Goal: Task Accomplishment & Management: Use online tool/utility

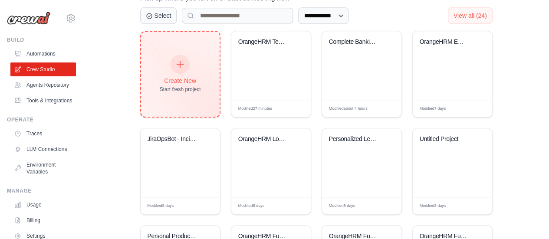
click at [185, 79] on div "Create New" at bounding box center [180, 80] width 41 height 9
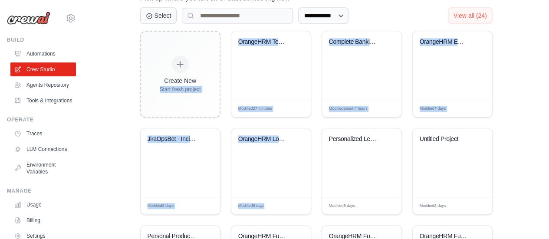
drag, startPoint x: 271, startPoint y: 217, endPoint x: 128, endPoint y: 99, distance: 185.0
click at [128, 99] on div "**********" at bounding box center [316, 62] width 438 height 526
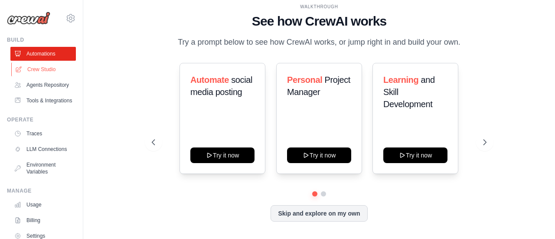
click at [52, 67] on link "Crew Studio" at bounding box center [43, 69] width 65 height 14
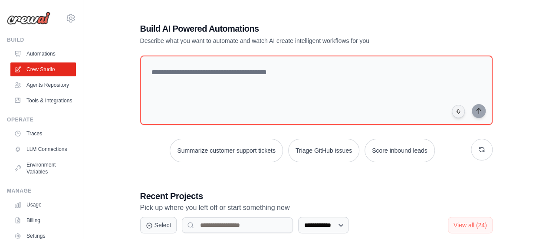
click at [469, 144] on div "Summarize customer support tickets Triage GitHub issues Score inbound leads" at bounding box center [316, 150] width 352 height 23
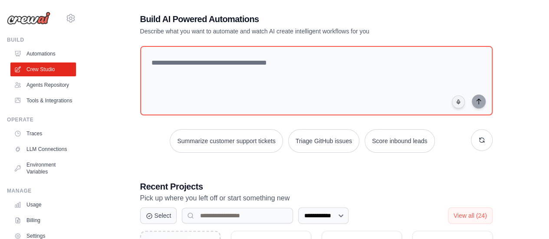
scroll to position [17, 0]
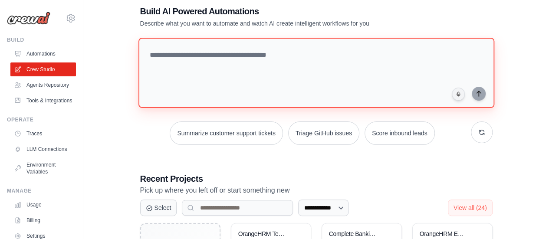
click at [249, 56] on textarea at bounding box center [316, 73] width 356 height 70
paste textarea "**********"
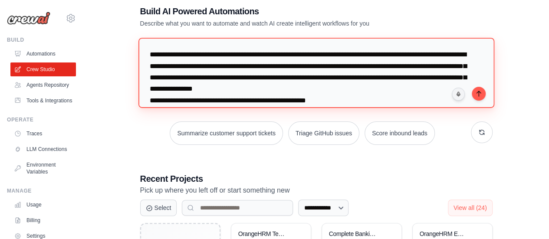
scroll to position [279, 0]
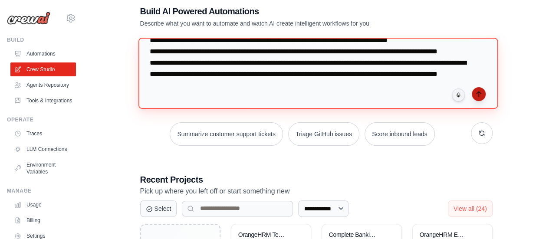
type textarea "**********"
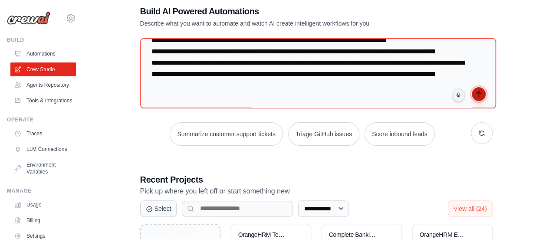
click at [480, 99] on button "submit" at bounding box center [478, 94] width 14 height 14
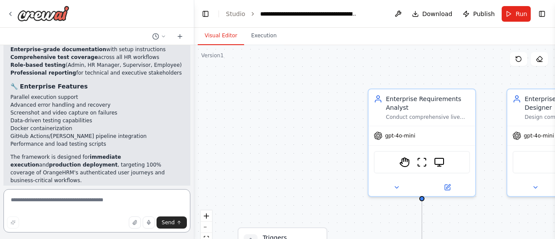
scroll to position [1508, 0]
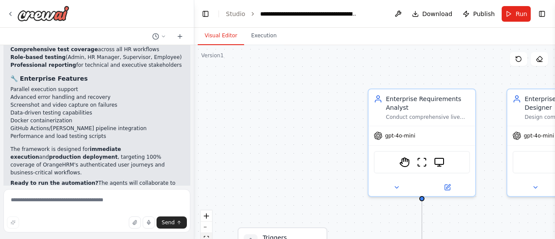
click at [207, 234] on button "fit view" at bounding box center [206, 238] width 11 height 11
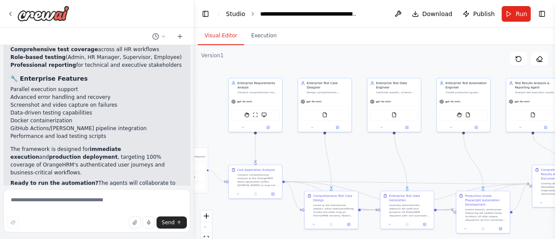
click at [232, 15] on link "Studio" at bounding box center [236, 13] width 20 height 7
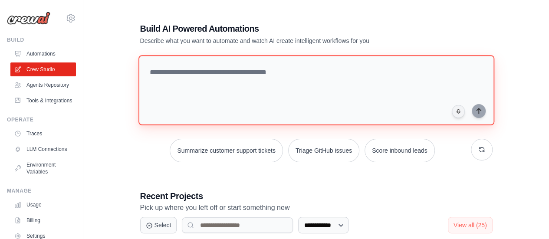
click at [221, 73] on textarea at bounding box center [316, 90] width 356 height 70
paste textarea "**********"
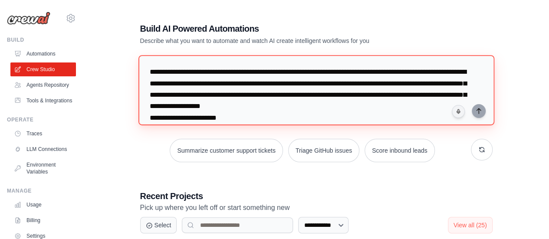
scroll to position [336, 0]
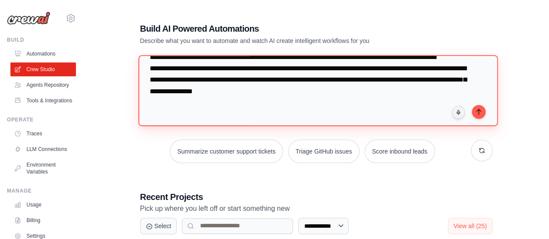
type textarea "**********"
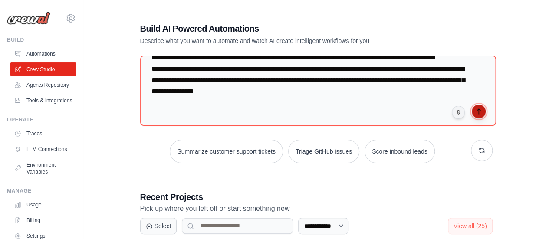
drag, startPoint x: 221, startPoint y: 73, endPoint x: 476, endPoint y: 111, distance: 258.2
click at [476, 111] on icon "submit" at bounding box center [478, 111] width 7 height 7
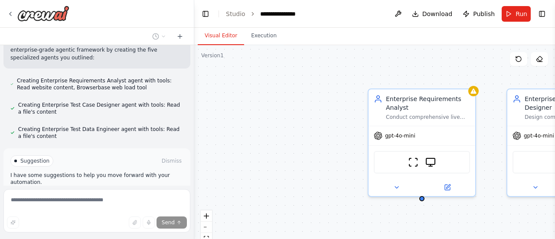
scroll to position [705, 0]
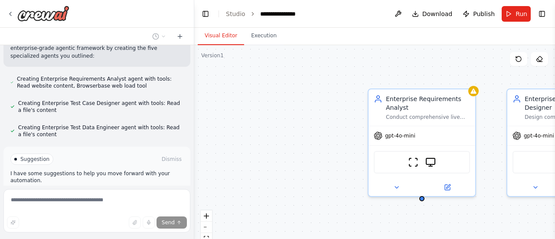
click at [128, 189] on button "Enable coding skills" at bounding box center [96, 196] width 173 height 14
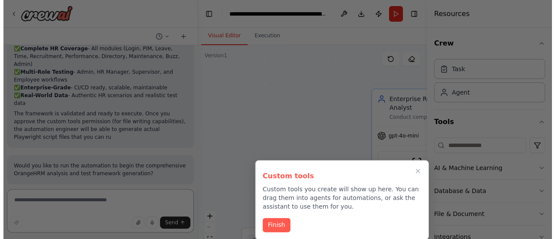
scroll to position [1759, 0]
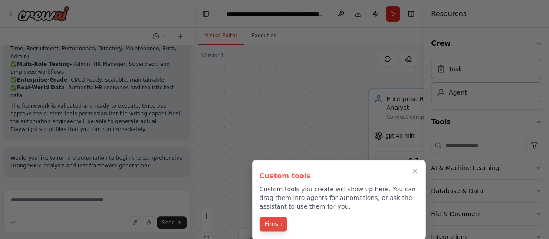
click at [273, 229] on button "Finish" at bounding box center [273, 224] width 28 height 14
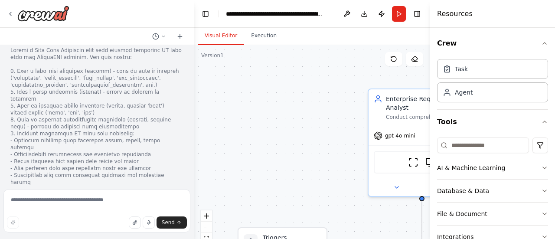
scroll to position [1967, 0]
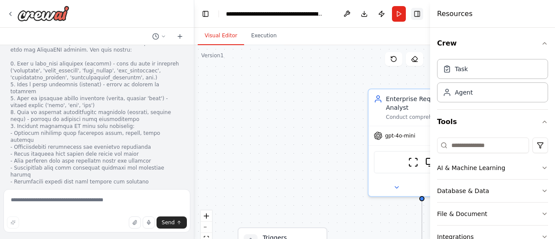
click at [418, 16] on button "Toggle Right Sidebar" at bounding box center [417, 14] width 12 height 12
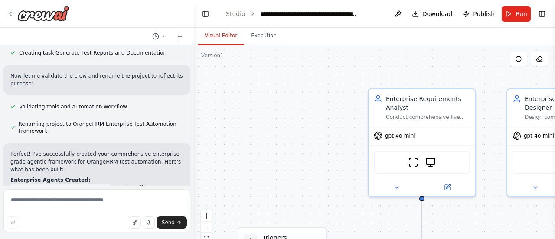
scroll to position [1384, 0]
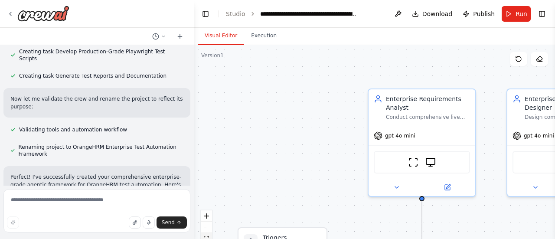
click at [205, 236] on icon "fit view" at bounding box center [206, 238] width 5 height 5
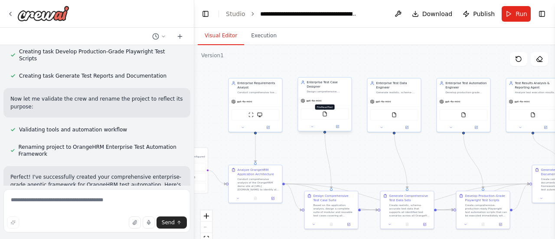
click at [325, 111] on img at bounding box center [324, 113] width 5 height 5
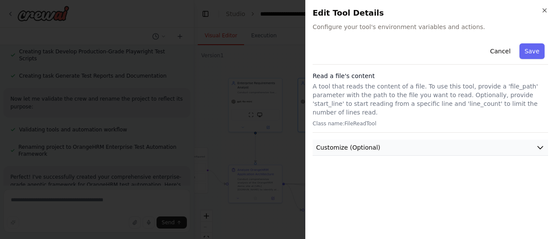
click at [539, 143] on icon "button" at bounding box center [540, 147] width 9 height 9
click at [545, 10] on icon "button" at bounding box center [544, 10] width 7 height 7
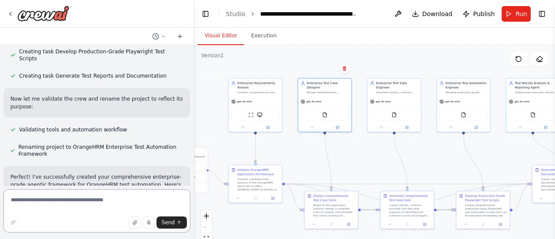
click at [94, 202] on textarea at bounding box center [96, 210] width 187 height 43
type textarea "**********"
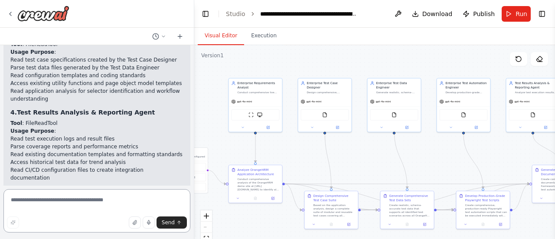
scroll to position [2538, 0]
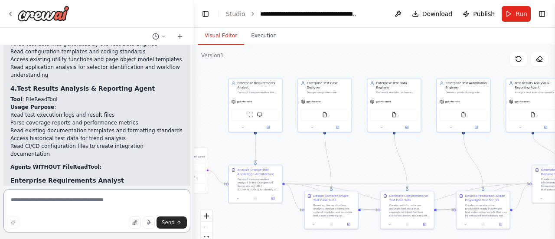
click at [98, 206] on textarea at bounding box center [96, 210] width 187 height 43
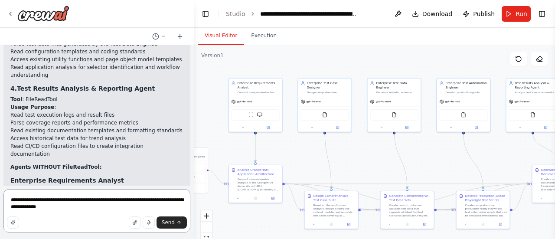
click at [45, 209] on textarea "**********" at bounding box center [96, 210] width 187 height 43
type textarea "**********"
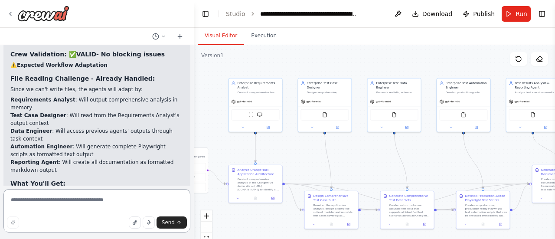
scroll to position [3198, 0]
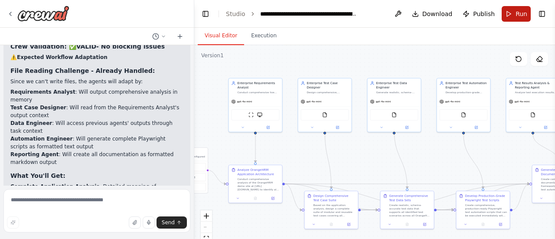
click at [509, 17] on button "Run" at bounding box center [516, 14] width 29 height 16
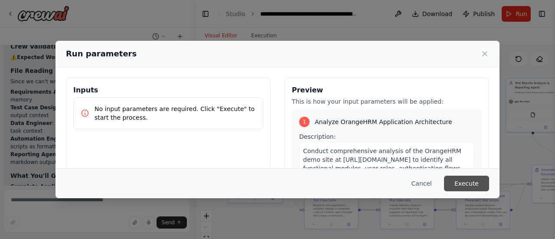
click at [468, 185] on button "Execute" at bounding box center [466, 184] width 45 height 16
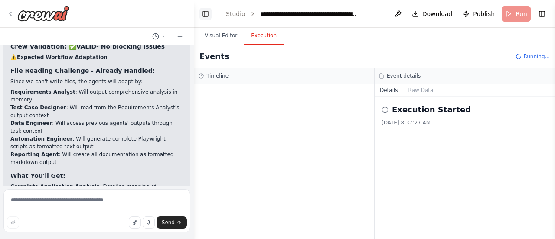
click at [205, 10] on button "Toggle Left Sidebar" at bounding box center [205, 14] width 12 height 12
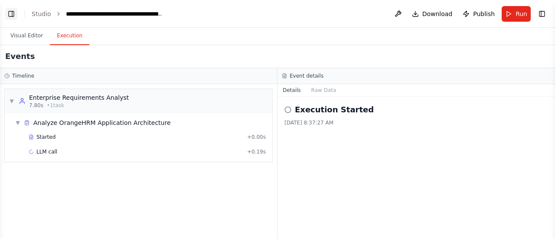
click at [11, 12] on button "Toggle Left Sidebar" at bounding box center [11, 14] width 12 height 12
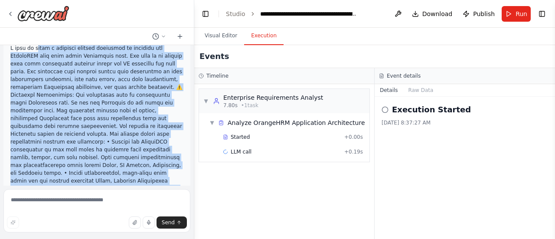
scroll to position [0, 0]
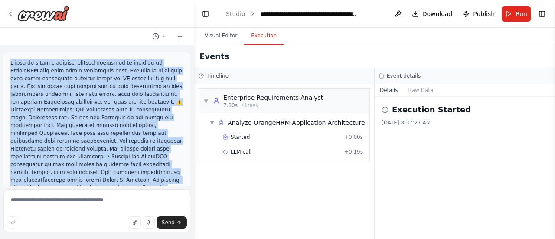
drag, startPoint x: 109, startPoint y: 78, endPoint x: 7, endPoint y: 51, distance: 105.8
click at [7, 51] on div "Enterprise Requirements Analyst – for live application analysis and workflow di…" at bounding box center [97, 115] width 194 height 140
copy div "I want to build a complete agentic framework to automate the OrangeHRM demo sit…"
click at [522, 15] on span "Run" at bounding box center [522, 14] width 12 height 9
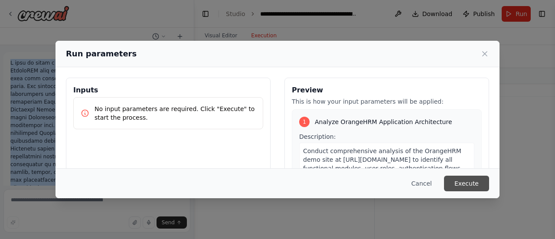
click at [466, 183] on button "Execute" at bounding box center [466, 184] width 45 height 16
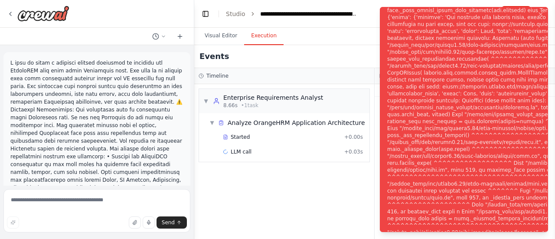
click at [465, 183] on div "Notifications (F8)" at bounding box center [529, 125] width 284 height 597
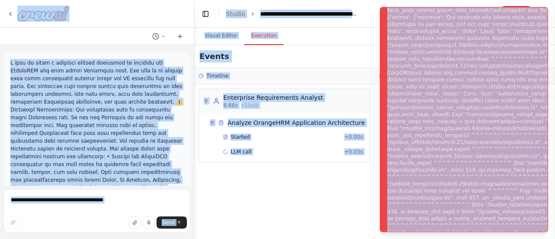
click at [492, 161] on div "Notifications (F8)" at bounding box center [529, 125] width 284 height 597
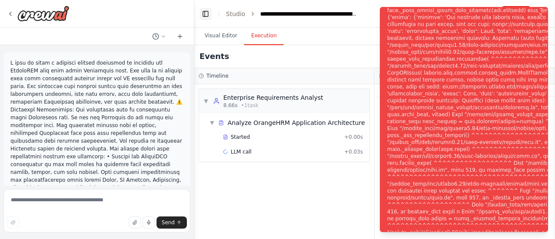
click at [204, 13] on button "Toggle Left Sidebar" at bounding box center [205, 14] width 12 height 12
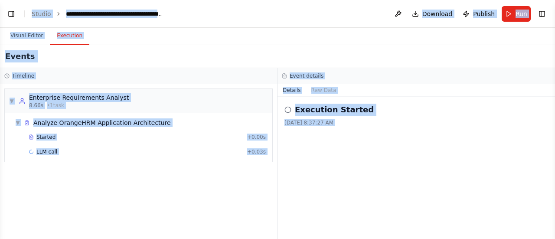
click at [133, 36] on div "Visual Editor Execution" at bounding box center [277, 36] width 555 height 17
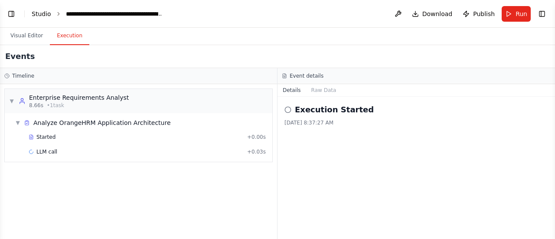
click at [40, 13] on link "Studio" at bounding box center [42, 13] width 20 height 7
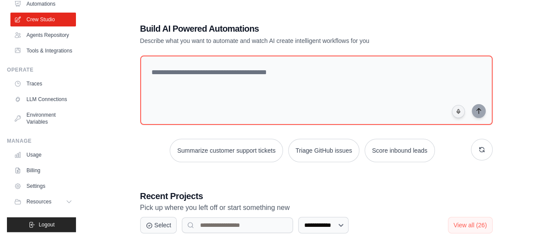
scroll to position [70, 0]
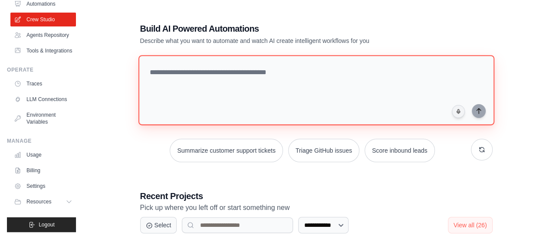
click at [207, 70] on textarea at bounding box center [316, 90] width 356 height 70
paste textarea "**********"
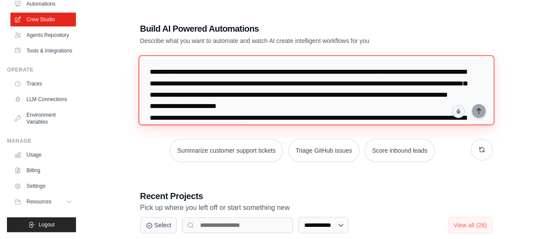
scroll to position [223, 0]
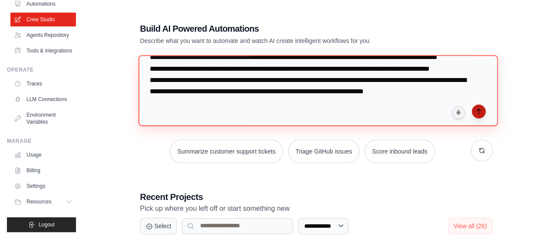
type textarea "**********"
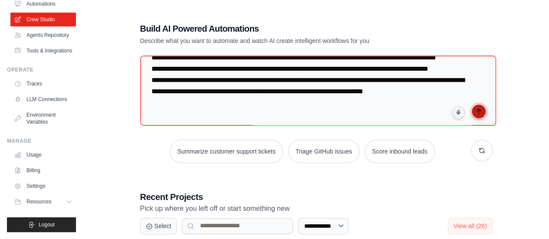
click at [481, 114] on icon "submit" at bounding box center [478, 111] width 7 height 7
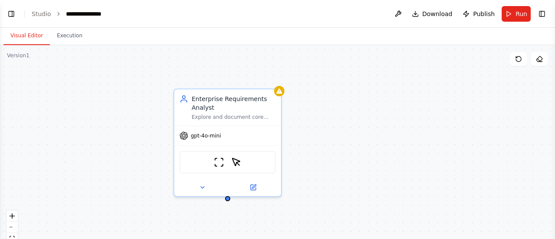
scroll to position [329, 0]
click at [11, 12] on button "Toggle Left Sidebar" at bounding box center [11, 14] width 12 height 12
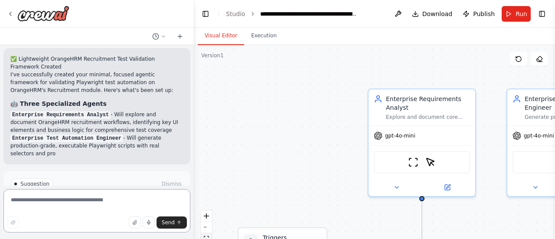
scroll to position [856, 0]
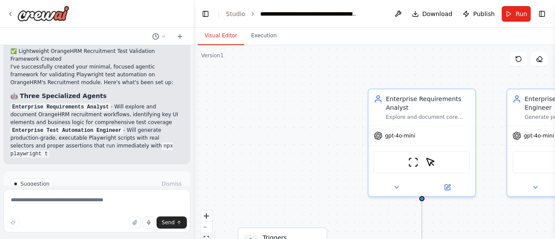
click at [207, 233] on button "fit view" at bounding box center [206, 238] width 11 height 11
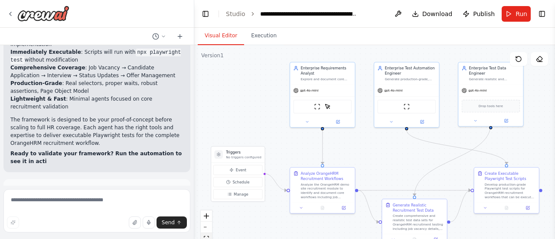
scroll to position [1084, 0]
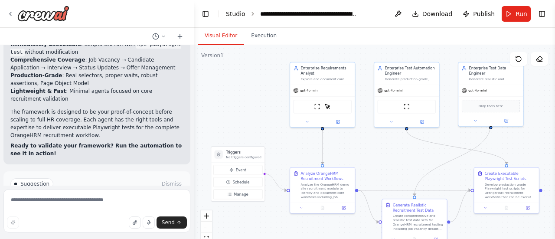
click at [232, 14] on link "Studio" at bounding box center [236, 13] width 20 height 7
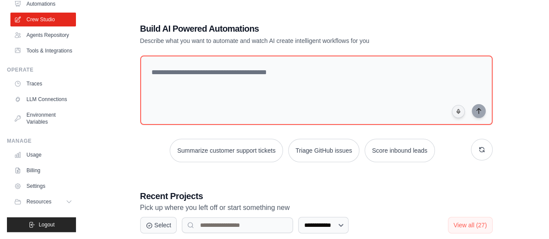
scroll to position [70, 0]
click at [42, 94] on link "LLM Connections" at bounding box center [43, 99] width 65 height 14
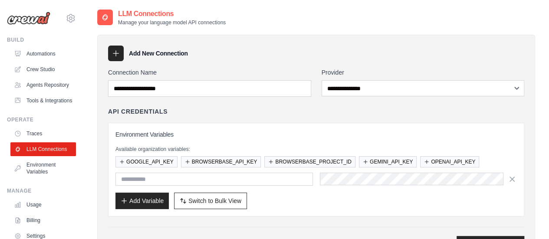
click at [314, 173] on div at bounding box center [315, 179] width 401 height 13
click at [117, 53] on icon at bounding box center [116, 54] width 6 height 6
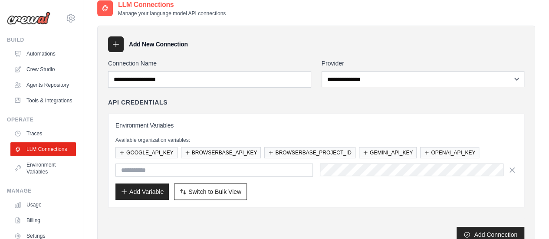
scroll to position [17, 0]
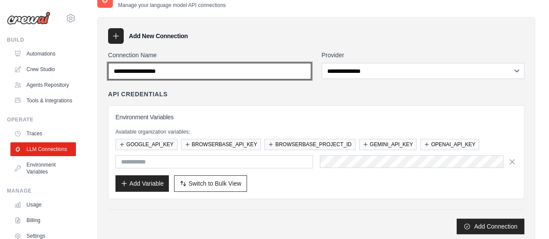
click at [232, 71] on input "Connection Name" at bounding box center [209, 71] width 203 height 16
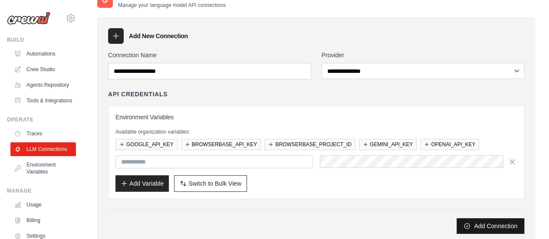
click at [496, 222] on button "Add Connection" at bounding box center [490, 226] width 68 height 16
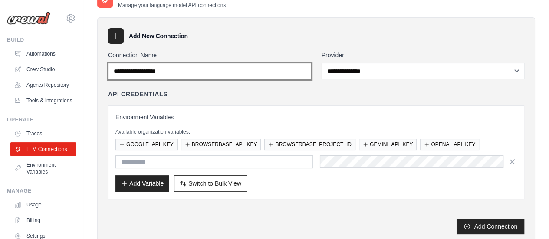
click at [261, 73] on input "Connection Name" at bounding box center [209, 71] width 203 height 16
type input "*******"
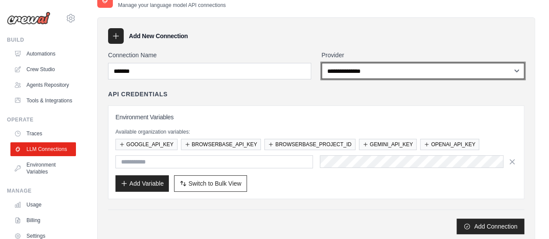
click at [416, 71] on select "**********" at bounding box center [422, 71] width 203 height 16
select select "******"
click at [321, 63] on select "**********" at bounding box center [422, 71] width 203 height 16
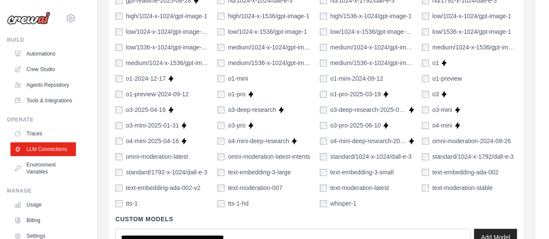
scroll to position [684, 0]
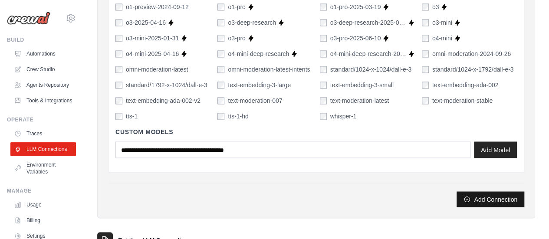
click at [482, 196] on button "Add Connection" at bounding box center [490, 199] width 68 height 16
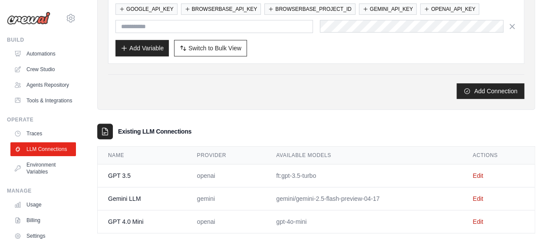
scroll to position [196, 0]
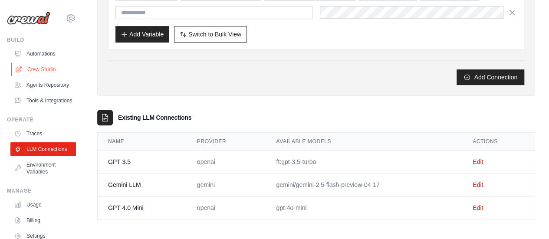
click at [51, 66] on link "Crew Studio" at bounding box center [43, 69] width 65 height 14
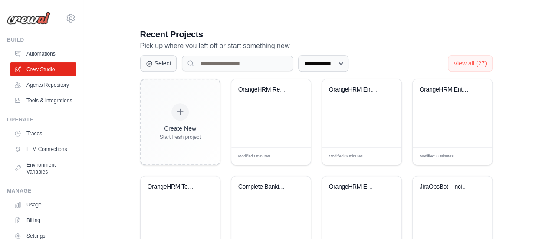
scroll to position [170, 0]
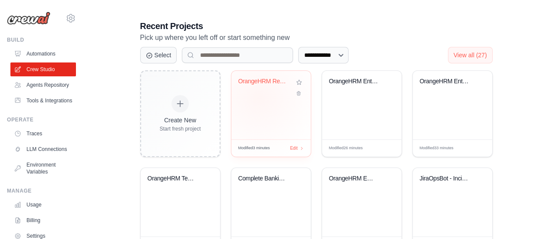
click at [258, 97] on div "OrangeHRM Recruitment Test Validati..." at bounding box center [270, 105] width 79 height 69
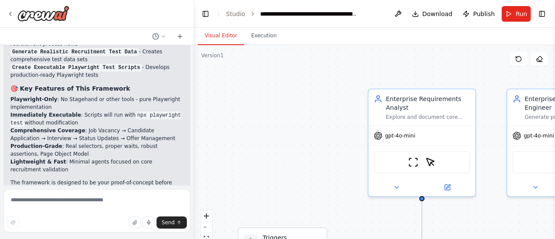
scroll to position [1014, 0]
click at [206, 236] on icon "fit view" at bounding box center [206, 238] width 5 height 5
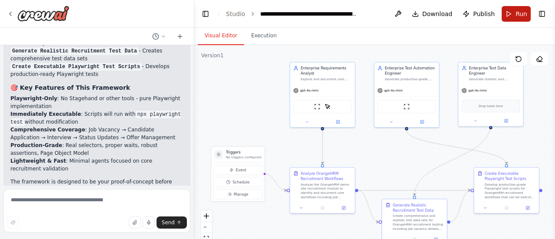
click at [517, 15] on span "Run" at bounding box center [522, 14] width 12 height 9
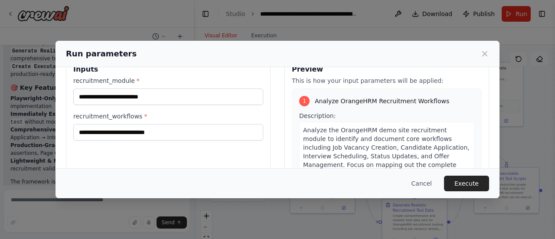
scroll to position [0, 0]
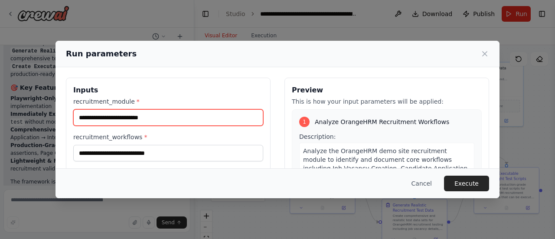
click at [150, 120] on input "recruitment_module *" at bounding box center [168, 117] width 190 height 16
type input "*"
type input "**********"
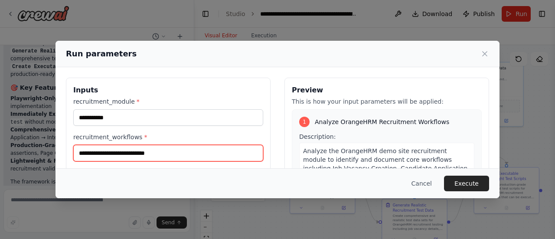
click at [147, 155] on input "recruitment_workflows *" at bounding box center [168, 153] width 190 height 16
click at [121, 153] on input "**********" at bounding box center [168, 153] width 190 height 16
type input "**********"
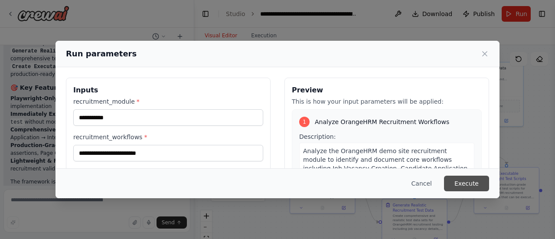
click at [459, 185] on button "Execute" at bounding box center [466, 184] width 45 height 16
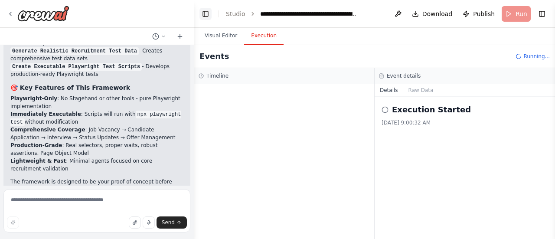
click at [206, 13] on button "Toggle Left Sidebar" at bounding box center [205, 14] width 12 height 12
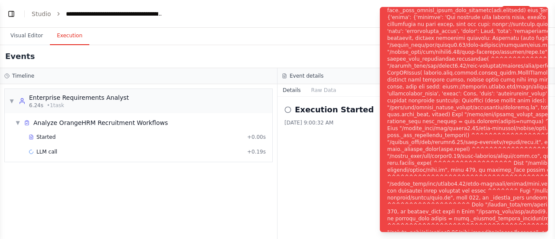
scroll to position [1084, 0]
click at [218, 206] on div "▼ Enterprise Requirements Analyst 6.24s • 1 task ▼ Analyze OrangeHRM Recruitmen…" at bounding box center [138, 161] width 277 height 155
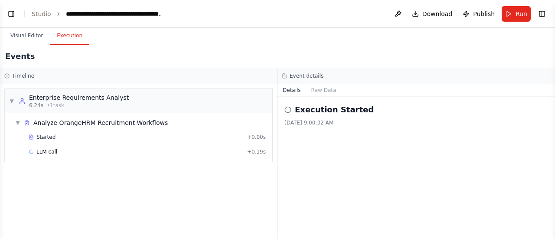
drag, startPoint x: 29, startPoint y: 37, endPoint x: 193, endPoint y: 39, distance: 163.0
click at [193, 39] on div "Visual Editor Execution" at bounding box center [277, 36] width 555 height 17
click at [42, 16] on link "Studio" at bounding box center [42, 13] width 20 height 7
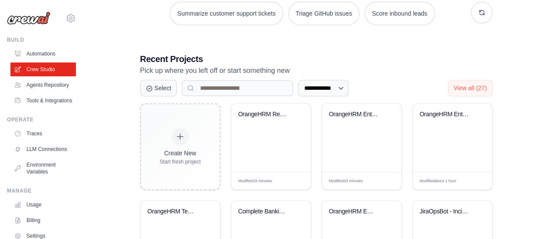
scroll to position [139, 0]
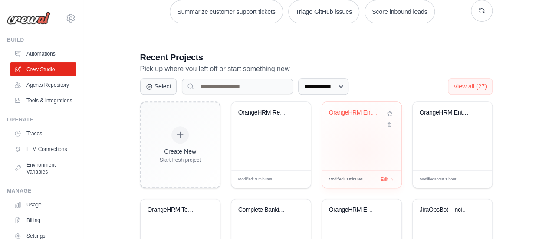
click at [363, 150] on div "OrangeHRM Enterprise Test Automatio..." at bounding box center [361, 136] width 79 height 69
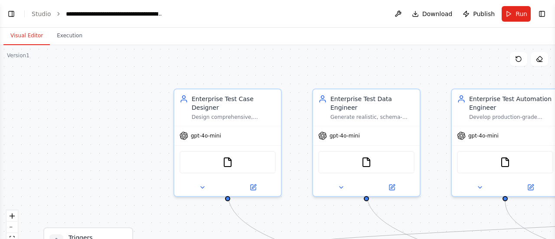
scroll to position [4559, 0]
click at [9, 12] on button "Toggle Left Sidebar" at bounding box center [11, 14] width 12 height 12
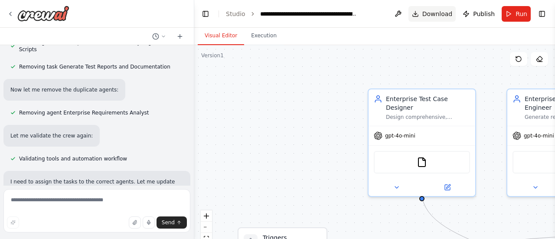
click at [431, 15] on span "Download" at bounding box center [437, 14] width 30 height 9
click at [232, 13] on link "Studio" at bounding box center [236, 13] width 20 height 7
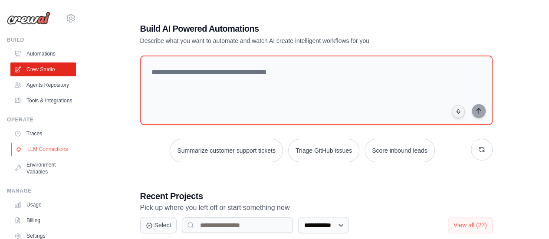
click at [45, 156] on link "LLM Connections" at bounding box center [43, 149] width 65 height 14
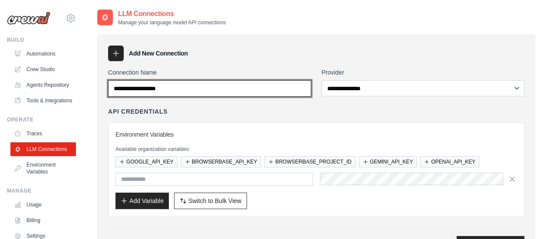
click at [202, 86] on input "Connection Name" at bounding box center [209, 88] width 203 height 16
type input "****"
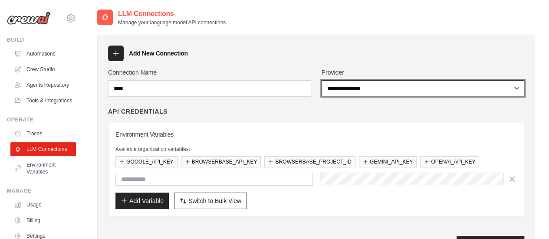
click at [374, 89] on select "**********" at bounding box center [422, 88] width 203 height 16
select select "****"
click at [321, 80] on select "**********" at bounding box center [422, 88] width 203 height 16
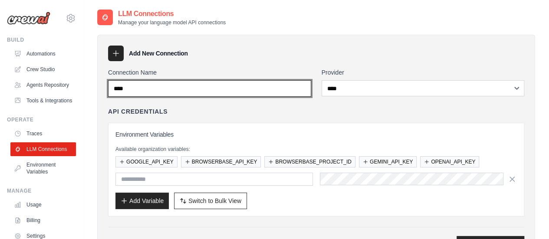
click at [169, 88] on input "****" at bounding box center [209, 88] width 203 height 16
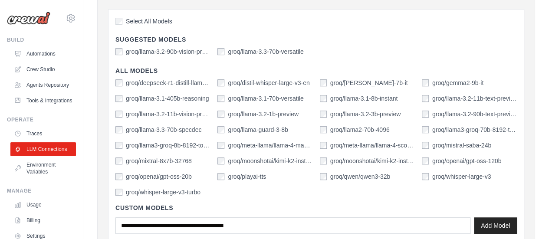
scroll to position [217, 0]
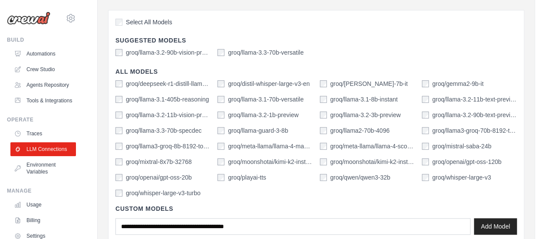
type input "********"
click at [108, 31] on div "Select All Models Suggested Models groq/llama-3.2-90b-vision-preview groq/llama…" at bounding box center [316, 129] width 416 height 239
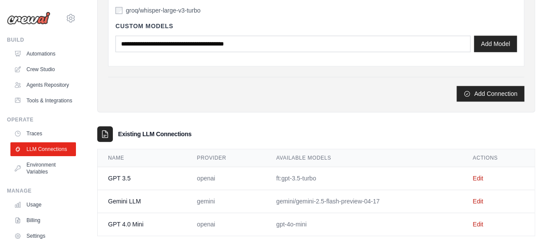
scroll to position [415, 0]
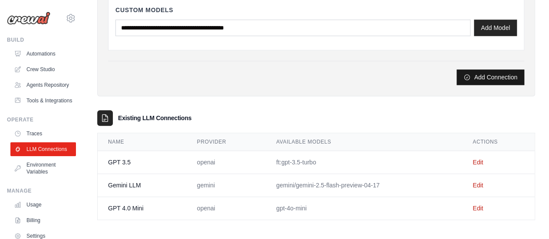
click at [497, 76] on button "Add Connection" at bounding box center [490, 77] width 68 height 16
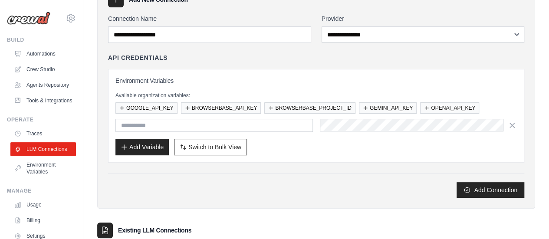
scroll to position [82, 0]
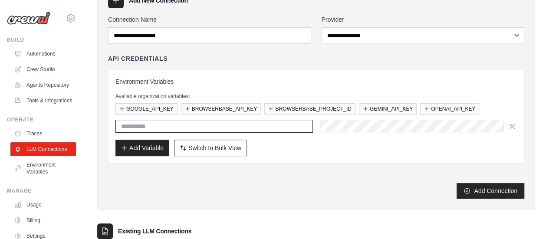
click at [214, 128] on input "text" at bounding box center [213, 126] width 197 height 13
type input "*"
type input "**********"
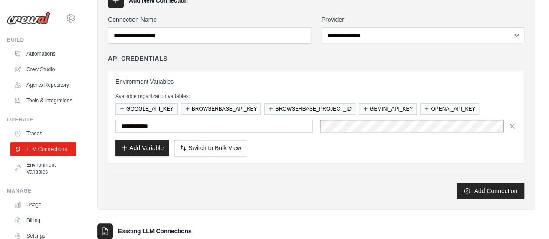
click at [300, 127] on div "**********" at bounding box center [315, 126] width 401 height 13
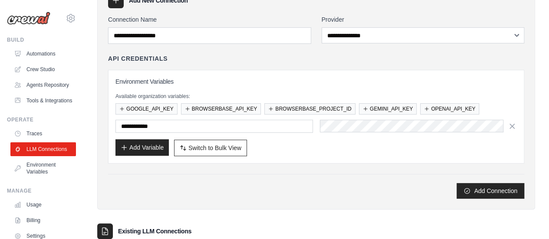
click at [159, 142] on button "Add Variable" at bounding box center [141, 147] width 53 height 16
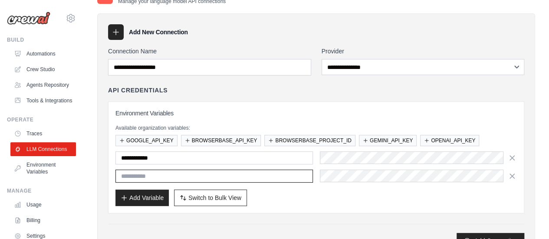
scroll to position [0, 0]
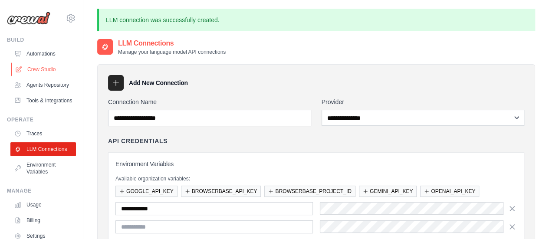
click at [48, 65] on link "Crew Studio" at bounding box center [43, 69] width 65 height 14
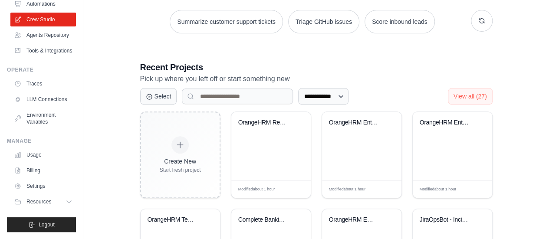
scroll to position [66, 0]
click at [41, 124] on link "Environment Variables" at bounding box center [43, 118] width 65 height 21
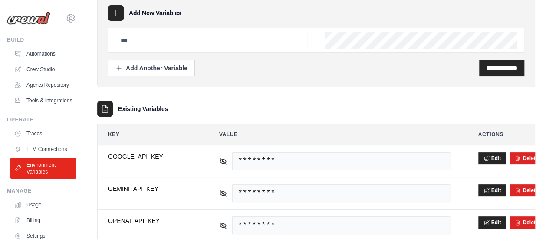
scroll to position [40, 0]
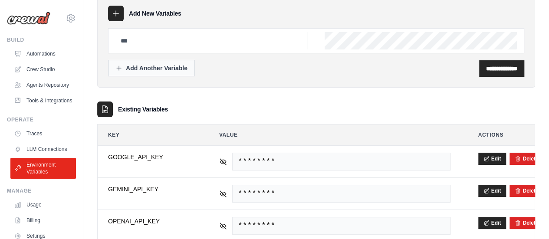
click at [160, 72] on div "Add Another Variable" at bounding box center [151, 68] width 72 height 9
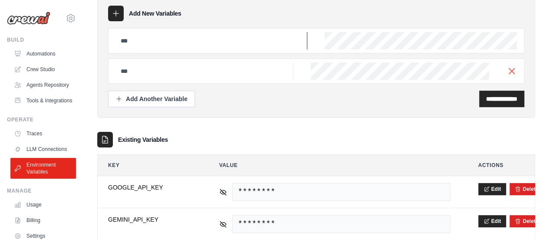
click at [186, 39] on input "text" at bounding box center [211, 40] width 192 height 17
type input "**********"
click at [492, 98] on input "**********" at bounding box center [501, 99] width 31 height 9
click at [510, 68] on icon "button" at bounding box center [511, 70] width 10 height 10
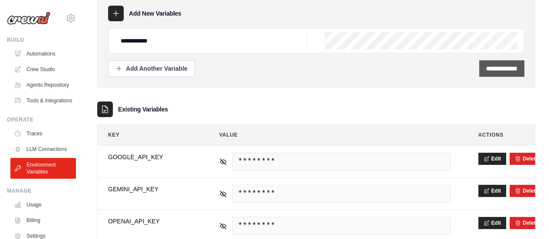
click at [510, 68] on input "**********" at bounding box center [501, 68] width 31 height 9
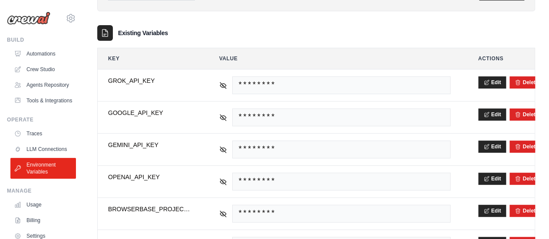
scroll to position [187, 0]
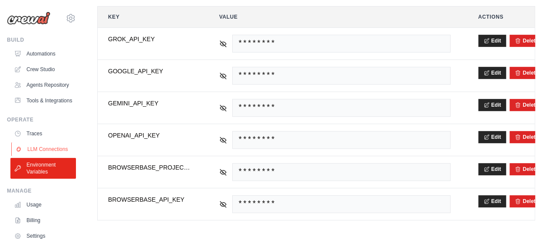
click at [45, 156] on link "LLM Connections" at bounding box center [43, 149] width 65 height 14
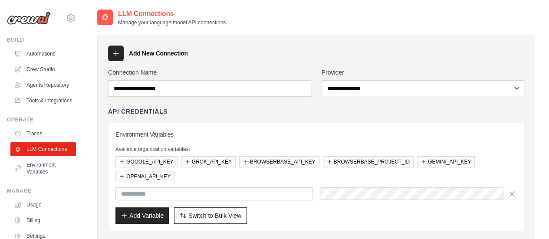
scroll to position [70, 0]
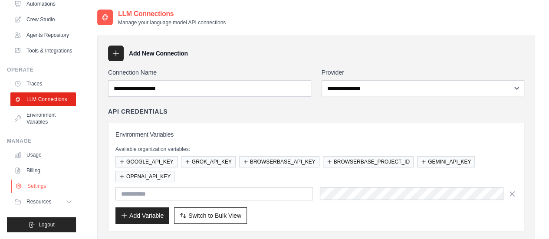
click at [39, 182] on link "Settings" at bounding box center [43, 186] width 65 height 14
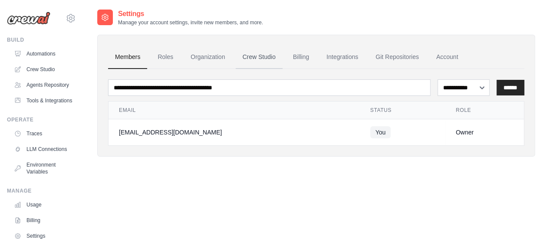
click at [253, 55] on link "Crew Studio" at bounding box center [258, 57] width 47 height 23
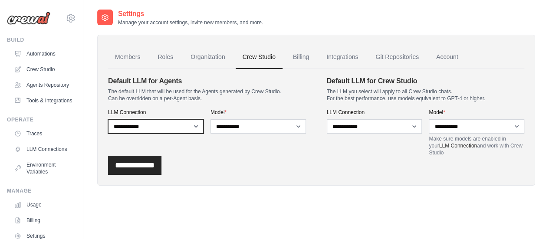
click at [196, 126] on select "**********" at bounding box center [155, 126] width 95 height 14
select select "******"
click at [108, 119] on select "**********" at bounding box center [155, 126] width 95 height 14
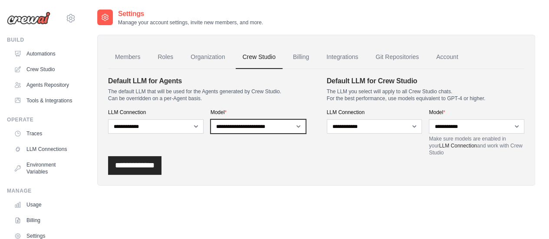
click at [299, 127] on select "**********" at bounding box center [257, 126] width 95 height 14
select select "**********"
click at [210, 119] on select "**********" at bounding box center [257, 126] width 95 height 14
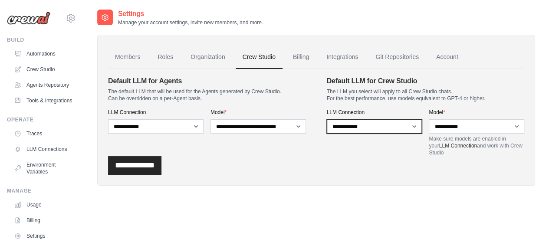
click at [415, 126] on select "**********" at bounding box center [374, 126] width 95 height 14
select select "******"
click at [327, 119] on select "**********" at bounding box center [374, 126] width 95 height 14
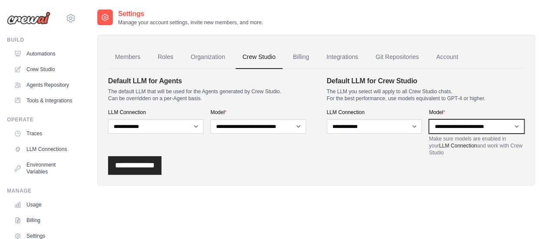
click at [516, 124] on select "**********" at bounding box center [475, 126] width 95 height 14
select select "**********"
click at [428, 119] on select "**********" at bounding box center [475, 126] width 95 height 14
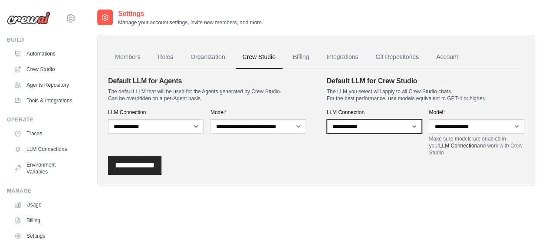
click at [415, 125] on select "**********" at bounding box center [374, 126] width 95 height 14
click at [327, 119] on select "**********" at bounding box center [374, 126] width 95 height 14
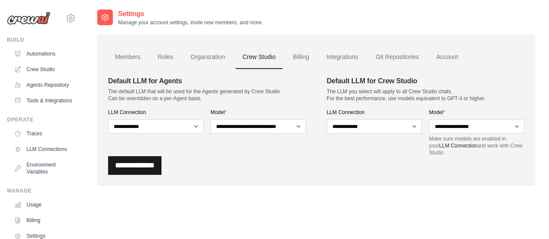
click at [128, 170] on input "**********" at bounding box center [134, 165] width 53 height 19
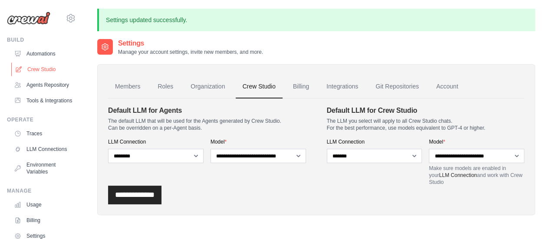
click at [48, 67] on link "Crew Studio" at bounding box center [43, 69] width 65 height 14
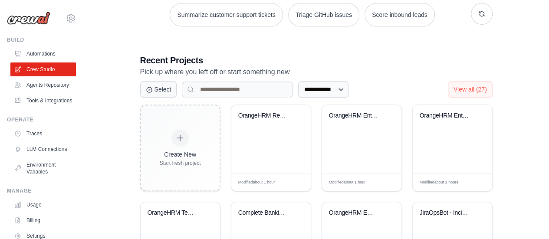
scroll to position [140, 0]
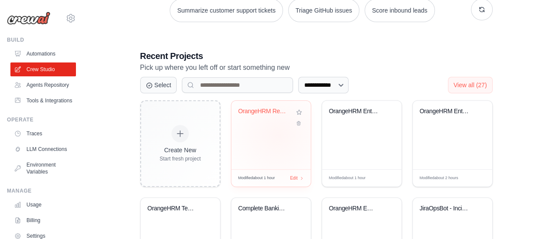
click at [278, 134] on div "OrangeHRM Recruitment Test Validati..." at bounding box center [270, 135] width 79 height 69
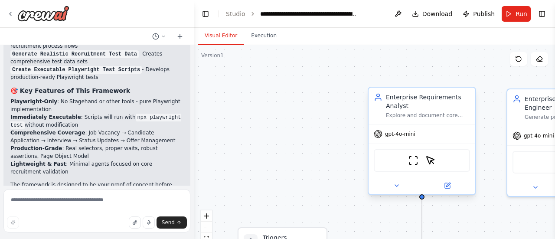
scroll to position [1014, 0]
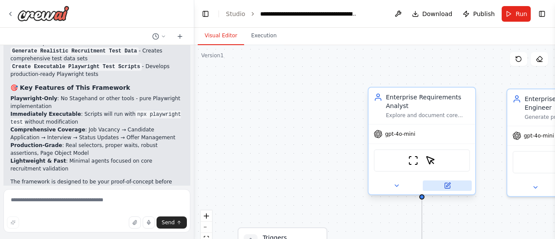
click at [448, 188] on icon at bounding box center [447, 185] width 7 height 7
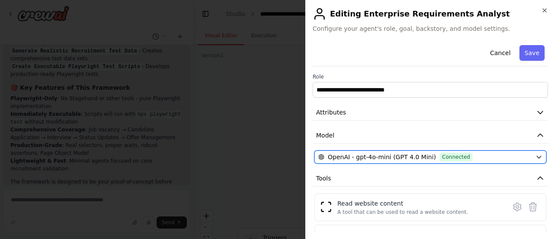
click at [536, 156] on icon "button" at bounding box center [539, 156] width 7 height 7
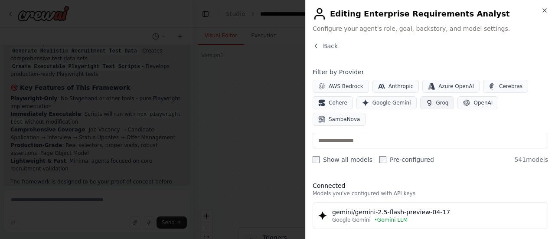
click at [436, 104] on span "Groq" at bounding box center [442, 102] width 13 height 7
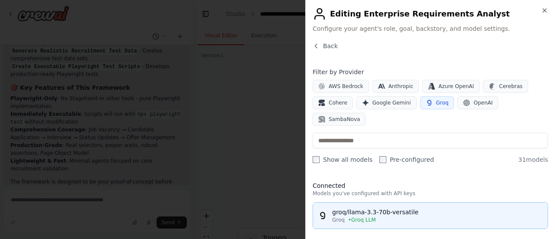
click at [393, 216] on div "Groq • Groq LLM" at bounding box center [437, 219] width 210 height 7
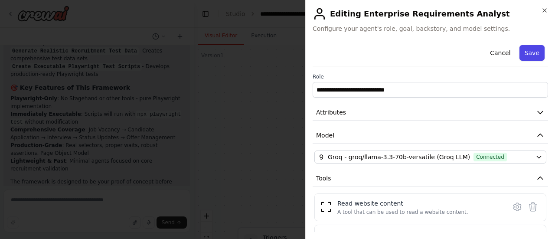
click at [526, 48] on button "Save" at bounding box center [531, 53] width 25 height 16
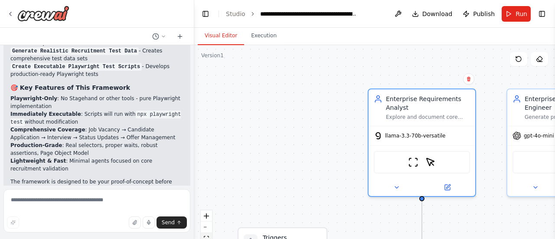
click at [209, 235] on button "fit view" at bounding box center [206, 238] width 11 height 11
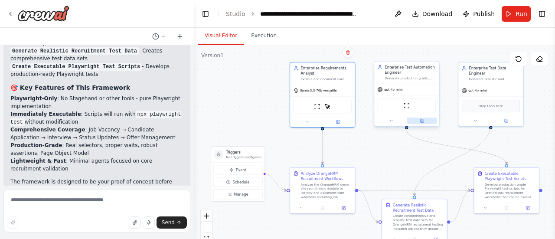
click at [421, 119] on icon at bounding box center [422, 120] width 3 height 3
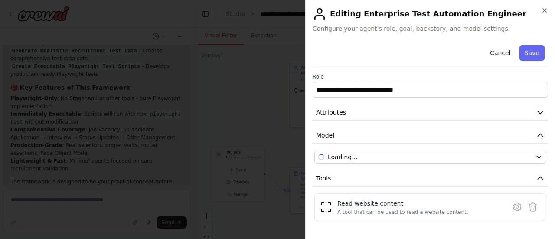
scroll to position [56, 0]
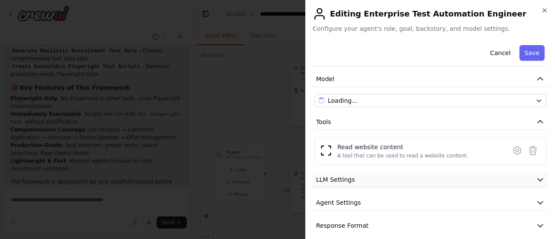
click at [536, 176] on icon "button" at bounding box center [540, 179] width 9 height 9
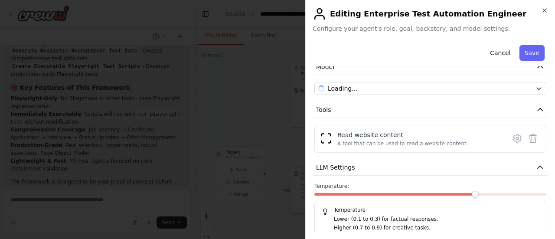
scroll to position [58, 0]
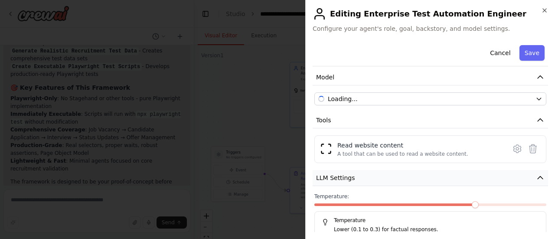
click at [538, 176] on icon "button" at bounding box center [540, 177] width 9 height 9
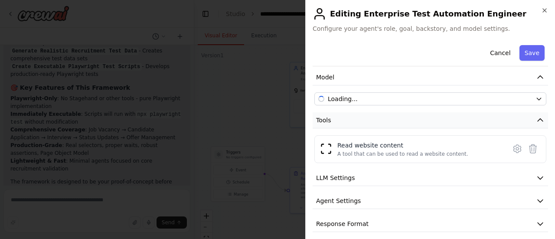
click at [536, 118] on icon "button" at bounding box center [540, 120] width 9 height 9
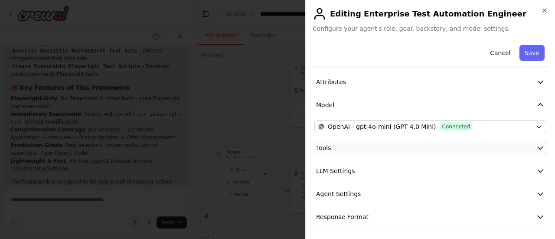
scroll to position [29, 0]
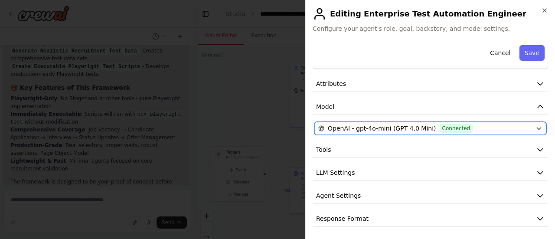
click at [536, 127] on icon "button" at bounding box center [539, 128] width 7 height 7
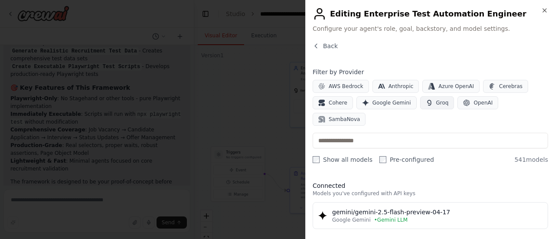
click at [436, 101] on span "Groq" at bounding box center [442, 102] width 13 height 7
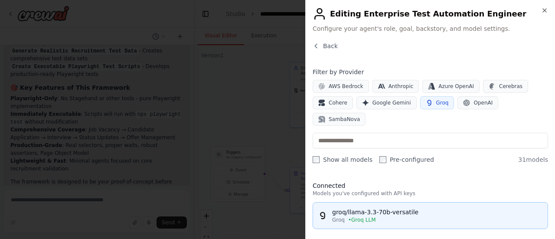
click at [402, 216] on div "Groq • Groq LLM" at bounding box center [437, 219] width 210 height 7
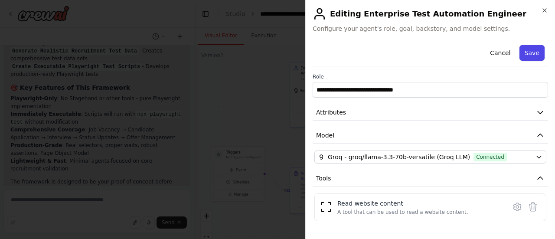
click at [530, 50] on button "Save" at bounding box center [531, 53] width 25 height 16
click at [542, 12] on icon "button" at bounding box center [544, 10] width 7 height 7
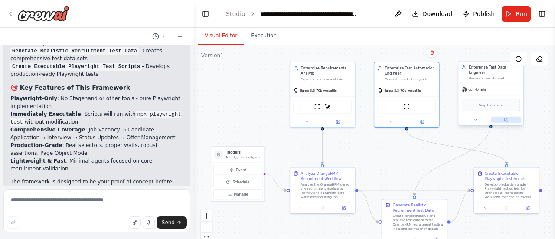
click at [507, 118] on icon at bounding box center [506, 119] width 3 height 3
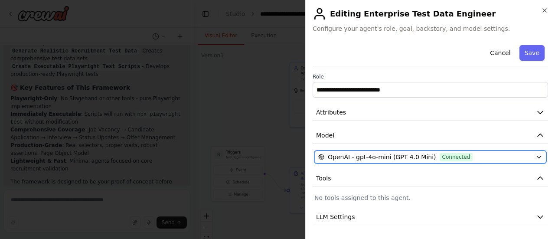
click at [536, 157] on icon "button" at bounding box center [539, 156] width 7 height 7
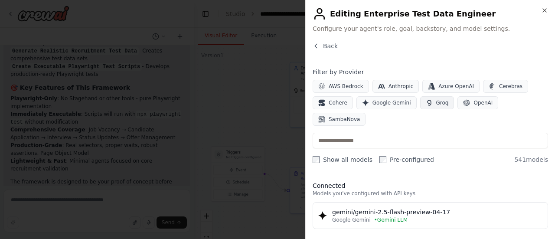
click at [436, 101] on span "Groq" at bounding box center [442, 102] width 13 height 7
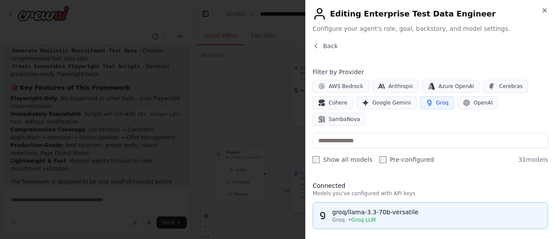
click at [393, 216] on div "Groq • Groq LLM" at bounding box center [437, 219] width 210 height 7
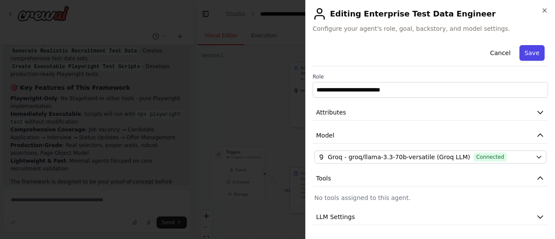
click at [525, 51] on button "Save" at bounding box center [531, 53] width 25 height 16
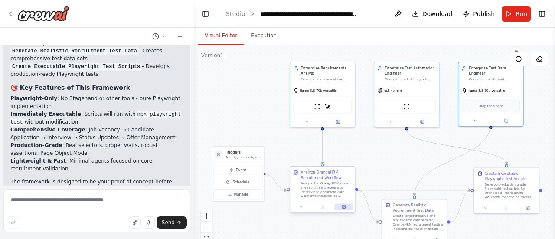
click at [343, 207] on icon at bounding box center [344, 206] width 3 height 3
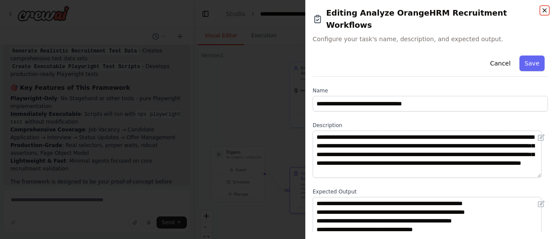
click at [545, 10] on icon "button" at bounding box center [544, 10] width 3 height 3
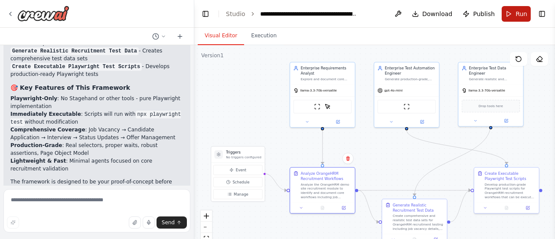
click at [517, 11] on span "Run" at bounding box center [522, 14] width 12 height 9
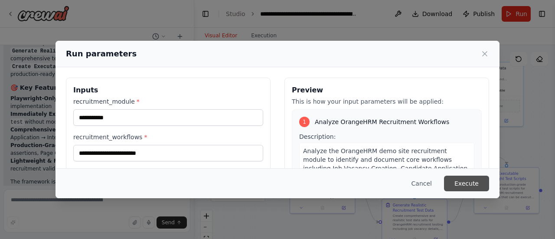
click at [461, 186] on button "Execute" at bounding box center [466, 184] width 45 height 16
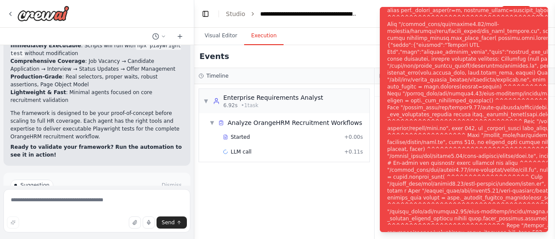
scroll to position [1084, 0]
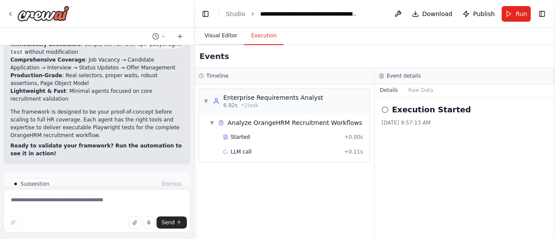
click at [212, 33] on button "Visual Editor" at bounding box center [221, 36] width 46 height 18
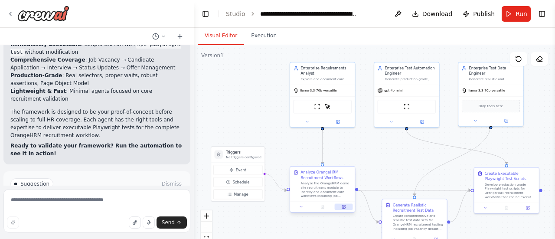
click at [341, 204] on button at bounding box center [344, 207] width 18 height 7
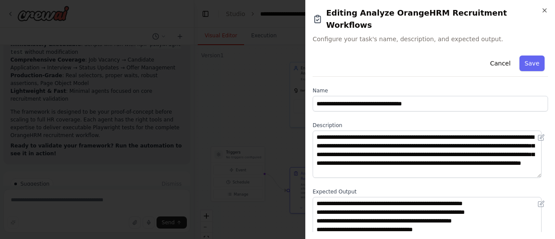
drag, startPoint x: 545, startPoint y: 121, endPoint x: 376, endPoint y: 52, distance: 183.2
click at [376, 52] on div "Cancel Save" at bounding box center [430, 64] width 235 height 25
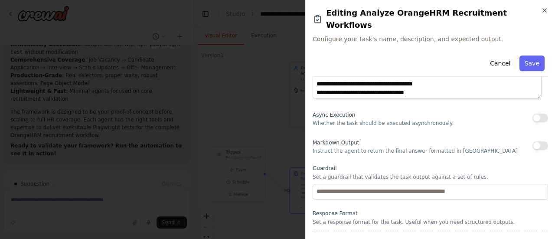
scroll to position [151, 0]
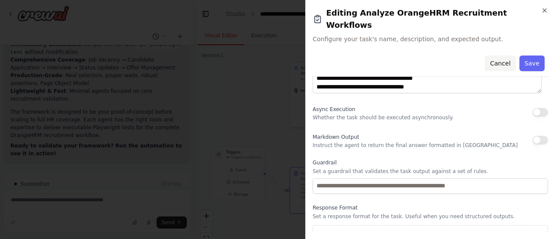
click at [495, 56] on button "Cancel" at bounding box center [500, 64] width 31 height 16
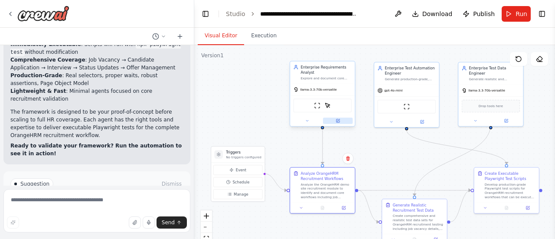
click at [336, 119] on icon at bounding box center [338, 121] width 4 height 4
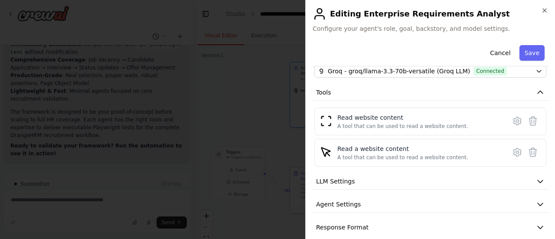
scroll to position [94, 0]
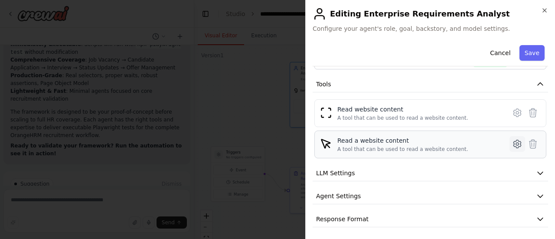
click at [512, 140] on icon at bounding box center [517, 144] width 10 height 10
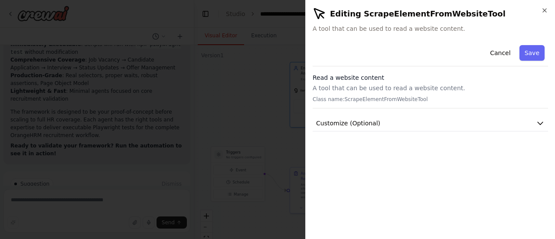
scroll to position [0, 0]
click at [540, 121] on icon "button" at bounding box center [540, 123] width 9 height 9
click at [506, 54] on button "Cancel" at bounding box center [500, 53] width 31 height 16
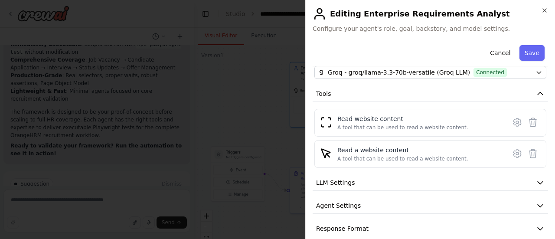
scroll to position [85, 0]
click at [516, 121] on icon at bounding box center [517, 122] width 3 height 3
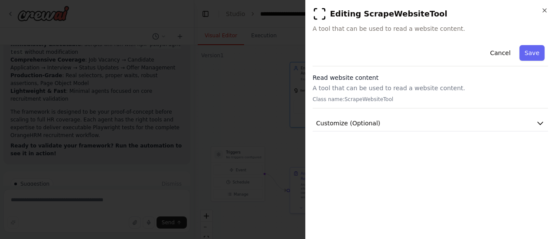
scroll to position [0, 0]
click at [539, 122] on icon "button" at bounding box center [540, 123] width 9 height 9
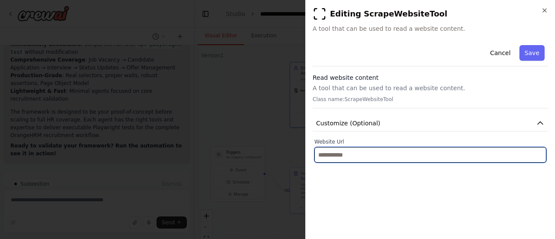
click at [347, 159] on input "text" at bounding box center [430, 155] width 232 height 16
paste input "**********"
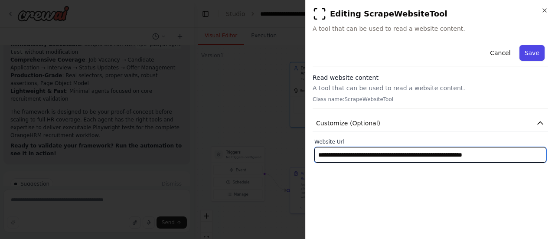
type input "**********"
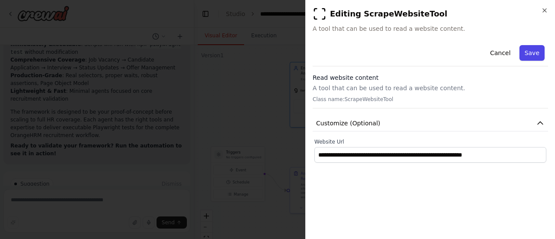
click at [535, 56] on button "Save" at bounding box center [531, 53] width 25 height 16
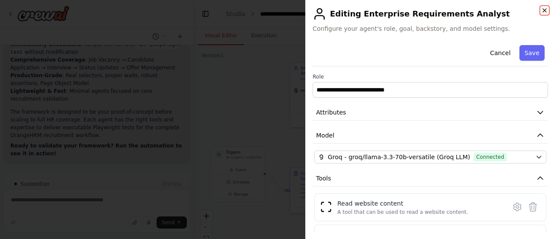
click at [546, 11] on icon "button" at bounding box center [544, 10] width 7 height 7
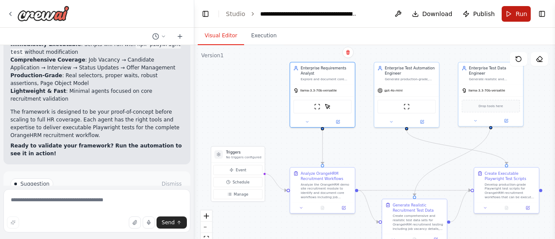
click at [525, 14] on span "Run" at bounding box center [522, 14] width 12 height 9
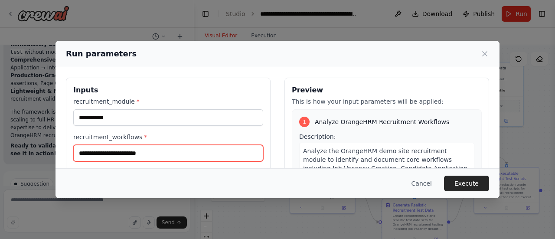
click at [167, 154] on input "**********" at bounding box center [168, 153] width 190 height 16
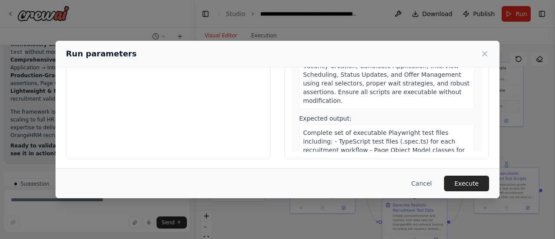
scroll to position [451, 0]
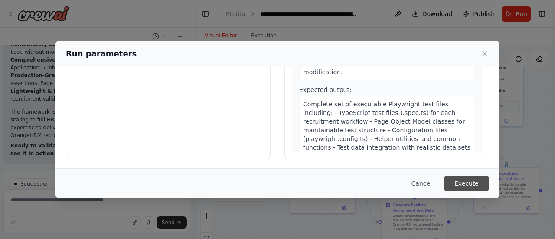
type input "**********"
click at [474, 183] on button "Execute" at bounding box center [466, 184] width 45 height 16
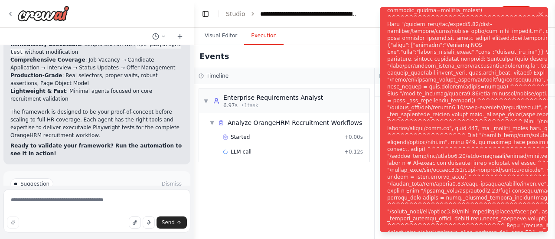
drag, startPoint x: 389, startPoint y: 11, endPoint x: 455, endPoint y: 108, distance: 117.7
drag, startPoint x: 455, startPoint y: 108, endPoint x: 493, endPoint y: 114, distance: 39.0
drag, startPoint x: 493, startPoint y: 114, endPoint x: 513, endPoint y: 119, distance: 19.7
click at [513, 119] on div "Notifications (F8)" at bounding box center [509, 125] width 244 height 597
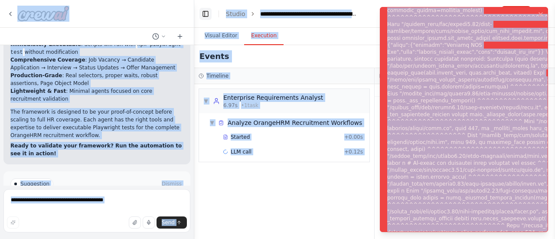
click at [205, 12] on button "Toggle Left Sidebar" at bounding box center [205, 14] width 12 height 12
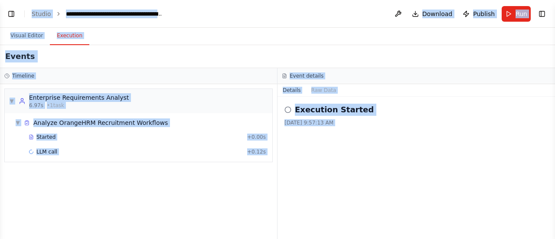
click at [444, 105] on div "Execution Started" at bounding box center [416, 110] width 264 height 12
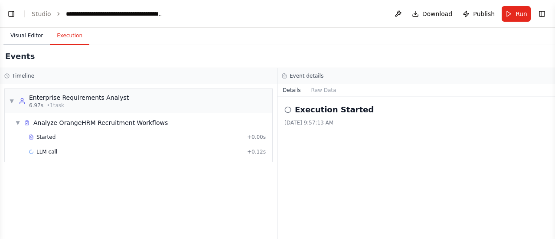
click at [30, 37] on button "Visual Editor" at bounding box center [26, 36] width 46 height 18
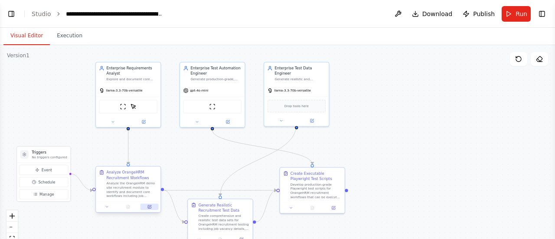
click at [150, 206] on icon at bounding box center [150, 206] width 3 height 3
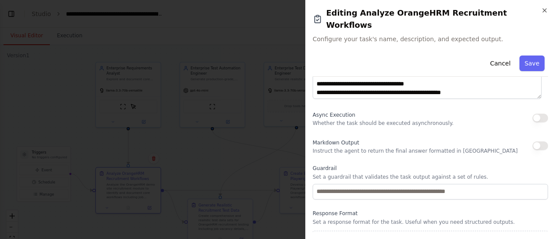
scroll to position [151, 0]
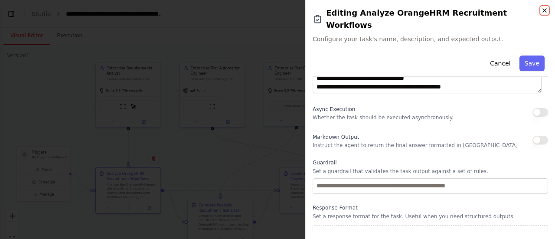
click at [546, 11] on icon "button" at bounding box center [544, 10] width 7 height 7
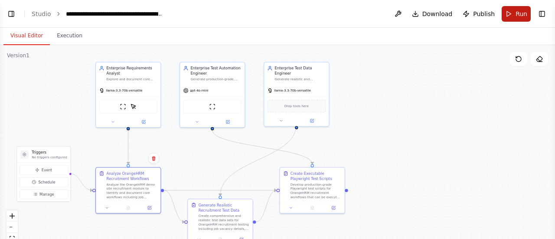
click at [510, 11] on button "Run" at bounding box center [516, 14] width 29 height 16
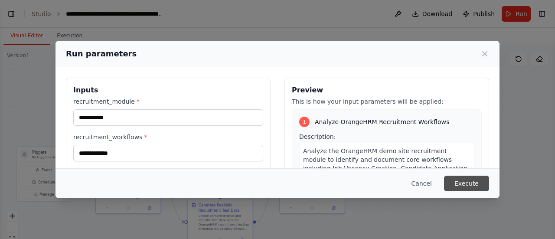
click at [473, 183] on button "Execute" at bounding box center [466, 184] width 45 height 16
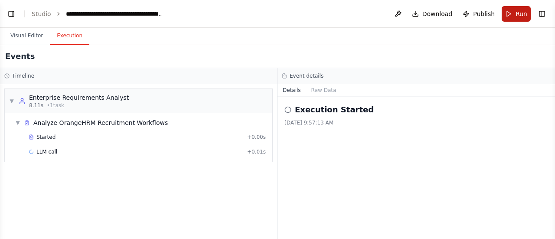
click at [513, 15] on button "Run" at bounding box center [516, 14] width 29 height 16
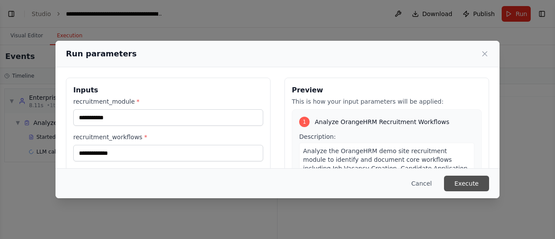
click at [466, 186] on button "Execute" at bounding box center [466, 184] width 45 height 16
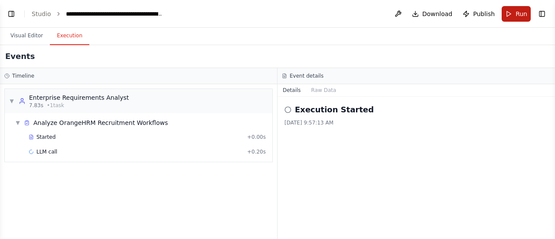
click at [516, 13] on span "Run" at bounding box center [522, 14] width 12 height 9
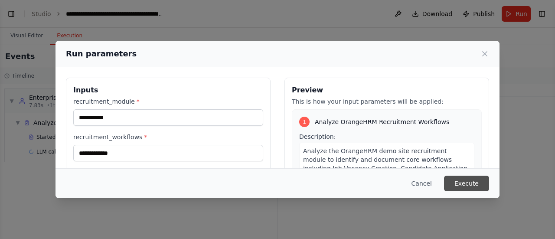
click at [485, 182] on button "Execute" at bounding box center [466, 184] width 45 height 16
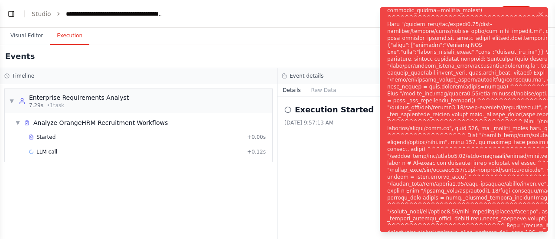
click at [463, 116] on div "Notifications (F8)" at bounding box center [509, 125] width 244 height 597
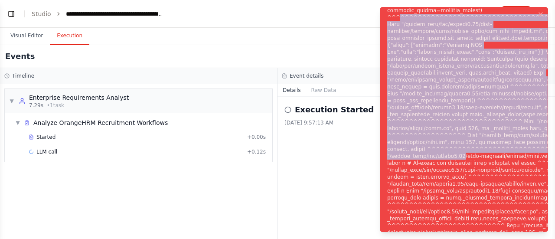
drag, startPoint x: 396, startPoint y: 15, endPoint x: 454, endPoint y: 160, distance: 156.3
click at [454, 160] on div "Notifications (F8)" at bounding box center [509, 125] width 244 height 597
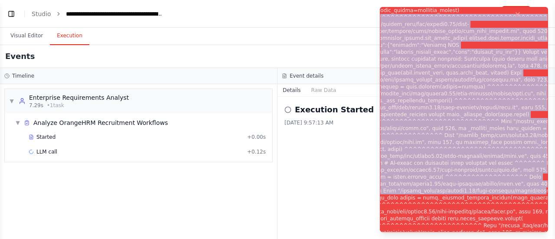
scroll to position [0, 23]
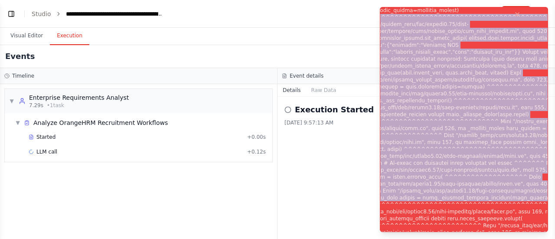
copy div "^^^^^^^^^^^^^^^^^^^^^^^^^^^^^^^^^^^^^^^^^^^^^^^^^^^^^ File "/shared_venv/lib/py…"
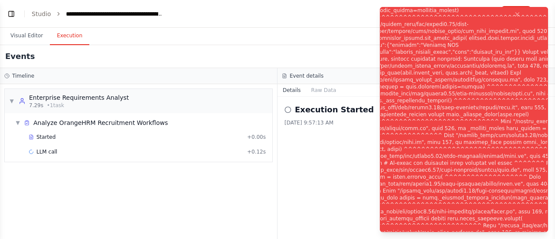
click at [338, 187] on div "Execution Started 10/7/2025, 9:57:13 AM" at bounding box center [417, 168] width 278 height 142
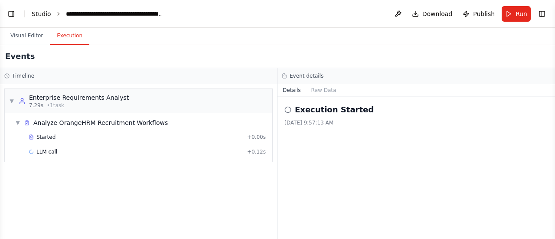
click at [41, 15] on link "Studio" at bounding box center [42, 13] width 20 height 7
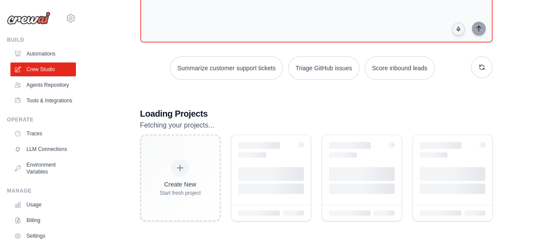
scroll to position [87, 0]
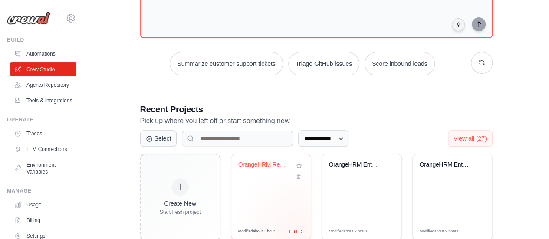
click at [295, 229] on span "Edit" at bounding box center [293, 231] width 8 height 7
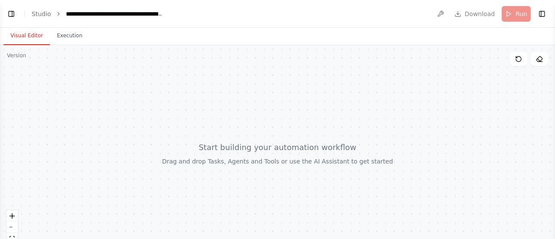
scroll to position [1014, 0]
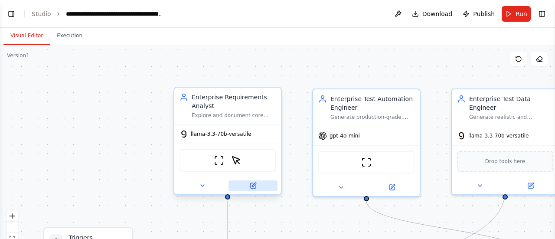
click at [252, 183] on icon at bounding box center [253, 185] width 5 height 5
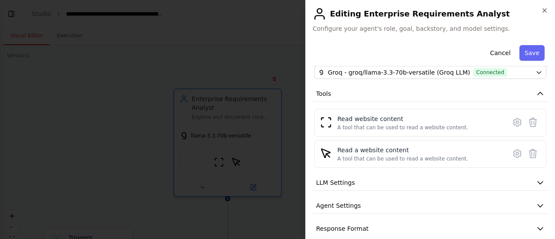
scroll to position [94, 0]
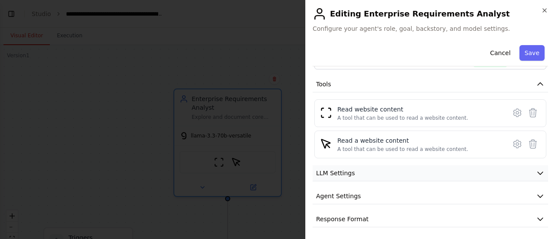
click at [536, 171] on icon "button" at bounding box center [540, 173] width 9 height 9
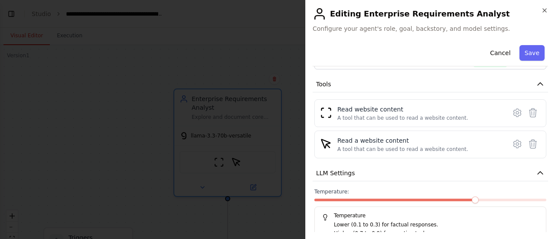
scroll to position [156, 0]
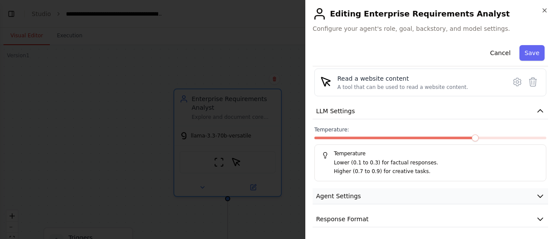
click at [538, 195] on icon "button" at bounding box center [540, 196] width 5 height 3
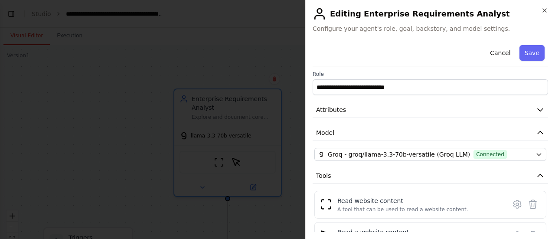
scroll to position [0, 0]
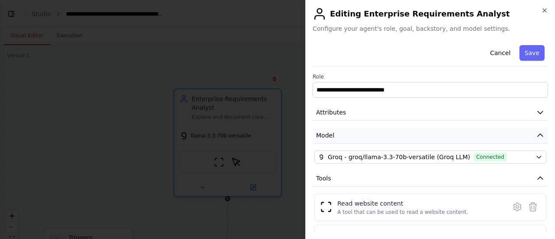
click at [538, 134] on icon "button" at bounding box center [540, 135] width 5 height 3
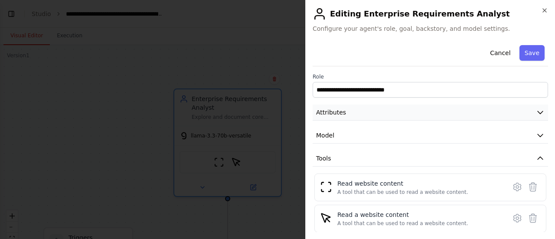
click at [536, 112] on icon "button" at bounding box center [540, 112] width 9 height 9
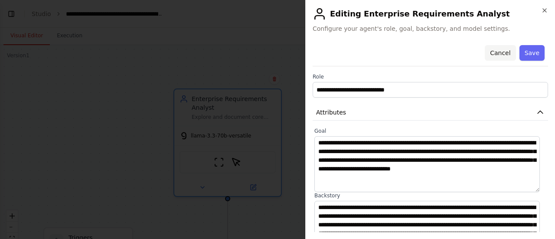
click at [502, 53] on button "Cancel" at bounding box center [500, 53] width 31 height 16
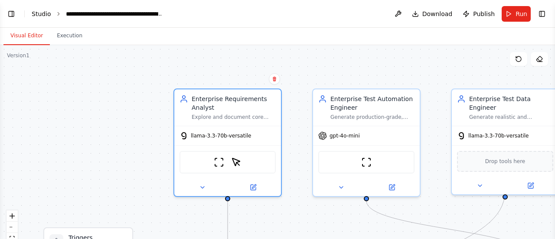
click at [33, 15] on link "Studio" at bounding box center [42, 13] width 20 height 7
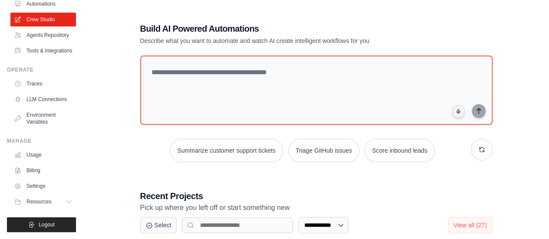
scroll to position [70, 0]
click at [50, 94] on link "LLM Connections" at bounding box center [43, 99] width 65 height 14
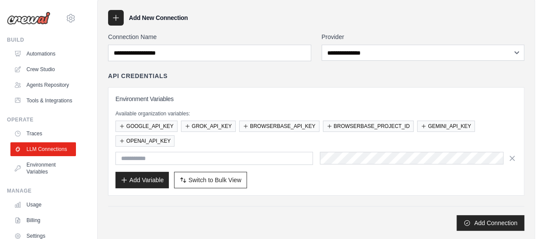
scroll to position [36, 0]
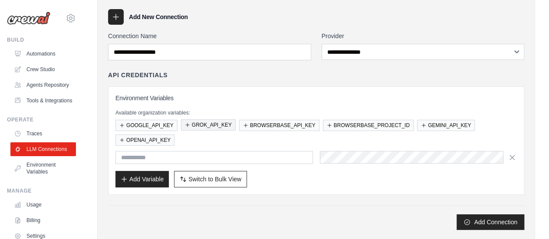
click at [200, 121] on button "GROK_API_KEY" at bounding box center [208, 124] width 55 height 11
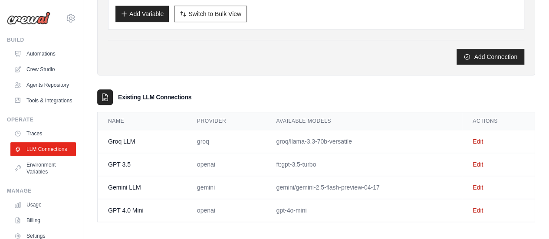
scroll to position [222, 0]
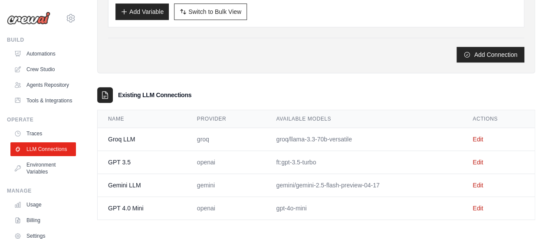
click at [119, 137] on td "Groq LLM" at bounding box center [142, 139] width 89 height 23
click at [477, 136] on link "Edit" at bounding box center [477, 139] width 10 height 7
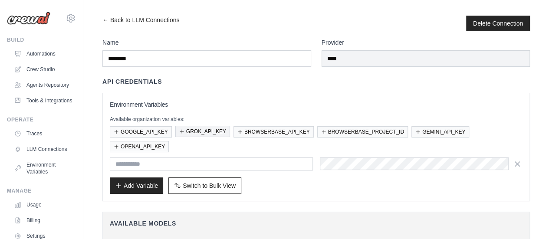
click at [203, 131] on button "GROK_API_KEY" at bounding box center [202, 131] width 55 height 11
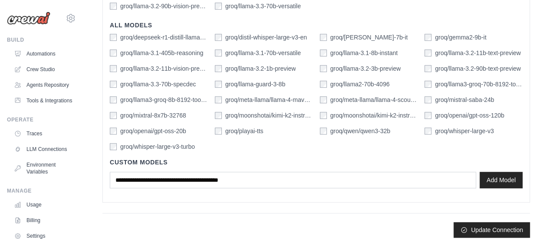
scroll to position [311, 0]
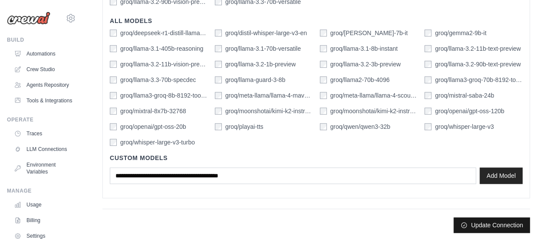
click at [497, 222] on button "Update Connection" at bounding box center [491, 225] width 76 height 16
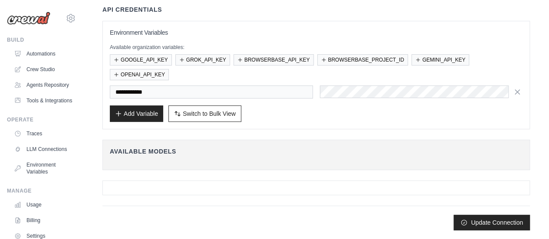
scroll to position [0, 0]
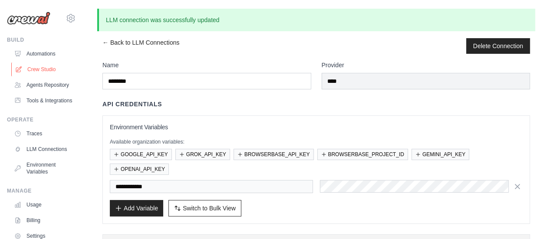
click at [38, 67] on link "Crew Studio" at bounding box center [43, 69] width 65 height 14
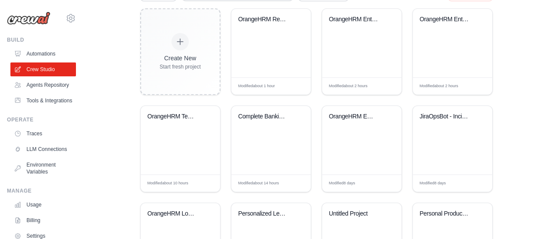
scroll to position [232, 0]
click at [271, 56] on div "OrangeHRM Recruitment Test Validati..." at bounding box center [270, 43] width 79 height 69
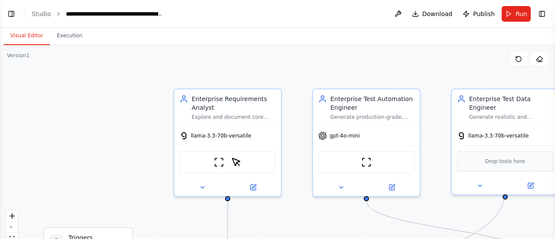
scroll to position [1014, 0]
click at [523, 10] on span "Run" at bounding box center [522, 14] width 12 height 9
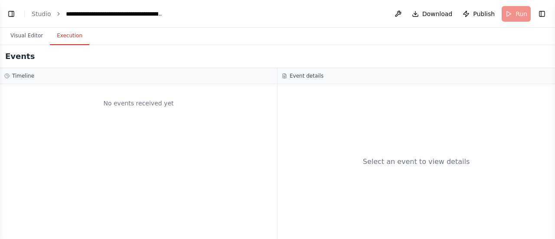
click at [69, 36] on button "Execution" at bounding box center [69, 36] width 39 height 18
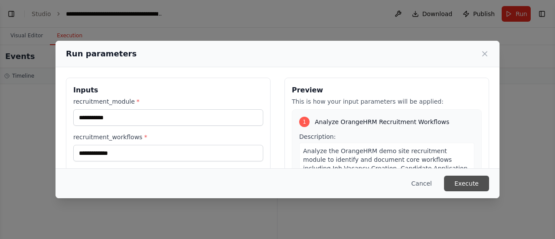
click at [468, 186] on button "Execute" at bounding box center [466, 184] width 45 height 16
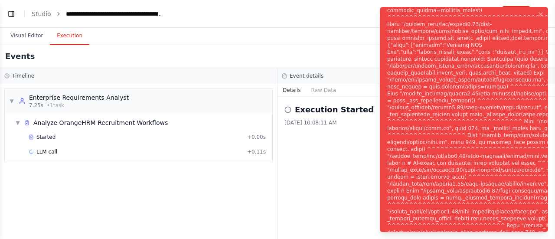
scroll to position [1084, 0]
click at [462, 96] on div "Notifications (F8)" at bounding box center [509, 125] width 244 height 597
click at [540, 13] on icon "Notifications (F8)" at bounding box center [540, 14] width 7 height 7
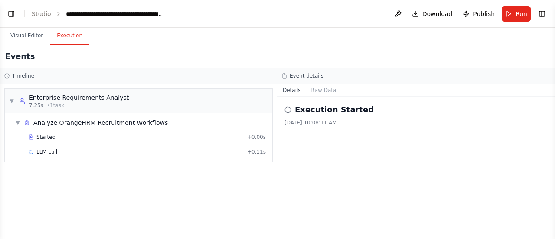
click at [540, 13] on button "Toggle Right Sidebar" at bounding box center [542, 14] width 12 height 12
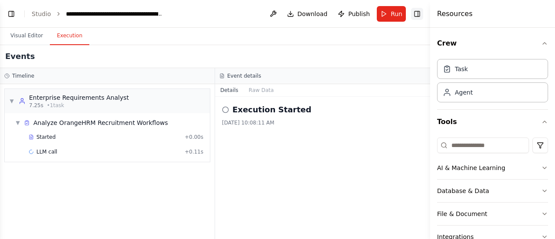
click at [415, 16] on button "Toggle Right Sidebar" at bounding box center [417, 14] width 12 height 12
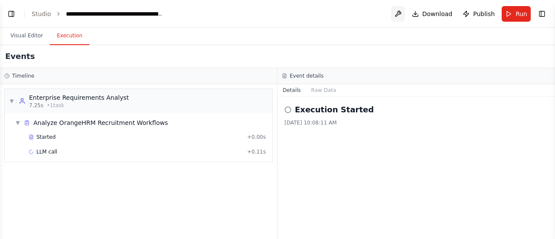
click at [403, 13] on button at bounding box center [398, 14] width 14 height 16
click at [402, 10] on div at bounding box center [398, 14] width 14 height 16
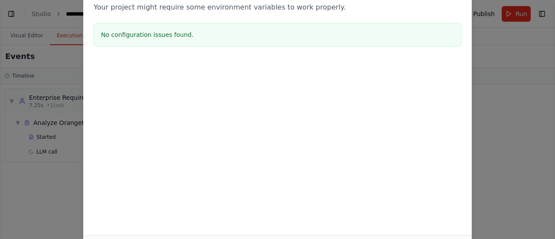
click at [517, 46] on div "Environment configuration Your project might require some environment variables…" at bounding box center [277, 119] width 555 height 239
click at [517, 112] on div "Environment configuration Your project might require some environment variables…" at bounding box center [277, 119] width 555 height 239
click at [545, 16] on div "Environment configuration Your project might require some environment variables…" at bounding box center [277, 119] width 555 height 239
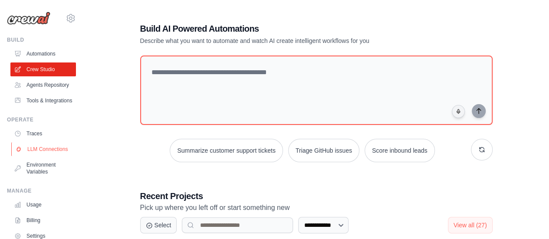
click at [40, 156] on link "LLM Connections" at bounding box center [43, 149] width 65 height 14
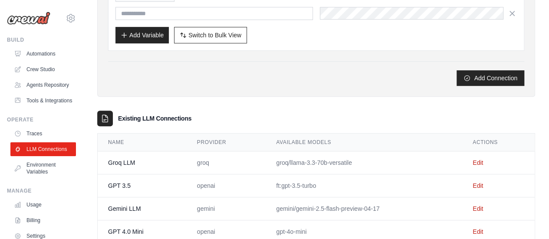
scroll to position [204, 0]
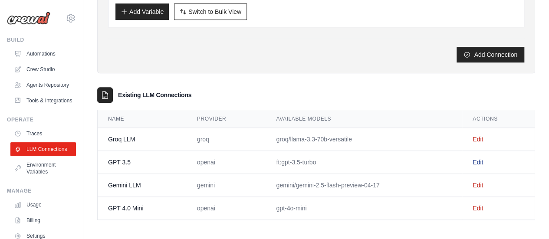
click at [477, 159] on link "Edit" at bounding box center [477, 162] width 10 height 7
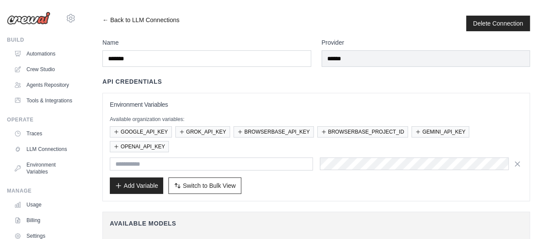
click at [115, 20] on link "← Back to LLM Connections" at bounding box center [140, 24] width 77 height 16
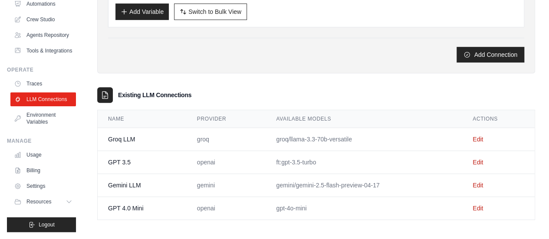
scroll to position [70, 0]
click at [66, 200] on icon at bounding box center [69, 201] width 7 height 7
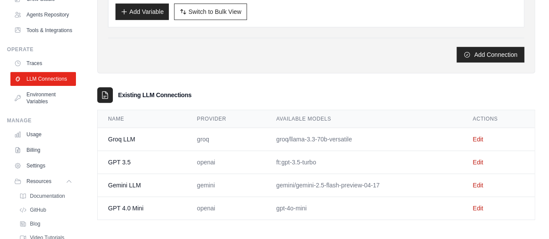
scroll to position [126, 0]
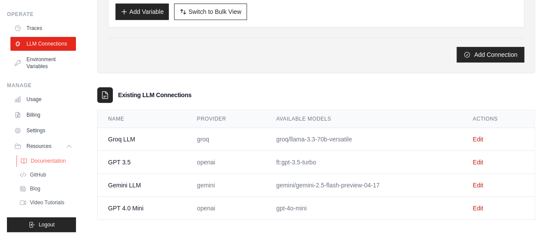
click at [56, 162] on span "Documentation" at bounding box center [48, 160] width 35 height 7
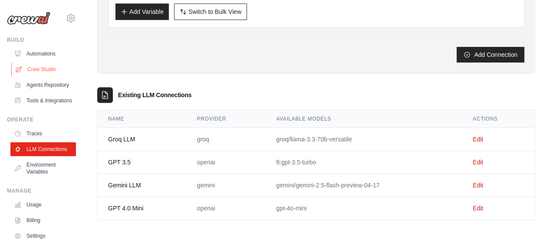
click at [51, 68] on link "Crew Studio" at bounding box center [43, 69] width 65 height 14
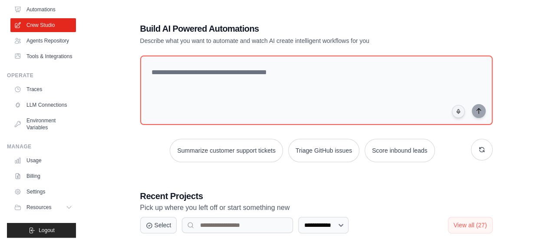
scroll to position [70, 0]
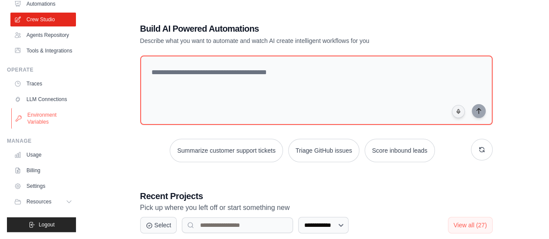
click at [41, 116] on link "Environment Variables" at bounding box center [43, 118] width 65 height 21
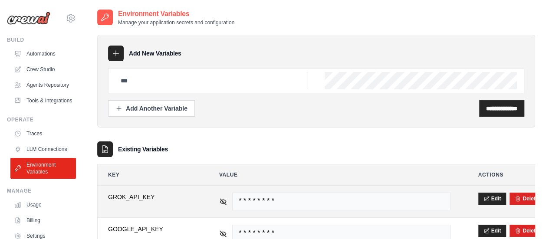
click at [343, 195] on span "********" at bounding box center [341, 202] width 218 height 18
click at [498, 198] on button "Edit" at bounding box center [492, 198] width 28 height 12
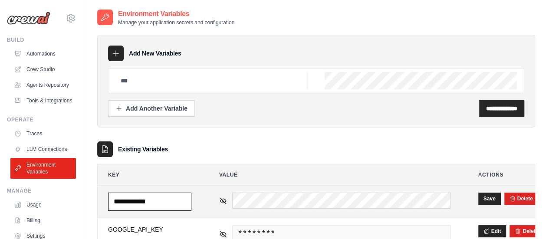
click at [134, 199] on input "**********" at bounding box center [149, 202] width 83 height 18
type input "**********"
click at [488, 195] on button "Save" at bounding box center [489, 198] width 23 height 12
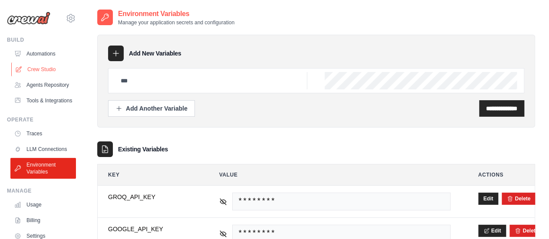
click at [54, 70] on link "Crew Studio" at bounding box center [43, 69] width 65 height 14
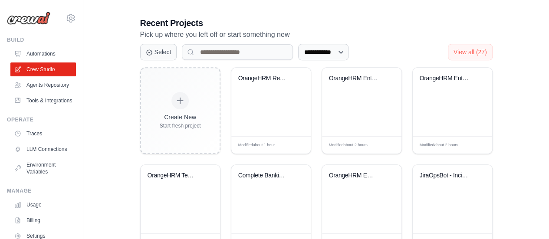
scroll to position [172, 0]
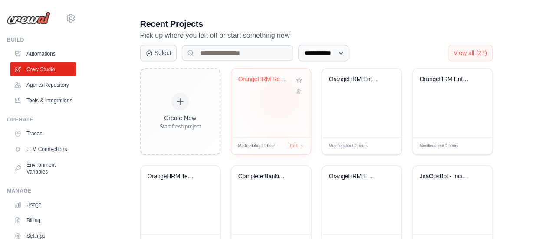
click at [278, 98] on div "OrangeHRM Recruitment Test Validati..." at bounding box center [270, 103] width 79 height 69
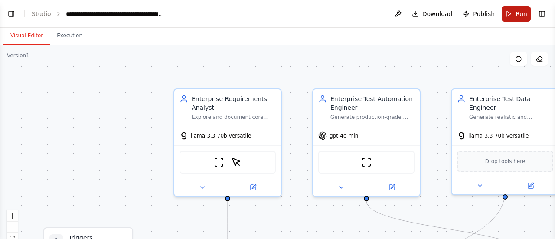
click at [515, 10] on button "Run" at bounding box center [516, 14] width 29 height 16
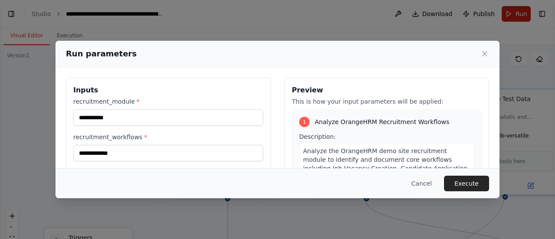
scroll to position [1014, 0]
click at [472, 182] on button "Execute" at bounding box center [466, 184] width 45 height 16
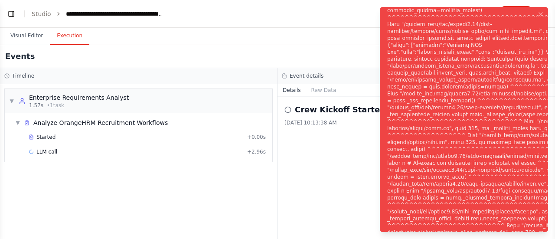
scroll to position [1084, 0]
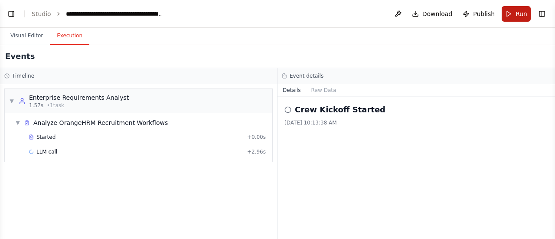
click at [518, 10] on span "Run" at bounding box center [522, 14] width 12 height 9
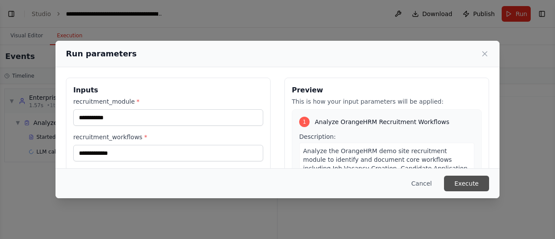
click at [464, 185] on button "Execute" at bounding box center [466, 184] width 45 height 16
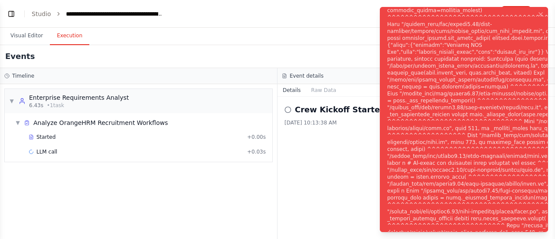
click at [408, 45] on div "Notifications (F8)" at bounding box center [509, 125] width 244 height 597
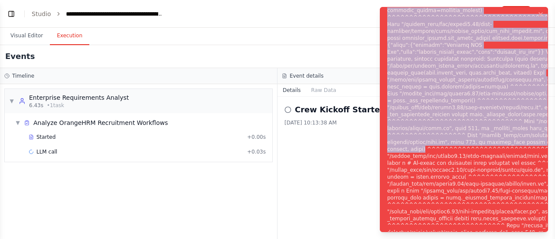
drag, startPoint x: 387, startPoint y: 10, endPoint x: 525, endPoint y: 150, distance: 196.9
click at [525, 150] on div "Notifications (F8)" at bounding box center [509, 125] width 244 height 597
copy div "provider_config=provider_config) ^^^^^^^^^^^^^^^^^^^^^^^^^^^^^^^^^^^^^^^^^^^^^^…"
click at [540, 13] on icon "Notifications (F8)" at bounding box center [540, 14] width 7 height 7
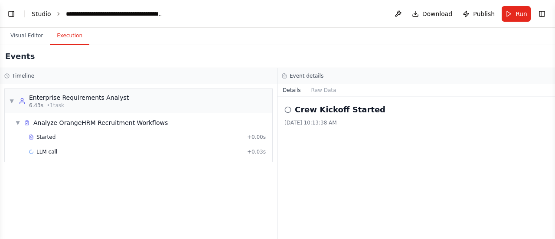
click at [42, 16] on link "Studio" at bounding box center [42, 13] width 20 height 7
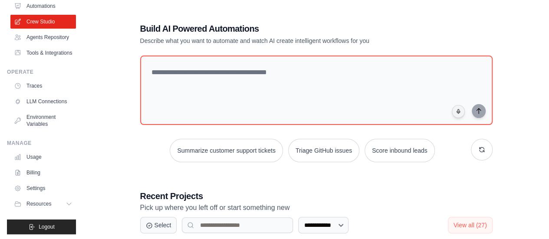
scroll to position [70, 0]
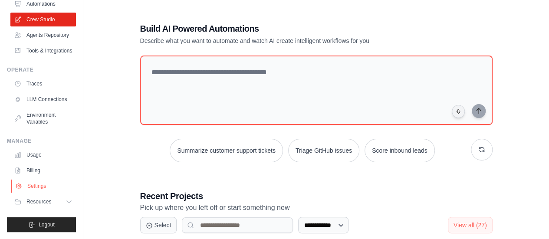
click at [38, 185] on link "Settings" at bounding box center [43, 186] width 65 height 14
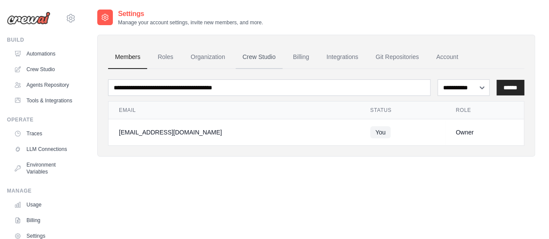
click at [258, 55] on link "Crew Studio" at bounding box center [258, 57] width 47 height 23
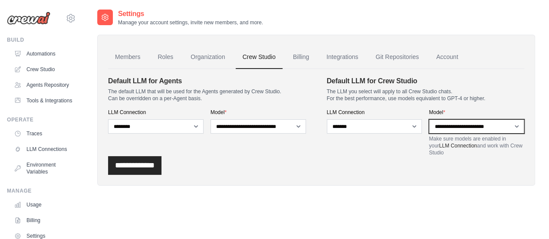
click at [515, 123] on select "**********" at bounding box center [475, 126] width 95 height 14
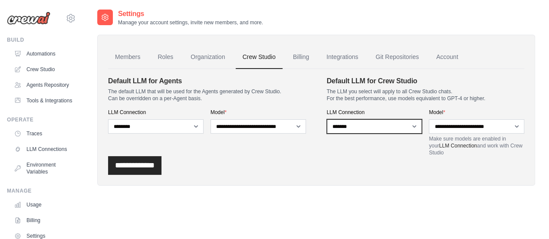
click at [415, 124] on select "**********" at bounding box center [374, 126] width 95 height 14
select select "******"
click at [327, 119] on select "**********" at bounding box center [374, 126] width 95 height 14
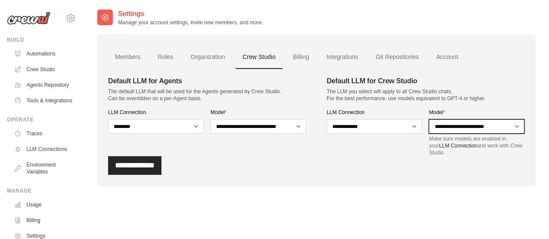
click at [516, 124] on select "**********" at bounding box center [475, 126] width 95 height 14
select select "**********"
click at [428, 119] on select "**********" at bounding box center [475, 126] width 95 height 14
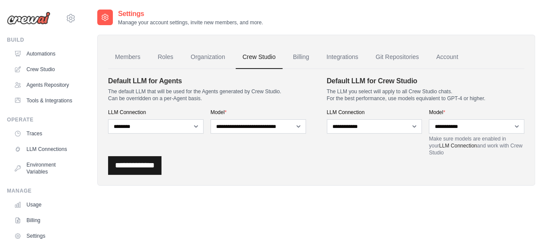
click at [138, 163] on input "**********" at bounding box center [134, 165] width 53 height 19
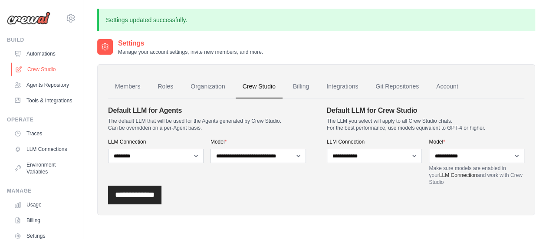
click at [49, 67] on link "Crew Studio" at bounding box center [43, 69] width 65 height 14
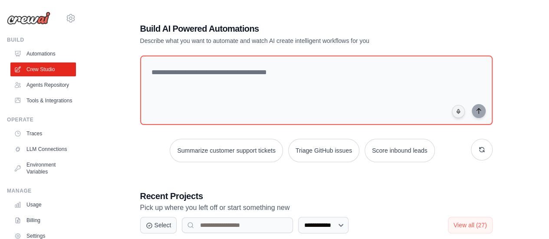
scroll to position [209, 0]
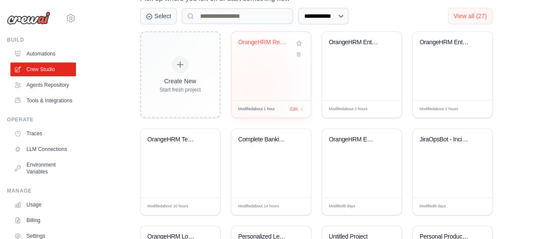
click at [251, 83] on div "OrangeHRM Recruitment Test Validati..." at bounding box center [270, 66] width 79 height 69
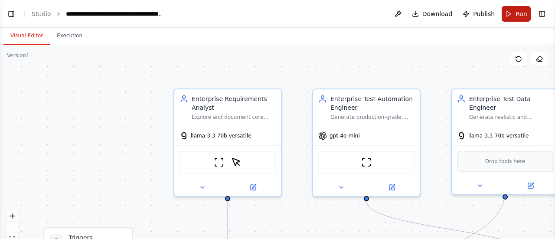
click at [519, 18] on span "Run" at bounding box center [522, 14] width 12 height 9
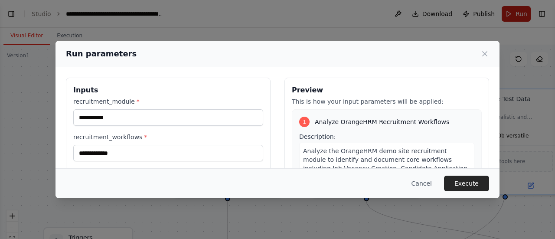
scroll to position [1014, 0]
click at [465, 183] on button "Execute" at bounding box center [466, 184] width 45 height 16
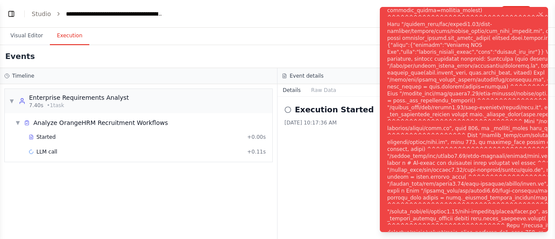
scroll to position [1084, 0]
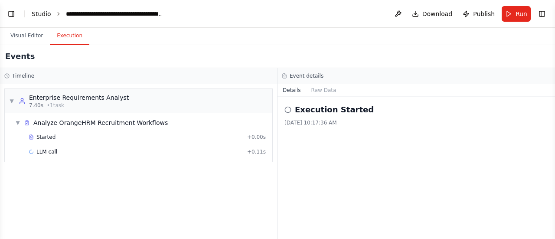
click at [36, 13] on link "Studio" at bounding box center [42, 13] width 20 height 7
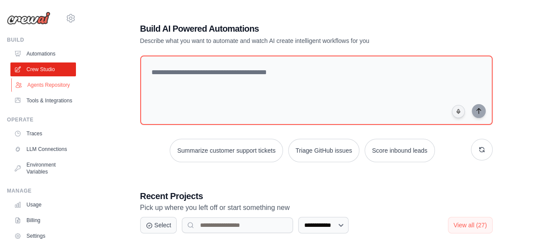
click at [48, 90] on link "Agents Repository" at bounding box center [43, 85] width 65 height 14
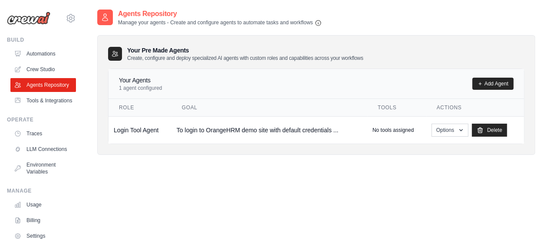
scroll to position [70, 0]
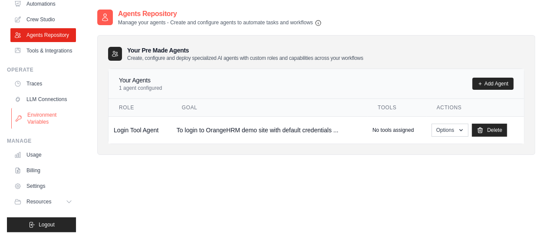
click at [36, 113] on link "Environment Variables" at bounding box center [43, 118] width 65 height 21
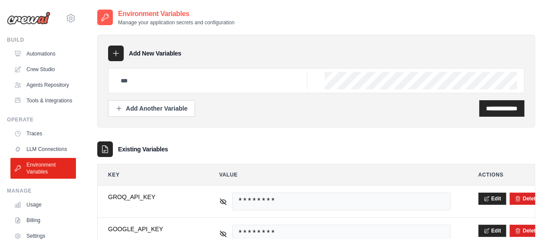
click at [224, 150] on div "Existing Variables" at bounding box center [316, 149] width 438 height 16
click at [49, 156] on link "LLM Connections" at bounding box center [43, 149] width 65 height 14
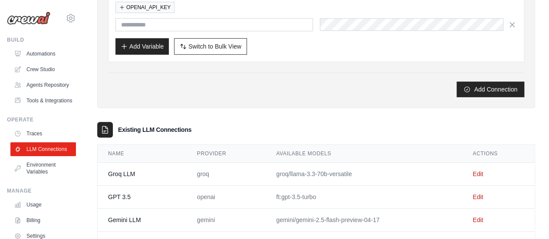
scroll to position [204, 0]
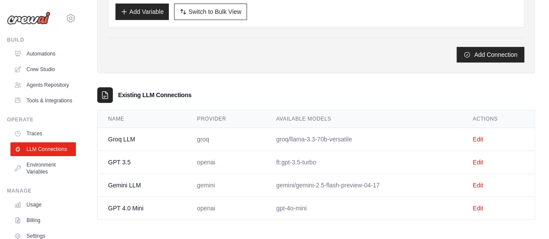
click at [114, 160] on td "GPT 3.5" at bounding box center [142, 162] width 89 height 23
click at [478, 159] on link "Edit" at bounding box center [477, 162] width 10 height 7
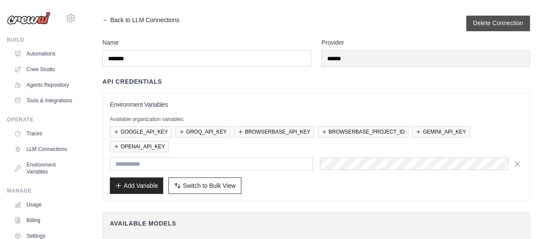
click at [490, 23] on button "Delete Connection" at bounding box center [498, 23] width 50 height 9
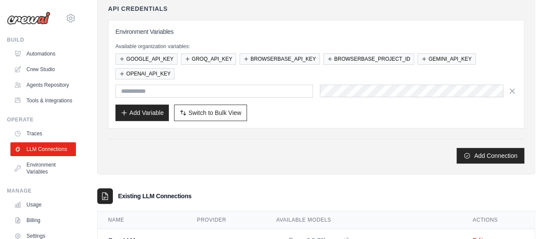
scroll to position [211, 0]
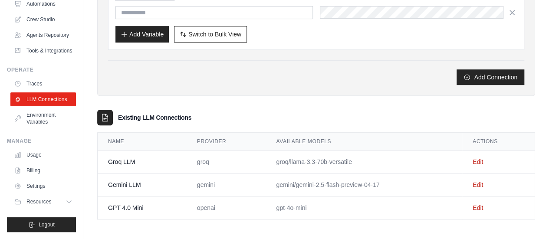
scroll to position [70, 0]
click at [75, 38] on div "[EMAIL_ADDRESS][DOMAIN_NAME] Settings Build Automations" at bounding box center [41, 119] width 83 height 239
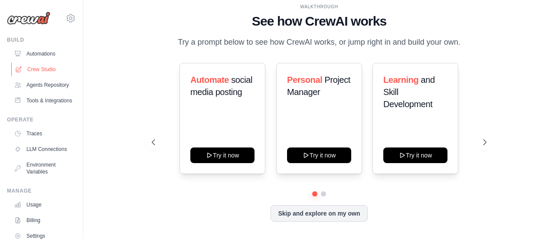
click at [48, 68] on link "Crew Studio" at bounding box center [43, 69] width 65 height 14
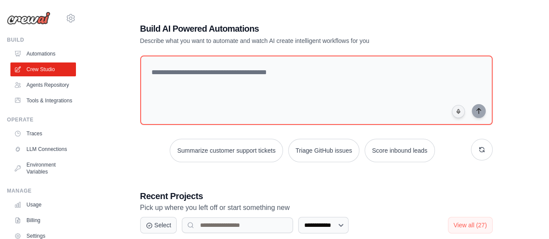
scroll to position [209, 0]
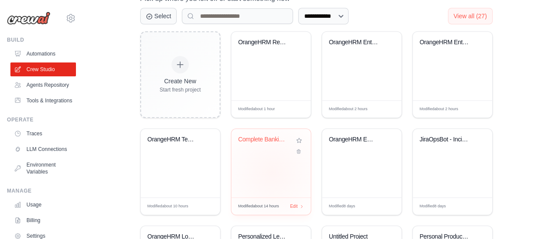
click at [271, 172] on div "Complete Banking Website Test Autom..." at bounding box center [270, 163] width 79 height 69
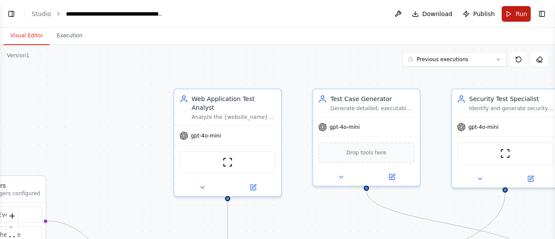
click at [524, 14] on span "Run" at bounding box center [522, 14] width 12 height 9
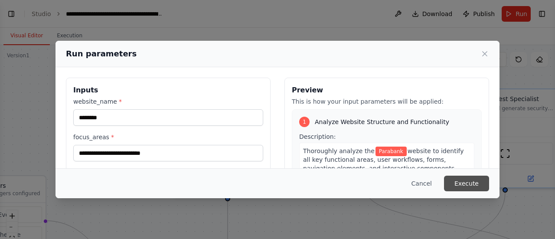
click at [464, 185] on button "Execute" at bounding box center [466, 184] width 45 height 16
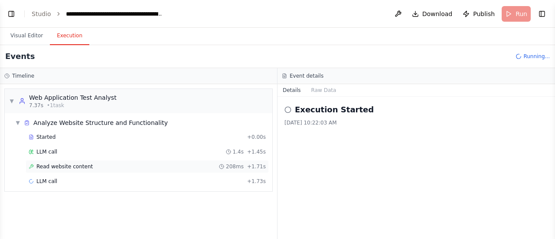
click at [86, 167] on div "Read website content 208ms + 1.71s" at bounding box center [147, 166] width 237 height 7
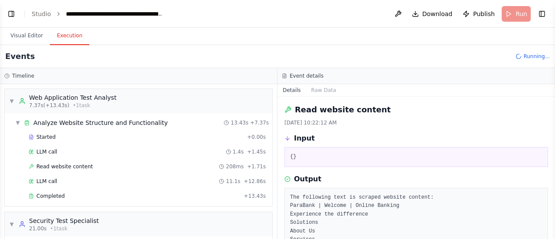
scroll to position [82, 0]
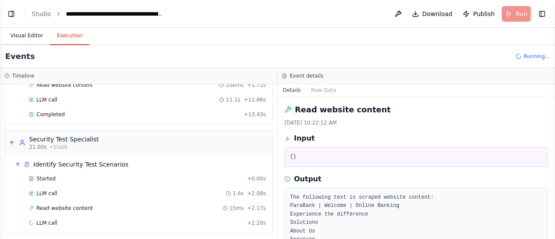
click at [21, 35] on button "Visual Editor" at bounding box center [26, 36] width 46 height 18
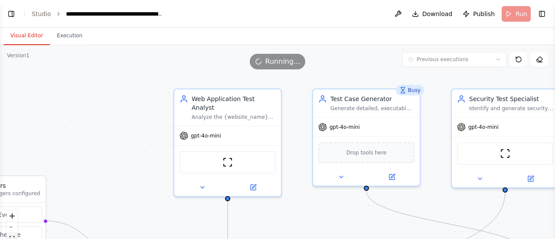
click at [11, 235] on button "fit view" at bounding box center [12, 238] width 11 height 11
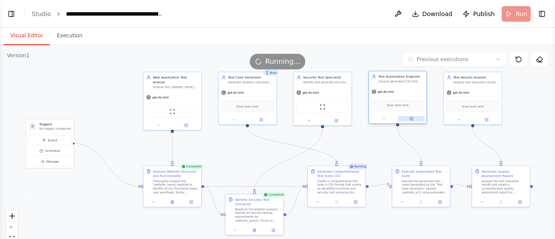
click at [410, 119] on icon at bounding box center [411, 118] width 3 height 3
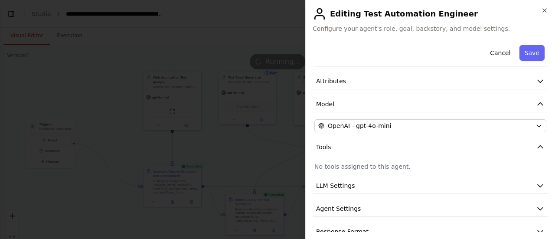
scroll to position [44, 0]
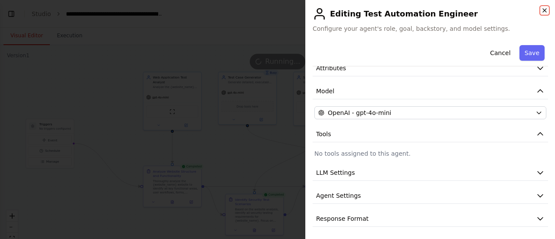
click at [543, 7] on icon "button" at bounding box center [544, 10] width 7 height 7
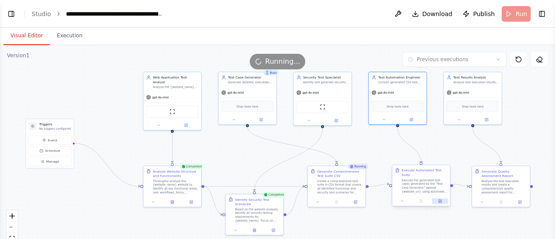
click at [441, 199] on icon at bounding box center [440, 200] width 3 height 3
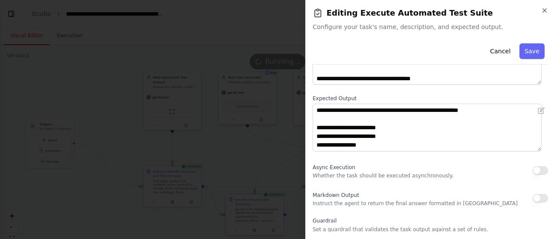
scroll to position [85, 0]
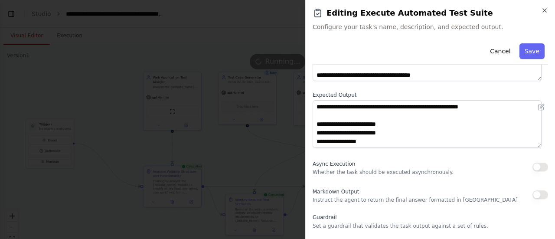
drag, startPoint x: 539, startPoint y: 110, endPoint x: 540, endPoint y: 124, distance: 14.8
click at [540, 124] on div "**********" at bounding box center [430, 123] width 235 height 47
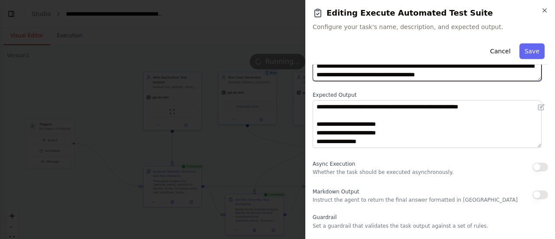
scroll to position [147, 0]
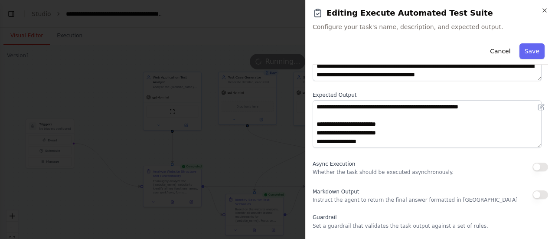
click at [537, 64] on div "Cancel Save" at bounding box center [430, 52] width 235 height 25
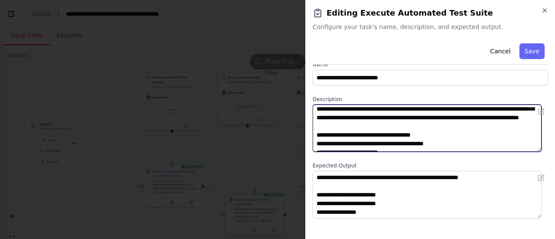
scroll to position [0, 0]
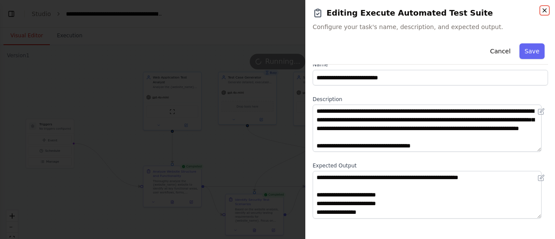
click at [544, 13] on icon "button" at bounding box center [544, 10] width 7 height 7
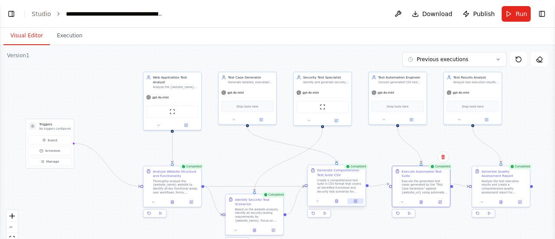
scroll to position [1888, 0]
click at [35, 11] on link "Studio" at bounding box center [42, 13] width 20 height 7
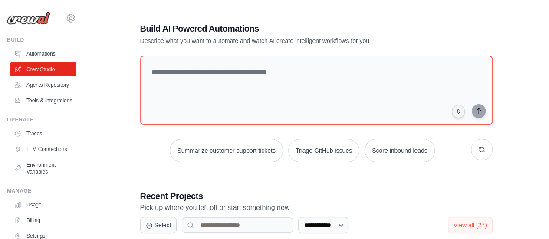
scroll to position [70, 0]
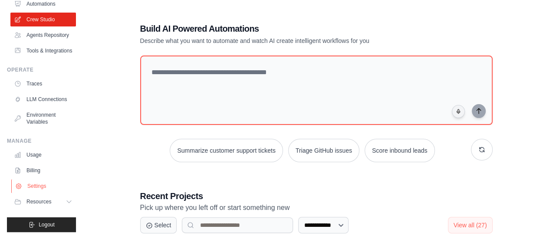
click at [35, 187] on link "Settings" at bounding box center [43, 186] width 65 height 14
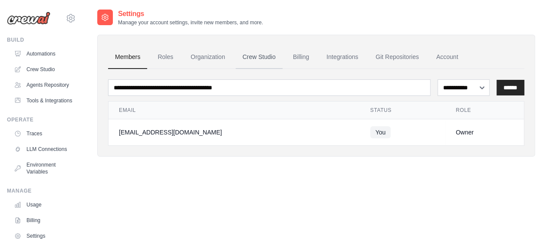
click at [268, 54] on link "Crew Studio" at bounding box center [258, 57] width 47 height 23
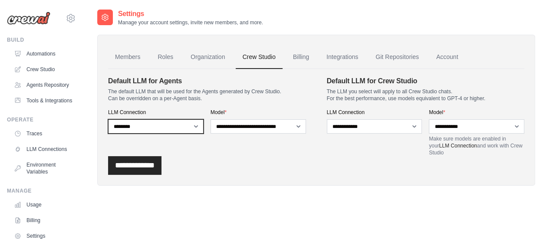
click at [196, 127] on select "**********" at bounding box center [155, 126] width 95 height 14
select select "******"
click at [108, 119] on select "**********" at bounding box center [155, 126] width 95 height 14
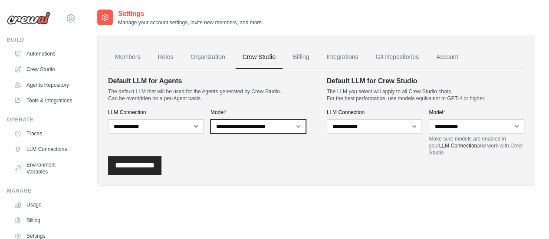
click at [298, 125] on select "**********" at bounding box center [257, 126] width 95 height 14
select select "**********"
click at [210, 119] on select "**********" at bounding box center [257, 126] width 95 height 14
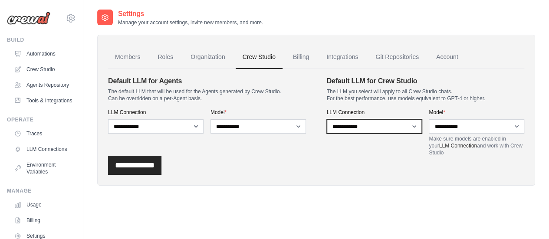
click at [413, 126] on select "**********" at bounding box center [374, 126] width 95 height 14
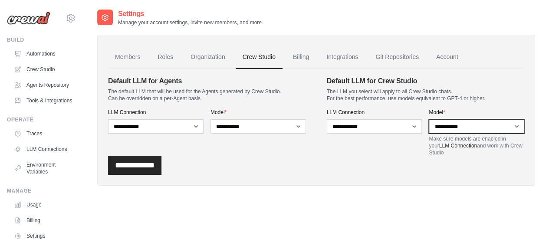
click at [517, 125] on select "**********" at bounding box center [475, 126] width 95 height 14
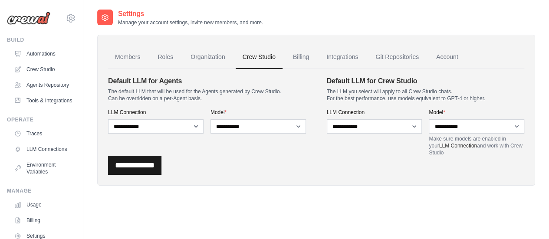
click at [147, 166] on input "**********" at bounding box center [134, 165] width 53 height 19
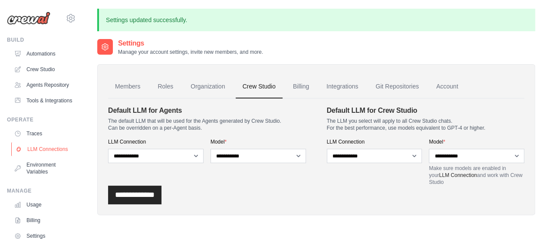
click at [45, 156] on link "LLM Connections" at bounding box center [43, 149] width 65 height 14
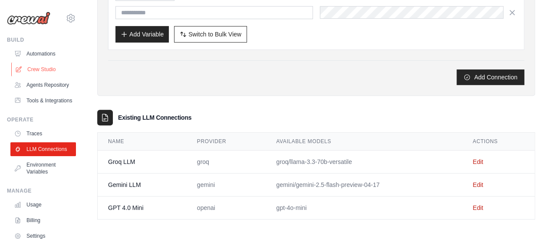
click at [36, 72] on link "Crew Studio" at bounding box center [43, 69] width 65 height 14
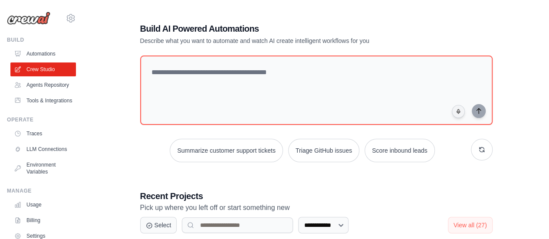
scroll to position [209, 0]
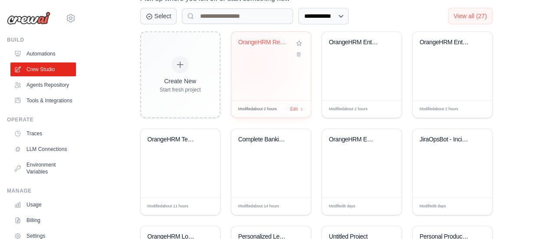
click at [255, 62] on div "OrangeHRM Recruitment Test Validati..." at bounding box center [270, 66] width 79 height 69
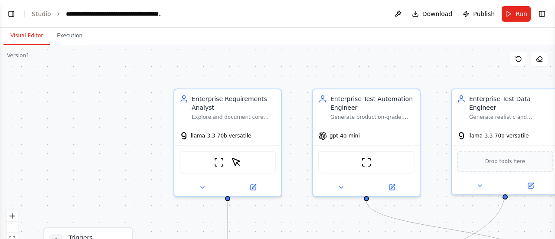
scroll to position [1014, 0]
click at [12, 235] on button "fit view" at bounding box center [12, 238] width 11 height 11
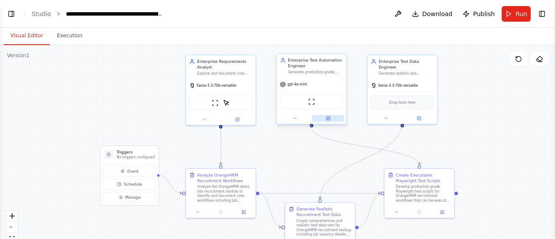
click at [328, 118] on icon at bounding box center [328, 117] width 3 height 3
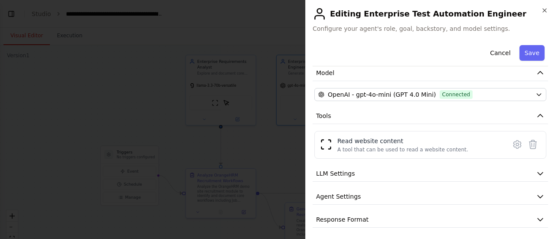
scroll to position [63, 0]
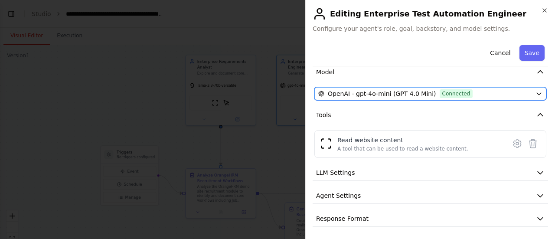
click at [536, 92] on icon "button" at bounding box center [539, 93] width 7 height 7
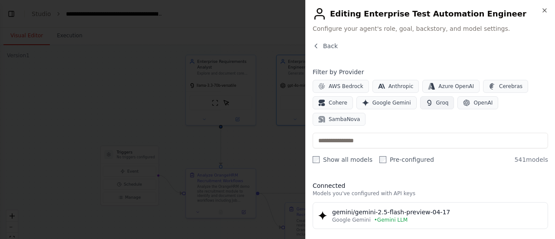
click at [438, 99] on span "Groq" at bounding box center [442, 102] width 13 height 7
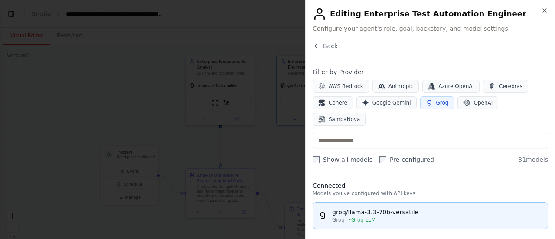
click at [372, 208] on div "groq/llama-3.3-70b-versatile" at bounding box center [437, 212] width 210 height 9
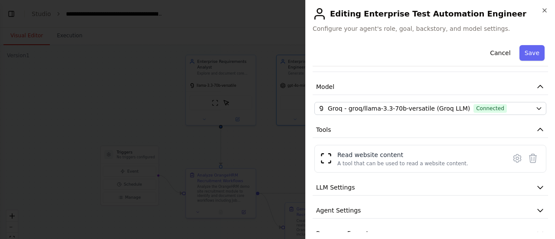
scroll to position [63, 0]
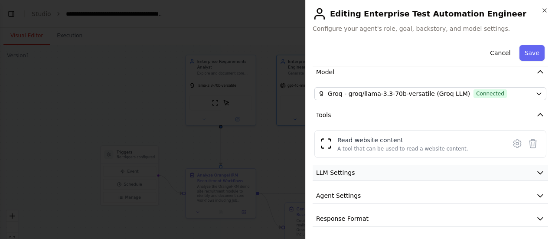
click at [536, 170] on icon "button" at bounding box center [540, 172] width 9 height 9
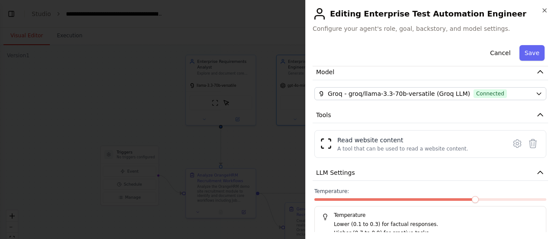
scroll to position [125, 0]
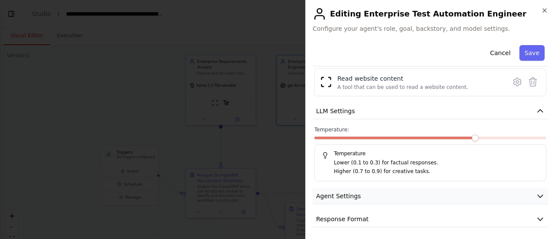
click at [536, 192] on icon "button" at bounding box center [540, 196] width 9 height 9
click at [528, 54] on button "Save" at bounding box center [531, 53] width 25 height 16
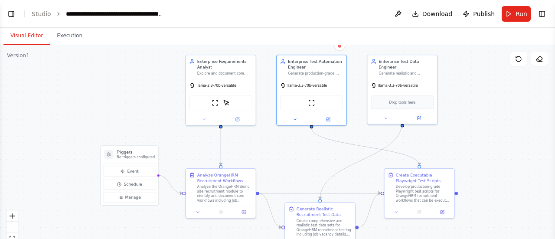
click at [522, 131] on div ".deletable-edge-delete-btn { width: 20px; height: 20px; border: 0px solid #ffff…" at bounding box center [277, 153] width 555 height 217
click at [519, 13] on span "Run" at bounding box center [522, 14] width 12 height 9
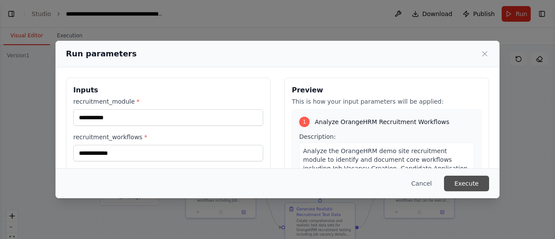
click at [470, 183] on button "Execute" at bounding box center [466, 184] width 45 height 16
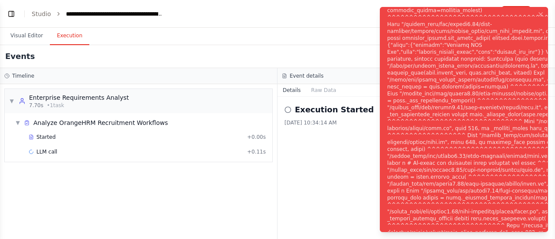
scroll to position [1084, 0]
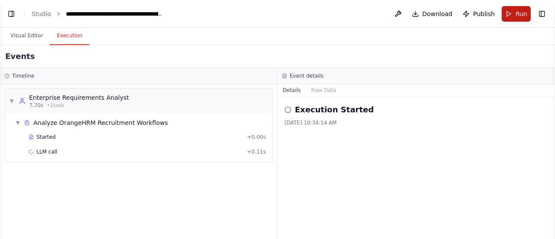
click at [516, 12] on button "Run" at bounding box center [516, 14] width 29 height 16
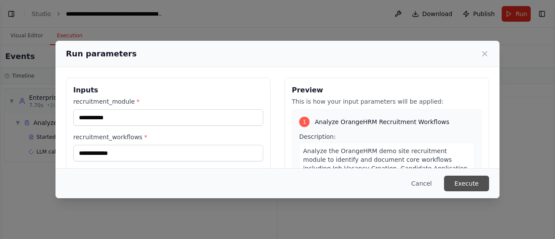
click at [460, 182] on button "Execute" at bounding box center [466, 184] width 45 height 16
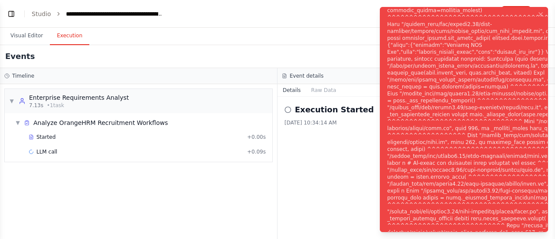
click at [475, 89] on div "Notifications (F8)" at bounding box center [509, 125] width 244 height 597
drag, startPoint x: 470, startPoint y: 122, endPoint x: 408, endPoint y: 48, distance: 96.3
drag, startPoint x: 408, startPoint y: 48, endPoint x: 387, endPoint y: 8, distance: 45.2
drag, startPoint x: 387, startPoint y: 8, endPoint x: 539, endPoint y: 72, distance: 165.2
click at [539, 72] on div "Notifications (F8)" at bounding box center [509, 125] width 244 height 597
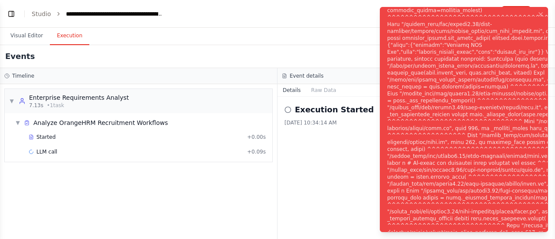
drag, startPoint x: 387, startPoint y: 12, endPoint x: 483, endPoint y: 117, distance: 142.7
click at [483, 117] on div "Notifications (F8)" at bounding box center [509, 125] width 244 height 597
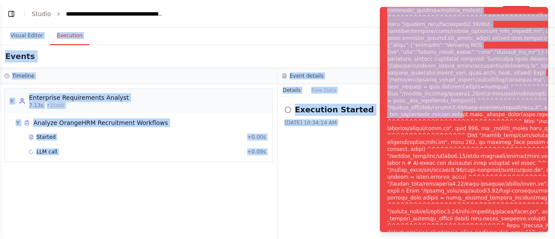
drag, startPoint x: 453, startPoint y: 114, endPoint x: 297, endPoint y: 24, distance: 179.1
click at [297, 24] on div "Enterprise Requirements Analyst – to explore and document core recruitment work…" at bounding box center [277, 119] width 555 height 239
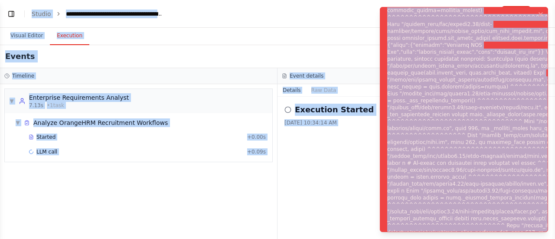
copy body "I want to create a lightweight agentic framework to validate test automation fo…"
click at [192, 26] on header "**********" at bounding box center [277, 14] width 555 height 28
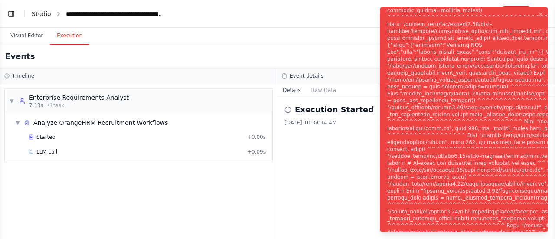
click at [40, 13] on link "Studio" at bounding box center [42, 13] width 20 height 7
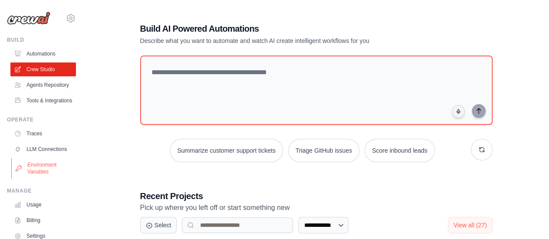
click at [46, 179] on link "Environment Variables" at bounding box center [43, 168] width 65 height 21
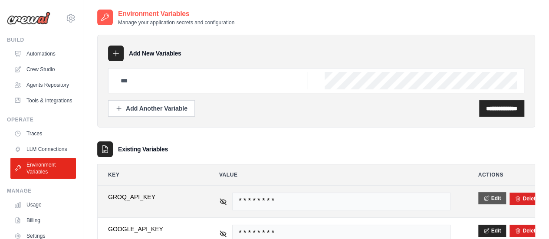
click at [496, 196] on button "Edit" at bounding box center [492, 198] width 28 height 12
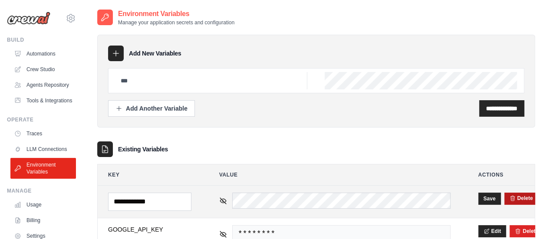
click at [526, 197] on button "Delete" at bounding box center [520, 198] width 23 height 7
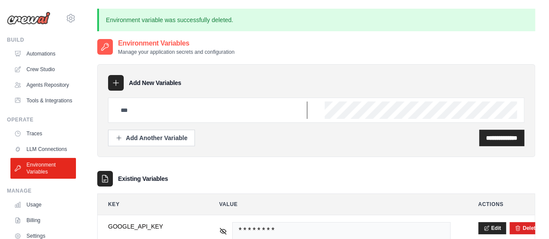
click at [220, 113] on input "text" at bounding box center [211, 109] width 192 height 17
click at [167, 102] on input "text" at bounding box center [211, 109] width 192 height 17
click at [136, 110] on input "**********" at bounding box center [211, 109] width 192 height 17
type input "**********"
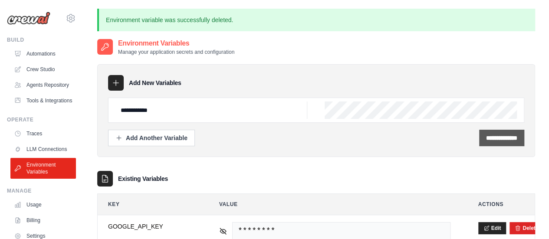
click at [487, 138] on input "**********" at bounding box center [501, 138] width 31 height 9
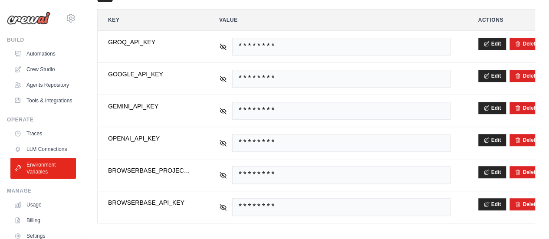
scroll to position [187, 0]
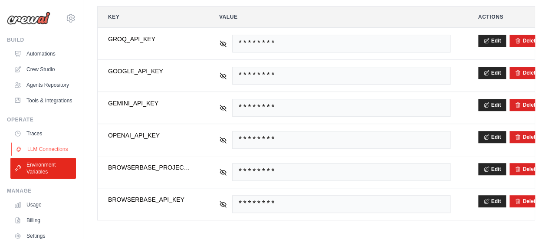
click at [47, 156] on link "LLM Connections" at bounding box center [43, 149] width 65 height 14
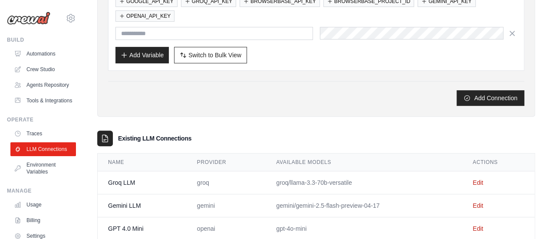
scroll to position [181, 0]
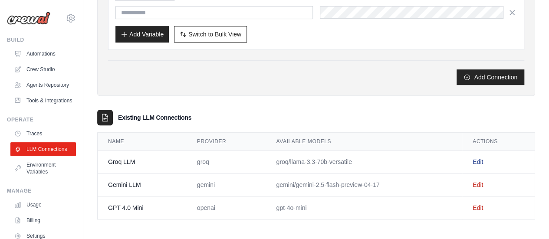
click at [477, 158] on link "Edit" at bounding box center [477, 161] width 10 height 7
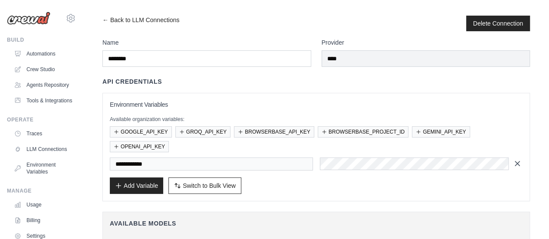
click at [518, 164] on icon "button" at bounding box center [517, 163] width 9 height 9
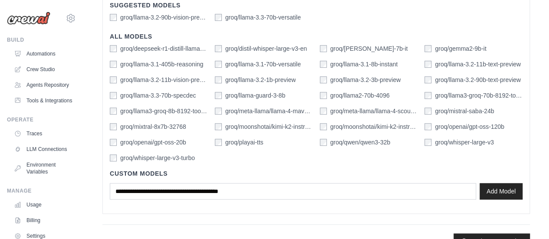
scroll to position [275, 0]
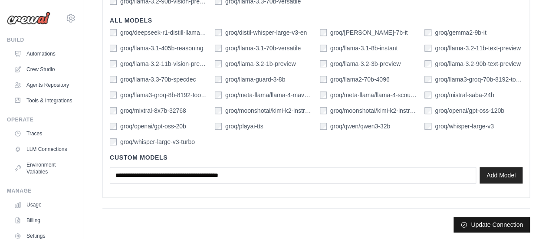
click at [488, 225] on button "Update Connection" at bounding box center [491, 225] width 76 height 16
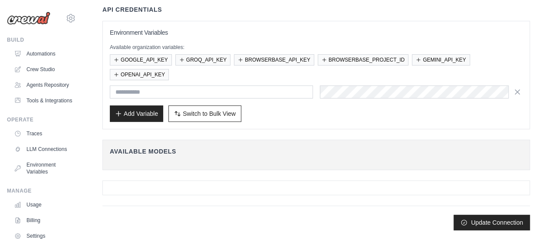
scroll to position [0, 0]
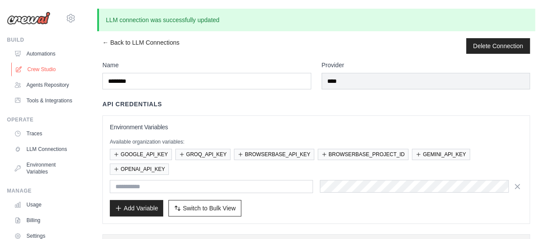
click at [41, 71] on link "Crew Studio" at bounding box center [43, 69] width 65 height 14
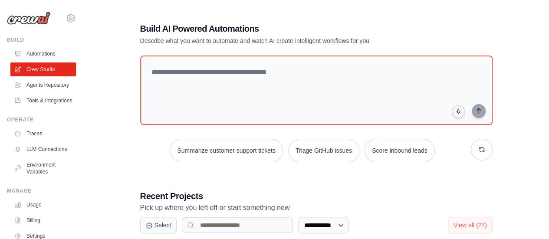
scroll to position [209, 0]
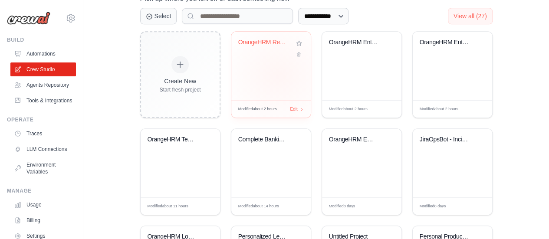
click at [278, 74] on div "OrangeHRM Recruitment Test Validati..." at bounding box center [270, 66] width 79 height 69
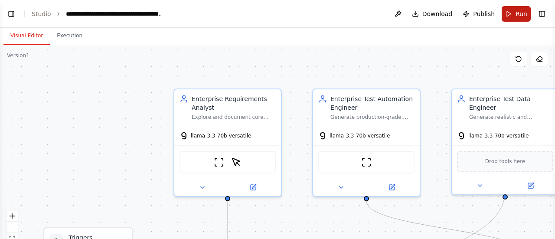
scroll to position [1014, 0]
click at [515, 13] on button "Run" at bounding box center [516, 14] width 29 height 16
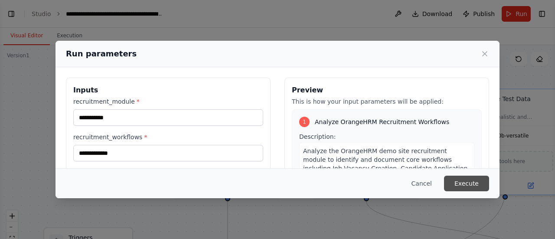
click at [460, 186] on button "Execute" at bounding box center [466, 184] width 45 height 16
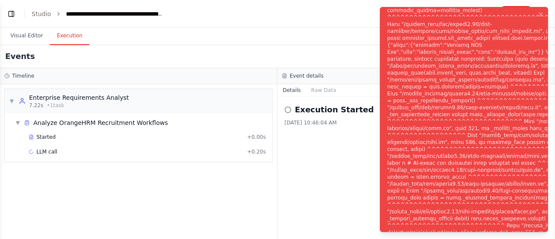
scroll to position [1084, 0]
click at [459, 90] on div "Notifications (F8)" at bounding box center [509, 125] width 244 height 597
click at [458, 88] on div "Notifications (F8)" at bounding box center [509, 125] width 244 height 597
drag, startPoint x: 389, startPoint y: 11, endPoint x: 503, endPoint y: 82, distance: 134.4
drag, startPoint x: 503, startPoint y: 82, endPoint x: 518, endPoint y: 82, distance: 15.2
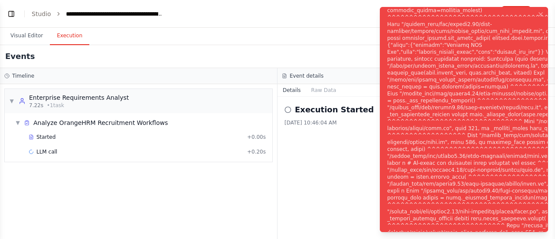
click at [518, 82] on div "Notifications (F8)" at bounding box center [509, 125] width 244 height 597
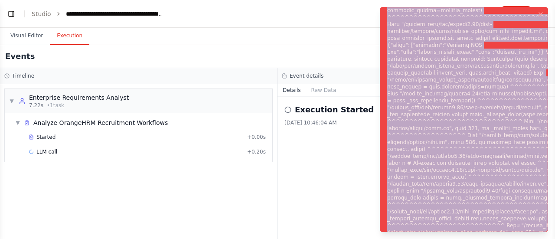
drag, startPoint x: 388, startPoint y: 12, endPoint x: 544, endPoint y: 241, distance: 277.0
click at [544, 238] on div "Notifications (F8)" at bounding box center [509, 125] width 244 height 597
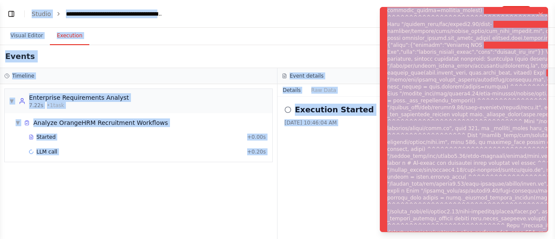
copy body "I want to create a lightweight agentic framework to validate test automation fo…"
click at [233, 46] on div "Events" at bounding box center [277, 56] width 555 height 23
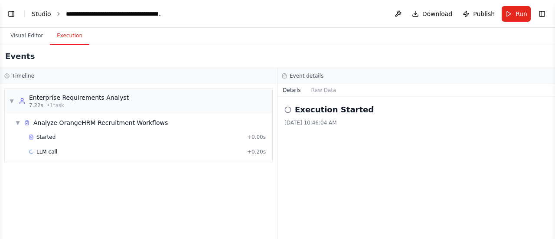
click at [40, 14] on link "Studio" at bounding box center [42, 13] width 20 height 7
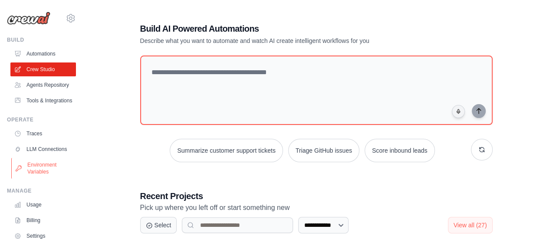
click at [42, 179] on link "Environment Variables" at bounding box center [43, 168] width 65 height 21
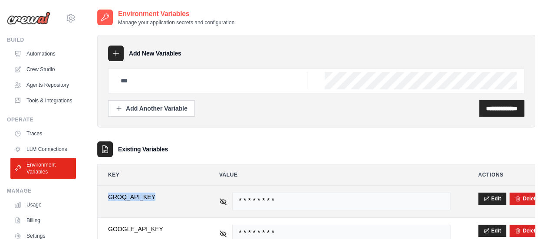
drag, startPoint x: 108, startPoint y: 195, endPoint x: 159, endPoint y: 198, distance: 51.3
click at [159, 198] on span "GROQ_API_KEY" at bounding box center [149, 197] width 83 height 9
copy span "GROQ_API_KEY"
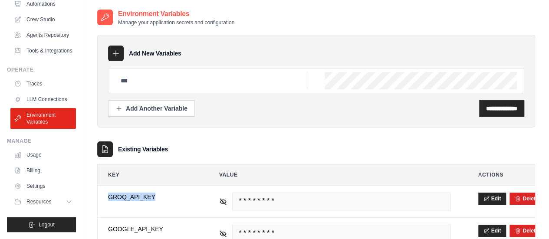
scroll to position [70, 0]
click at [40, 154] on link "Usage" at bounding box center [43, 155] width 65 height 14
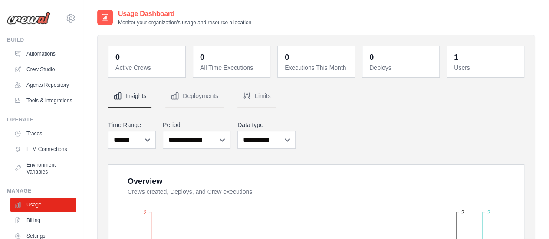
click at [269, 149] on div "**********" at bounding box center [316, 135] width 416 height 32
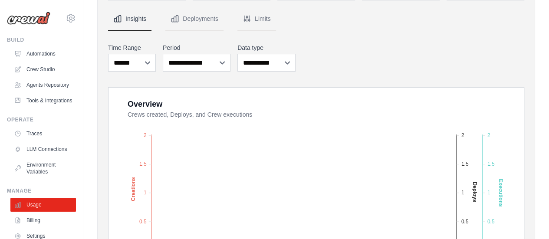
scroll to position [71, 0]
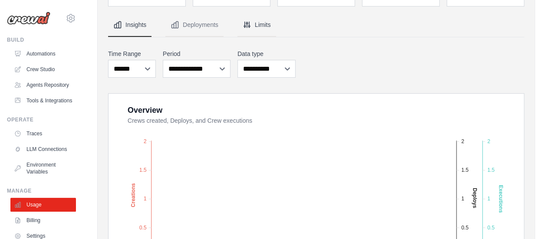
click at [260, 25] on button "Limits" at bounding box center [256, 24] width 39 height 23
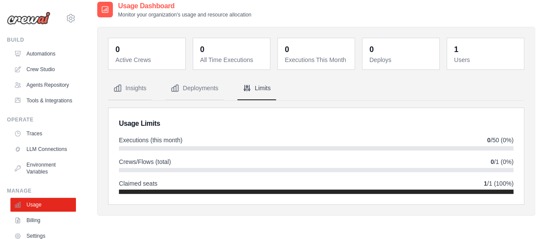
scroll to position [0, 0]
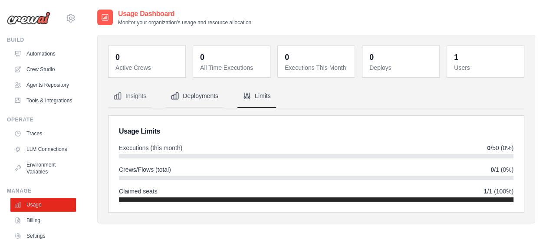
click at [202, 97] on button "Deployments" at bounding box center [194, 96] width 58 height 23
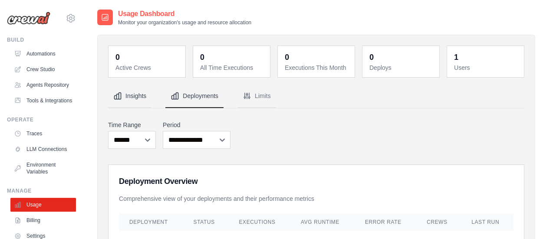
click at [134, 94] on button "Insights" at bounding box center [129, 96] width 43 height 23
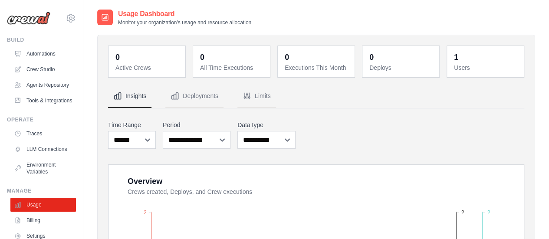
click at [33, 140] on link "Traces" at bounding box center [43, 134] width 65 height 14
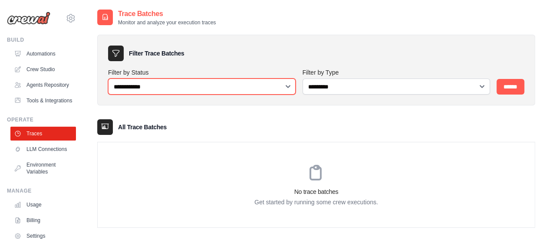
click at [288, 85] on select "**********" at bounding box center [201, 86] width 187 height 16
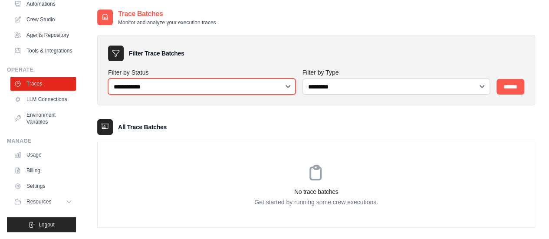
scroll to position [69, 0]
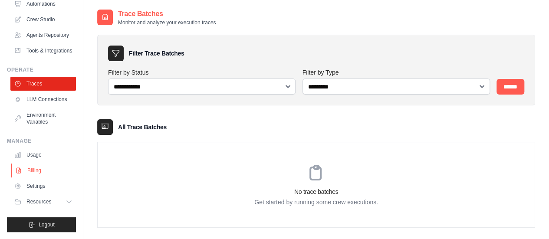
click at [36, 171] on link "Billing" at bounding box center [43, 170] width 65 height 14
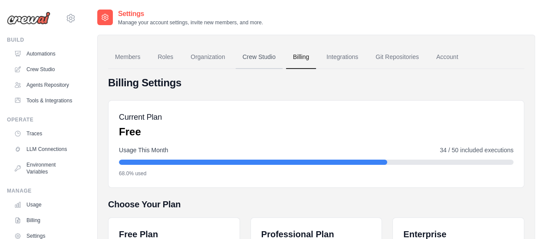
click at [260, 54] on link "Crew Studio" at bounding box center [258, 57] width 47 height 23
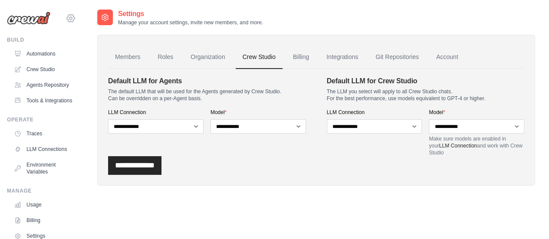
click at [65, 14] on icon at bounding box center [70, 18] width 10 height 10
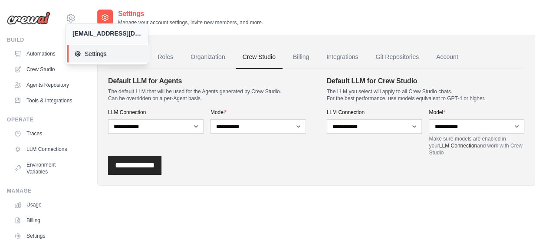
click at [98, 55] on span "Settings" at bounding box center [108, 53] width 69 height 9
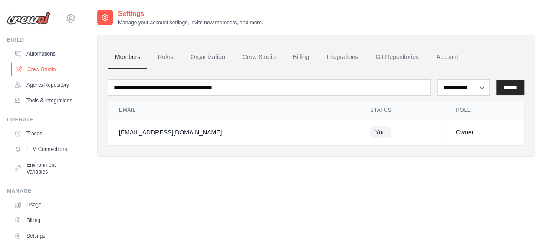
click at [34, 69] on link "Crew Studio" at bounding box center [43, 69] width 65 height 14
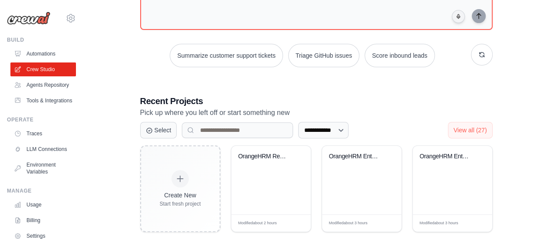
scroll to position [25, 0]
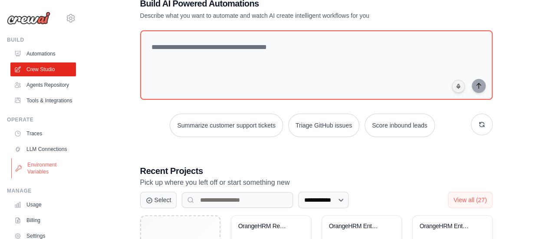
click at [42, 179] on link "Environment Variables" at bounding box center [43, 168] width 65 height 21
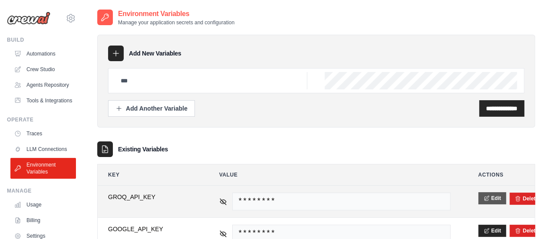
click at [493, 199] on button "Edit" at bounding box center [492, 198] width 28 height 12
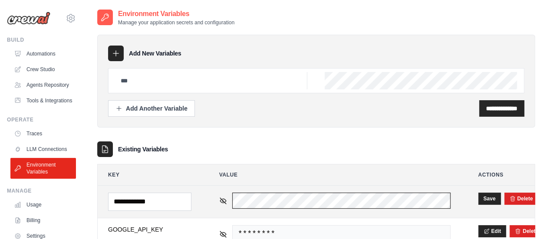
scroll to position [0, 7]
click at [457, 201] on td "********" at bounding box center [335, 202] width 252 height 32
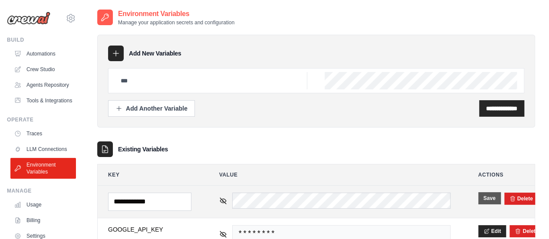
scroll to position [0, 0]
click at [487, 196] on button "Save" at bounding box center [489, 198] width 23 height 12
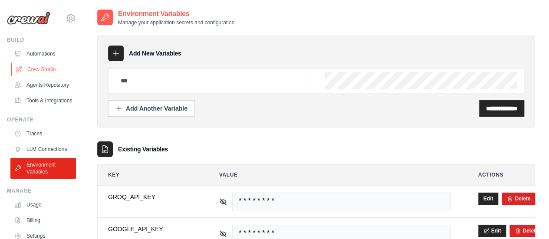
click at [44, 69] on link "Crew Studio" at bounding box center [43, 69] width 65 height 14
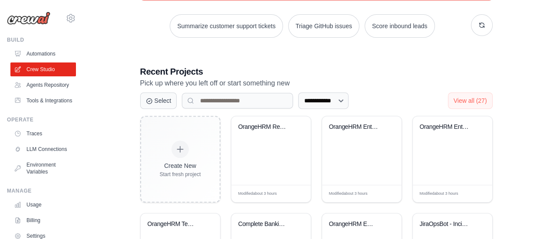
scroll to position [141, 0]
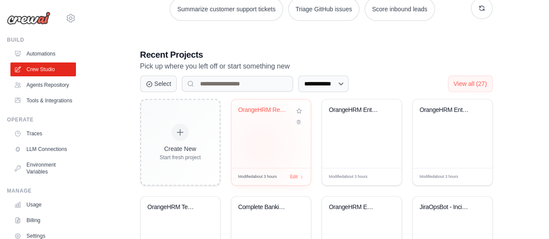
click at [261, 144] on div "OrangeHRM Recruitment Test Validati..." at bounding box center [270, 133] width 79 height 69
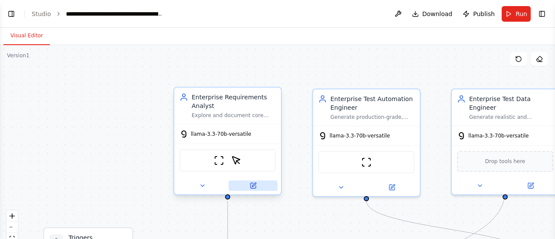
scroll to position [1014, 0]
click at [253, 186] on icon at bounding box center [253, 185] width 5 height 5
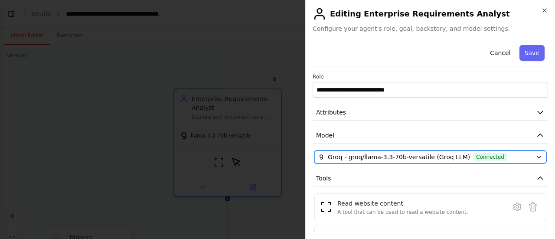
click at [536, 154] on icon "button" at bounding box center [539, 156] width 7 height 7
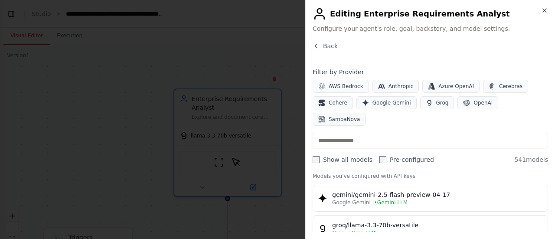
scroll to position [35, 0]
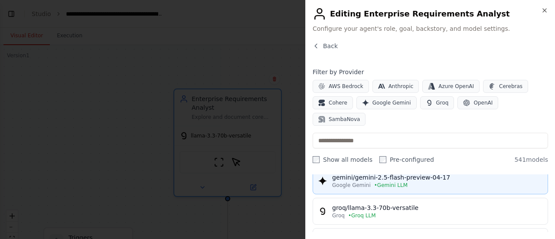
click at [408, 182] on div "Google Gemini • Gemini LLM" at bounding box center [437, 185] width 210 height 7
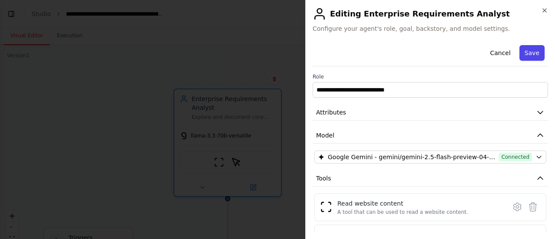
click at [526, 53] on button "Save" at bounding box center [531, 53] width 25 height 16
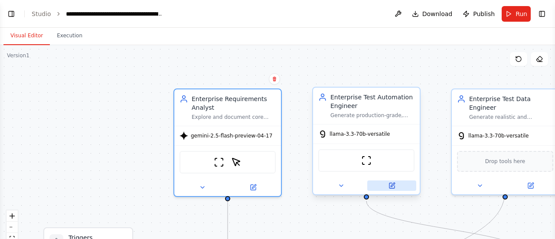
click at [392, 188] on icon at bounding box center [391, 185] width 5 height 5
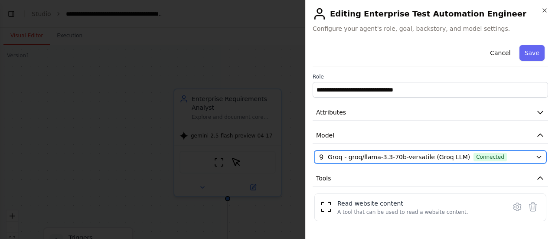
click at [536, 154] on icon "button" at bounding box center [539, 156] width 7 height 7
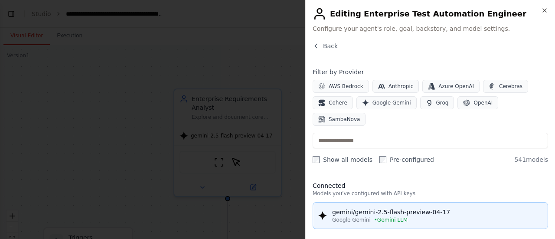
click at [405, 208] on div "gemini/gemini-2.5-flash-preview-04-17" at bounding box center [437, 212] width 210 height 9
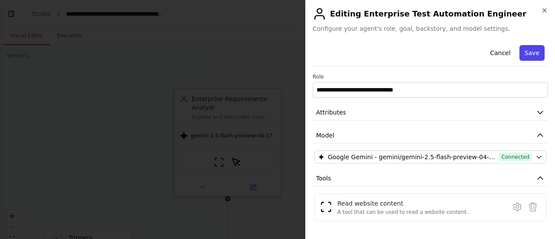
click at [527, 55] on button "Save" at bounding box center [531, 53] width 25 height 16
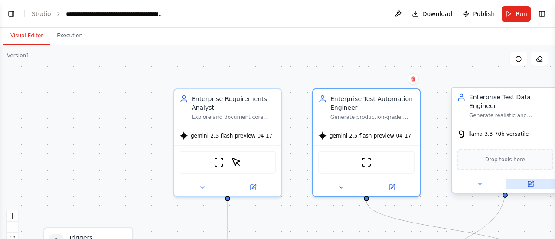
click at [530, 181] on icon at bounding box center [531, 183] width 4 height 4
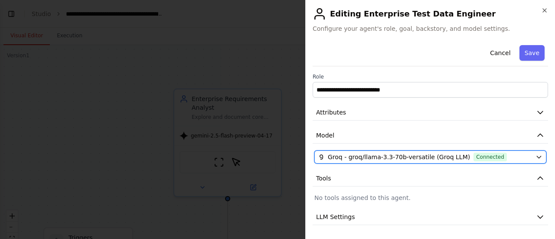
click at [536, 154] on icon "button" at bounding box center [539, 156] width 7 height 7
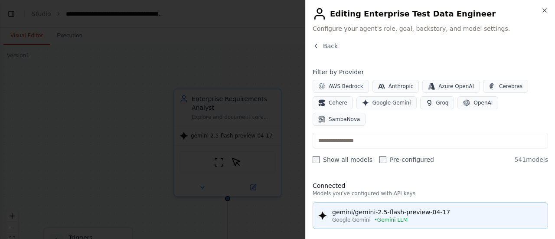
click at [399, 208] on div "gemini/gemini-2.5-flash-preview-04-17" at bounding box center [437, 212] width 210 height 9
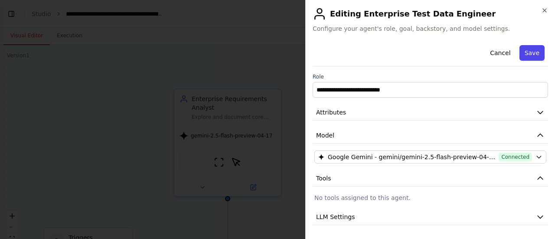
click at [529, 52] on button "Save" at bounding box center [531, 53] width 25 height 16
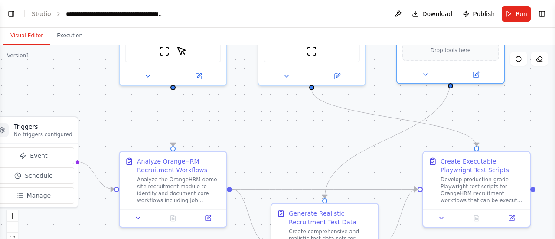
drag, startPoint x: 340, startPoint y: 219, endPoint x: 221, endPoint y: 38, distance: 216.6
click at [221, 38] on div "Visual Editor Execution Version 1 Show Tools Hide Agents .deletable-edge-delete…" at bounding box center [277, 133] width 555 height 211
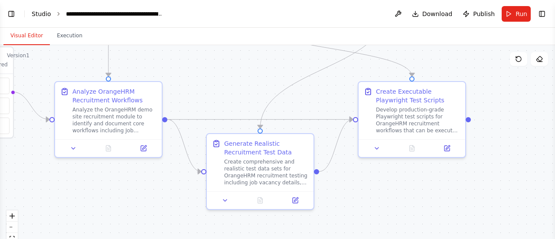
click at [43, 12] on link "Studio" at bounding box center [42, 13] width 20 height 7
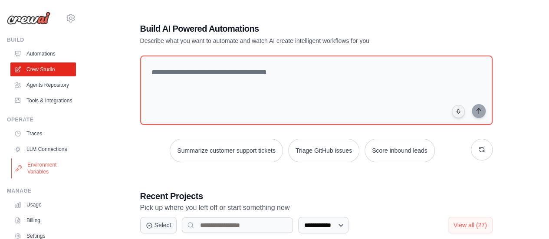
click at [45, 179] on link "Environment Variables" at bounding box center [43, 168] width 65 height 21
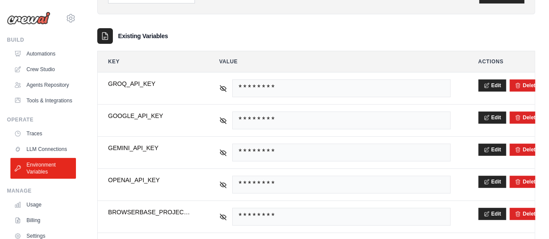
scroll to position [121, 0]
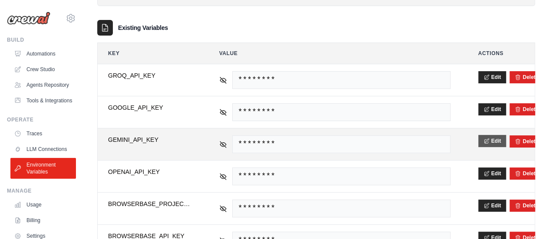
click at [496, 137] on button "Edit" at bounding box center [492, 141] width 28 height 12
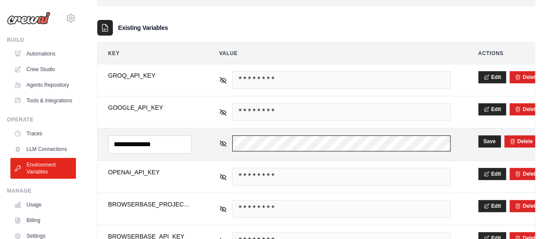
click at [216, 141] on td "********" at bounding box center [335, 144] width 252 height 32
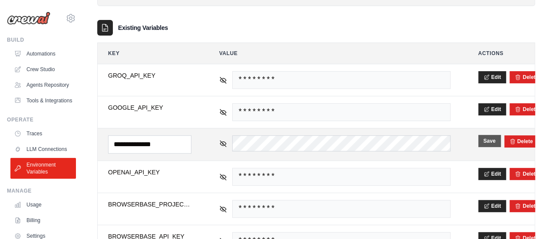
click at [489, 143] on button "Save" at bounding box center [489, 141] width 23 height 12
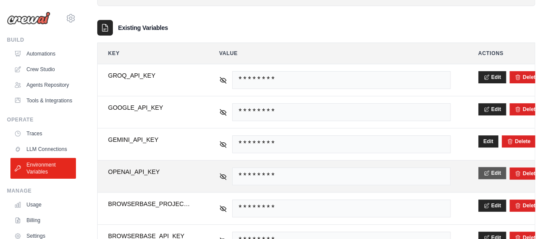
click at [489, 173] on button "Edit" at bounding box center [492, 173] width 28 height 12
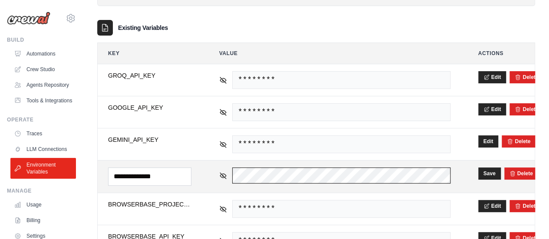
scroll to position [0, 418]
click at [461, 176] on tr "**********" at bounding box center [316, 176] width 437 height 33
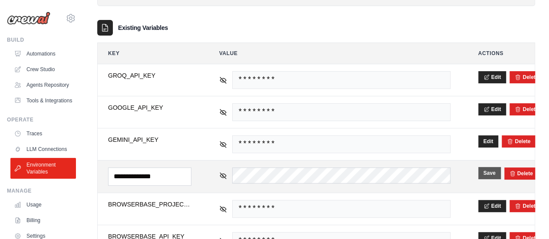
scroll to position [0, 0]
click at [483, 171] on button "Save" at bounding box center [489, 173] width 23 height 12
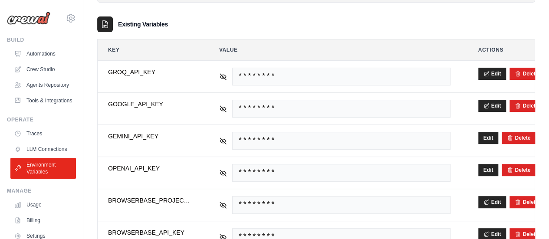
scroll to position [144, 0]
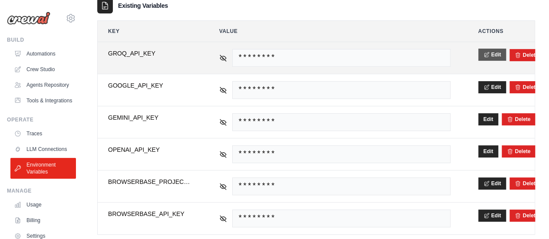
click at [496, 52] on button "Edit" at bounding box center [492, 55] width 28 height 12
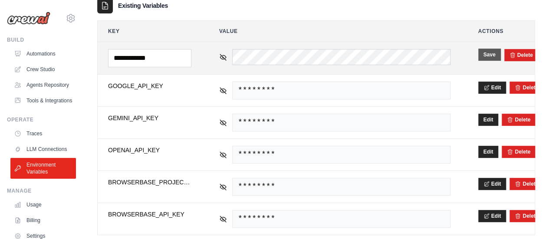
click at [496, 52] on button "Save" at bounding box center [489, 55] width 23 height 12
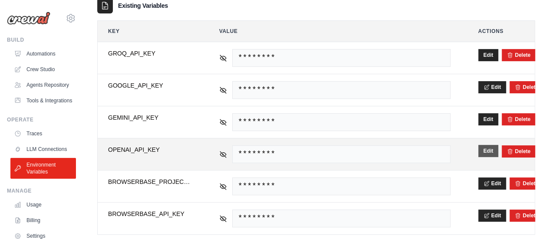
click at [488, 150] on button "Edit" at bounding box center [488, 151] width 20 height 12
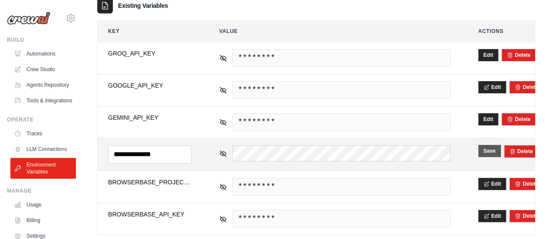
click at [493, 150] on button "Save" at bounding box center [489, 151] width 23 height 12
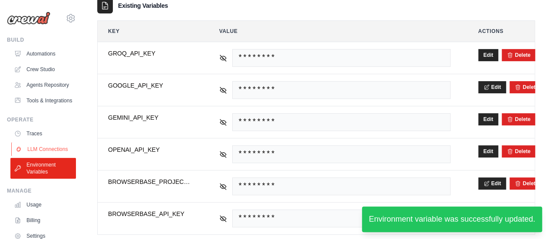
click at [46, 156] on link "LLM Connections" at bounding box center [43, 149] width 65 height 14
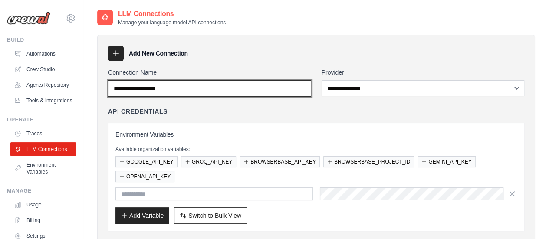
click at [210, 88] on input "Connection Name" at bounding box center [209, 88] width 203 height 16
type input "****"
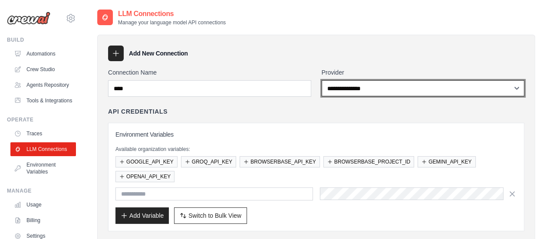
click at [514, 88] on select "**********" at bounding box center [422, 88] width 203 height 16
select select "******"
click at [321, 80] on select "**********" at bounding box center [422, 88] width 203 height 16
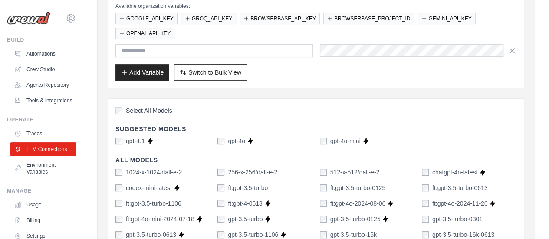
scroll to position [167, 0]
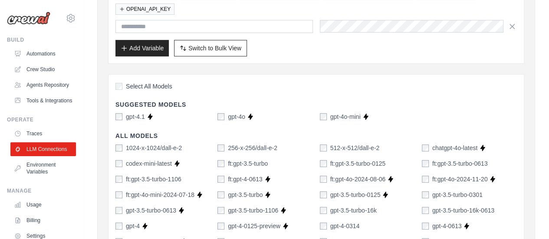
click at [225, 113] on div "gpt-4o" at bounding box center [231, 116] width 28 height 9
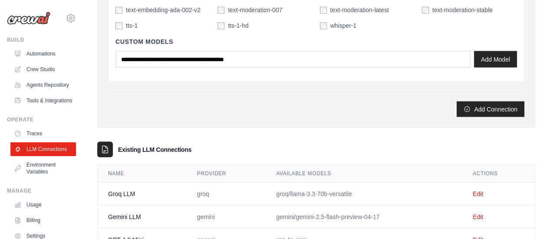
scroll to position [820, 0]
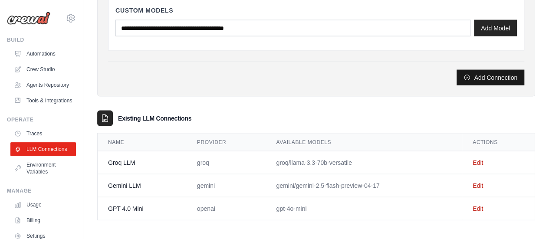
click at [475, 72] on button "Add Connection" at bounding box center [490, 77] width 68 height 16
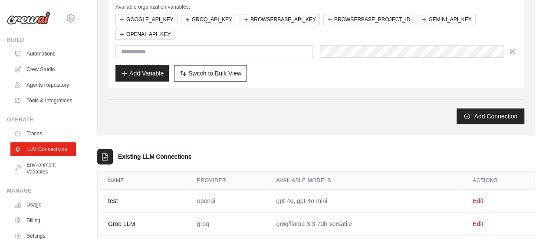
scroll to position [233, 0]
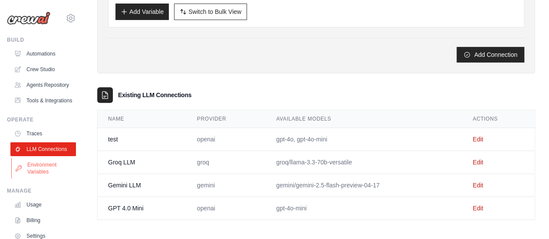
click at [42, 179] on link "Environment Variables" at bounding box center [43, 168] width 65 height 21
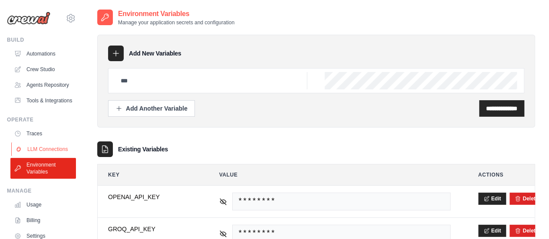
click at [47, 156] on link "LLM Connections" at bounding box center [43, 149] width 65 height 14
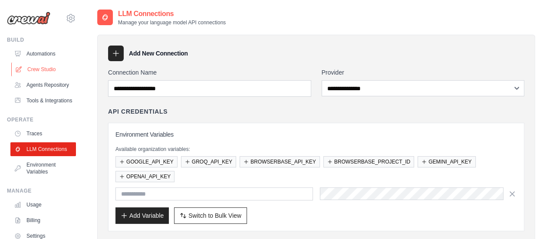
click at [42, 70] on link "Crew Studio" at bounding box center [43, 69] width 65 height 14
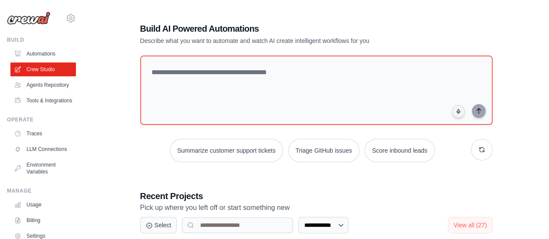
click at [189, 69] on textarea at bounding box center [316, 90] width 352 height 69
drag, startPoint x: 153, startPoint y: 69, endPoint x: 347, endPoint y: 100, distance: 196.6
click at [347, 100] on textarea at bounding box center [316, 90] width 352 height 69
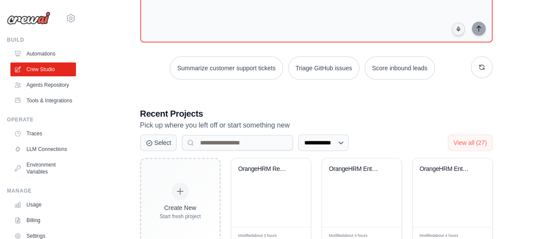
scroll to position [83, 0]
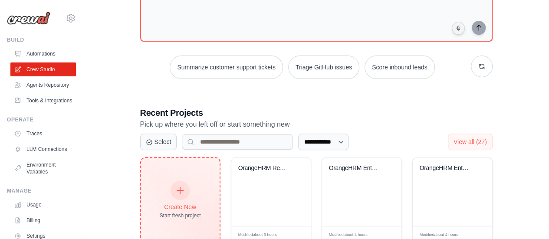
click at [175, 178] on div "Create New Start fresh project" at bounding box center [180, 200] width 78 height 85
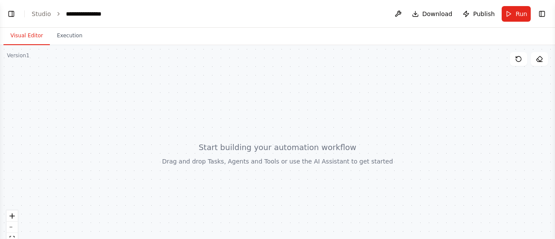
click at [178, 134] on div at bounding box center [277, 153] width 555 height 217
click at [10, 13] on button "Toggle Left Sidebar" at bounding box center [11, 14] width 12 height 12
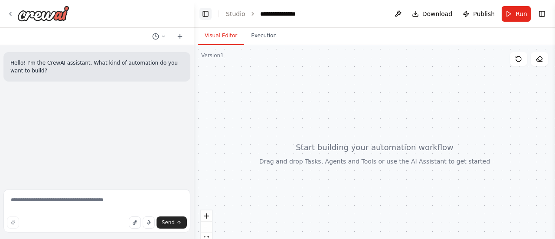
click at [207, 13] on button "Toggle Left Sidebar" at bounding box center [205, 14] width 12 height 12
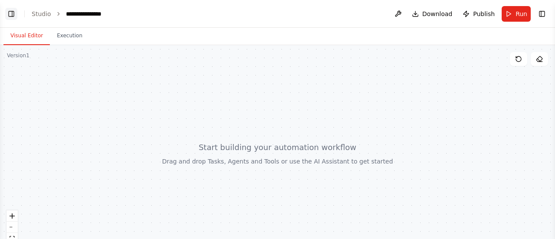
click at [15, 13] on button "Toggle Left Sidebar" at bounding box center [11, 14] width 12 height 12
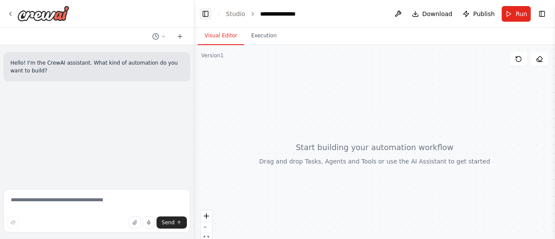
click at [208, 13] on button "Toggle Left Sidebar" at bounding box center [205, 14] width 12 height 12
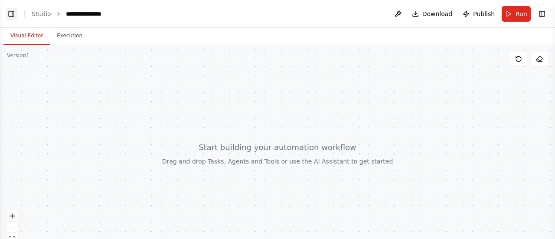
click at [11, 16] on button "Toggle Left Sidebar" at bounding box center [11, 14] width 12 height 12
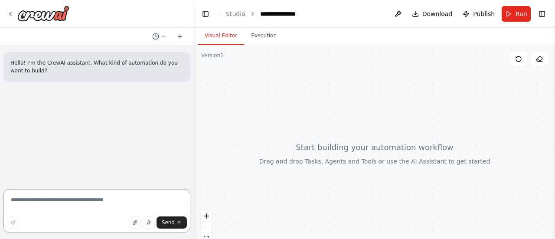
click at [81, 205] on textarea at bounding box center [96, 210] width 187 height 43
type textarea "*"
type textarea "**********"
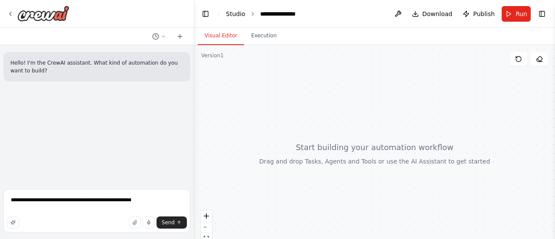
click at [237, 12] on link "Studio" at bounding box center [236, 13] width 20 height 7
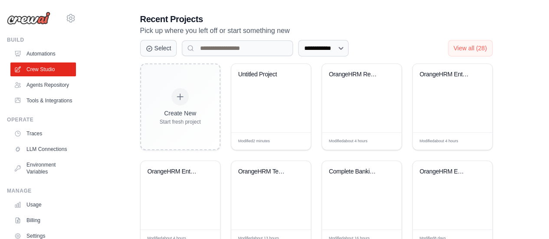
scroll to position [176, 0]
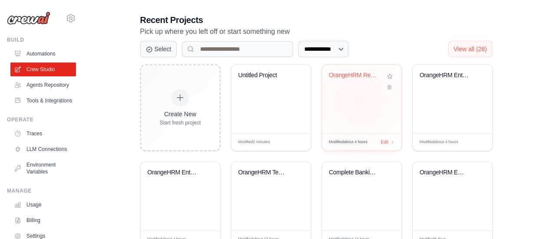
click at [359, 100] on div "OrangeHRM Recruitment Test Validati..." at bounding box center [361, 99] width 79 height 69
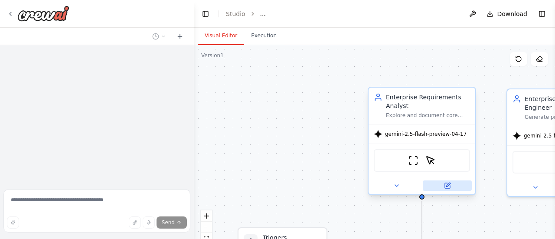
click at [448, 186] on icon at bounding box center [448, 185] width 4 height 4
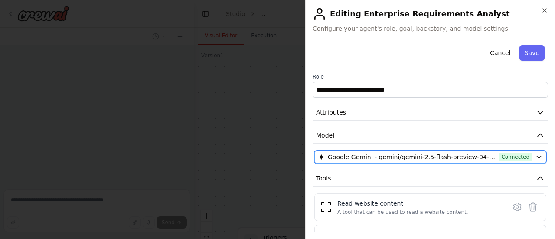
click at [536, 155] on icon "button" at bounding box center [539, 156] width 7 height 7
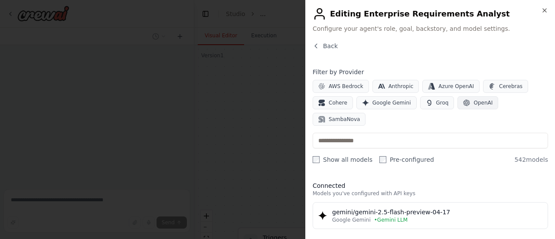
click at [463, 100] on icon "button" at bounding box center [466, 102] width 7 height 7
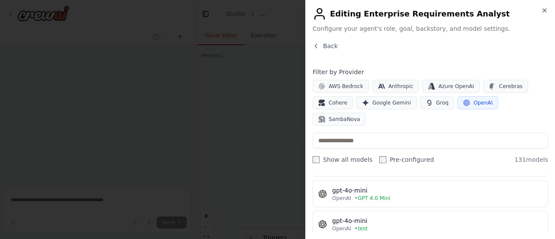
scroll to position [69, 0]
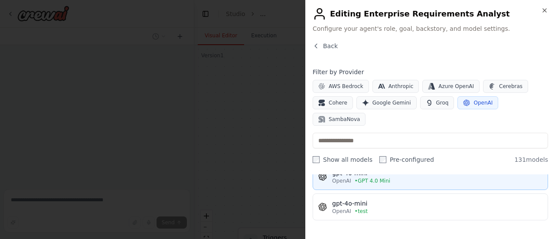
click at [363, 177] on span "• GPT 4.0 Mini" at bounding box center [373, 180] width 36 height 7
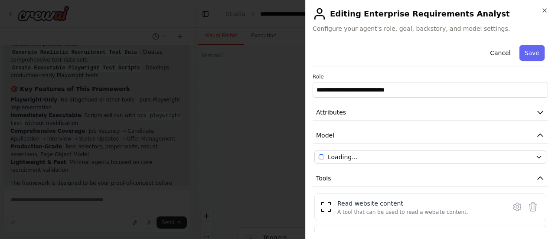
scroll to position [1014, 0]
click at [523, 49] on button "Save" at bounding box center [531, 53] width 25 height 16
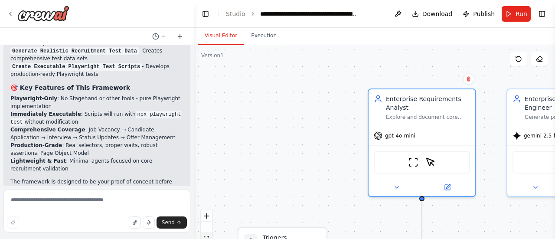
click at [206, 234] on button "fit view" at bounding box center [206, 238] width 11 height 11
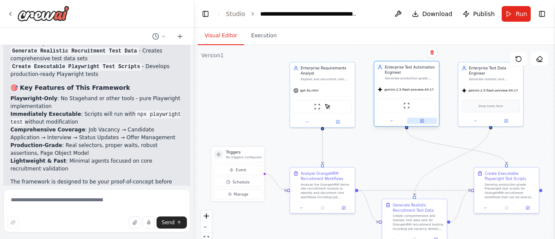
click at [423, 122] on icon at bounding box center [422, 120] width 3 height 3
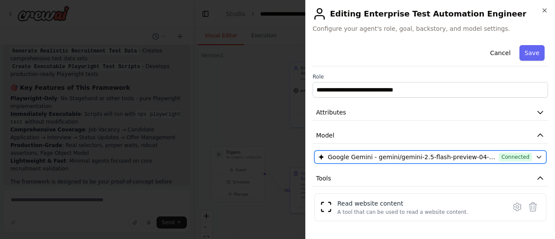
click at [536, 153] on icon "button" at bounding box center [539, 156] width 7 height 7
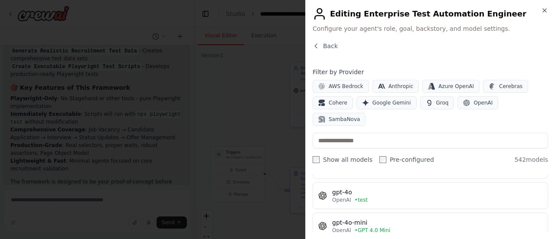
scroll to position [87, 0]
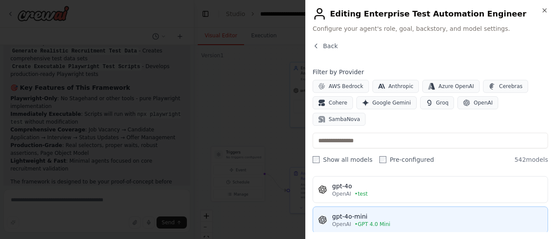
click at [441, 221] on div "OpenAI • GPT 4.0 Mini" at bounding box center [437, 224] width 210 height 7
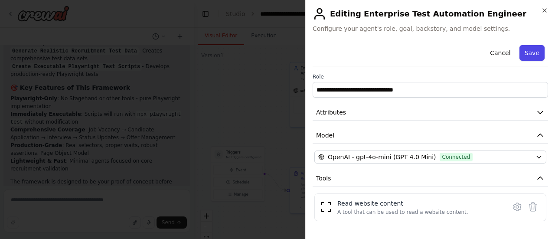
click at [522, 52] on button "Save" at bounding box center [531, 53] width 25 height 16
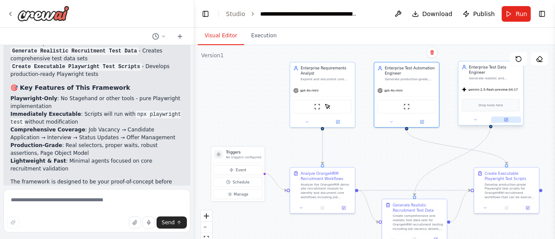
click at [507, 118] on icon at bounding box center [506, 119] width 3 height 3
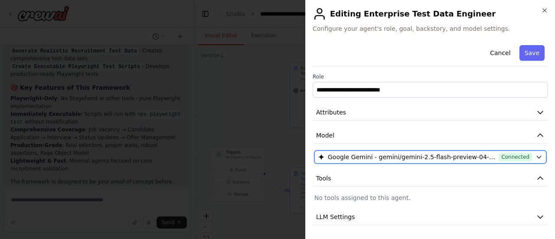
click at [536, 156] on icon "button" at bounding box center [539, 156] width 7 height 7
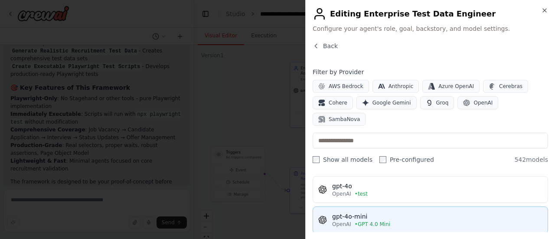
click at [460, 221] on div "OpenAI • GPT 4.0 Mini" at bounding box center [437, 224] width 210 height 7
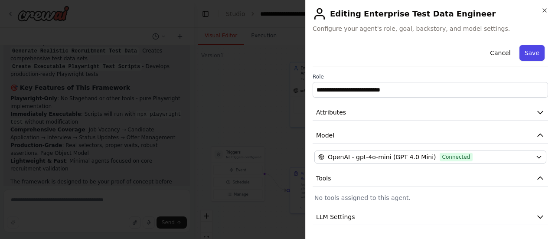
drag, startPoint x: 523, startPoint y: 53, endPoint x: 533, endPoint y: 53, distance: 10.4
click at [533, 53] on button "Save" at bounding box center [531, 53] width 25 height 16
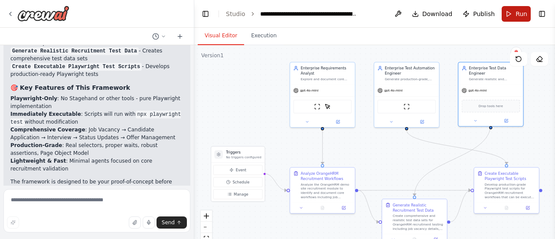
click at [516, 12] on span "Run" at bounding box center [522, 14] width 12 height 9
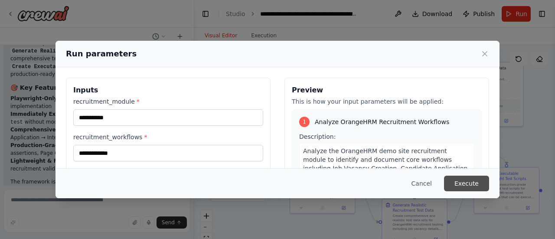
click at [472, 187] on button "Execute" at bounding box center [466, 184] width 45 height 16
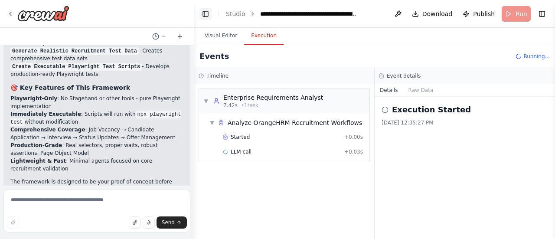
click at [201, 12] on button "Toggle Left Sidebar" at bounding box center [205, 14] width 12 height 12
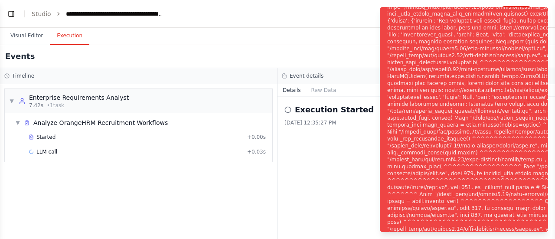
scroll to position [1084, 0]
click at [435, 41] on div "Notifications (F8)" at bounding box center [529, 125] width 284 height 590
click at [322, 224] on div "Execution Started 10/7/2025, 12:35:27 PM" at bounding box center [417, 168] width 278 height 142
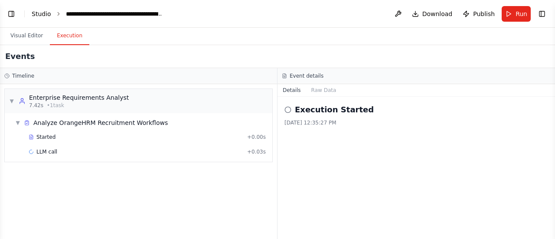
click at [37, 13] on link "Studio" at bounding box center [42, 13] width 20 height 7
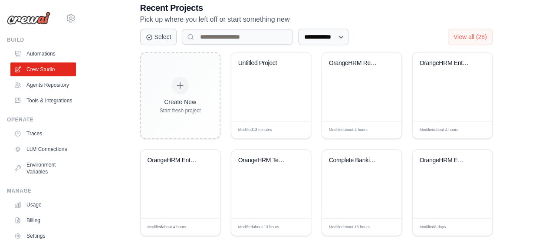
scroll to position [165, 0]
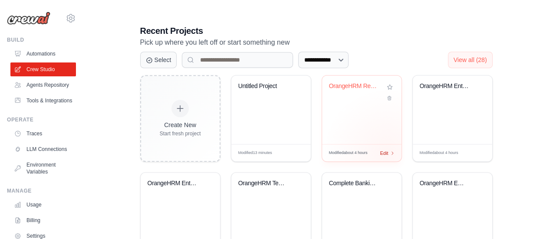
click at [387, 152] on span "Edit" at bounding box center [384, 152] width 8 height 7
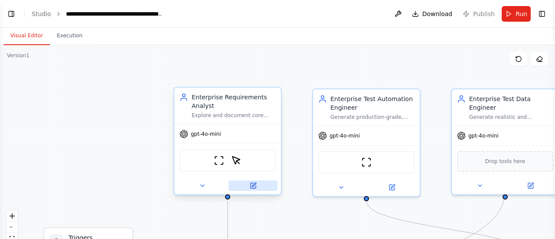
click at [253, 186] on icon at bounding box center [254, 185] width 4 height 4
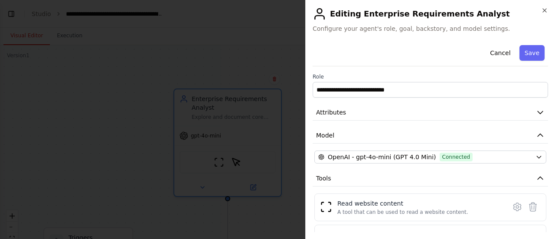
scroll to position [1084, 0]
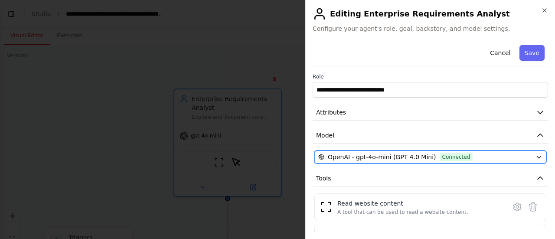
click at [536, 155] on icon "button" at bounding box center [539, 156] width 7 height 7
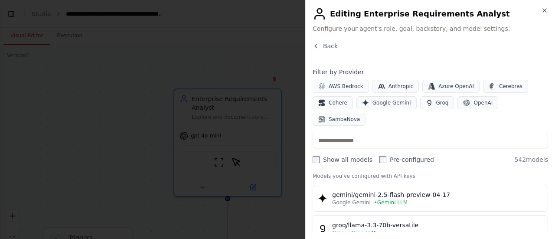
scroll to position [35, 0]
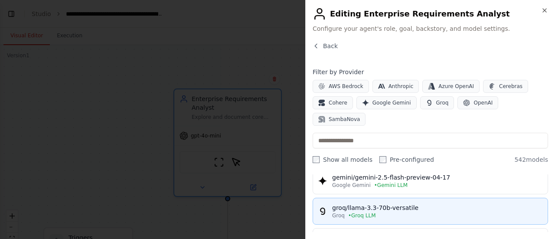
click at [471, 212] on div "Groq • Groq LLM" at bounding box center [437, 215] width 210 height 7
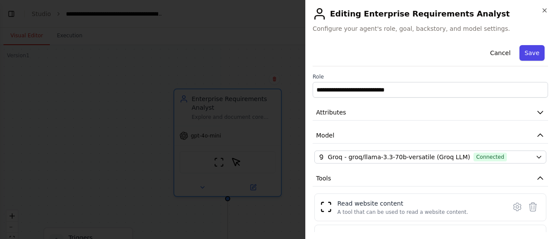
click at [528, 54] on button "Save" at bounding box center [531, 53] width 25 height 16
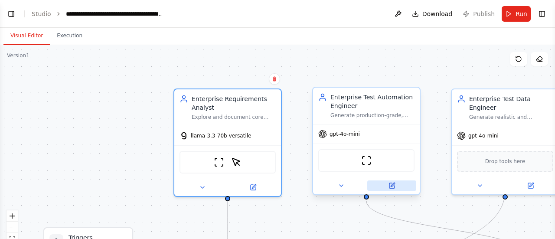
click at [392, 186] on icon at bounding box center [393, 185] width 4 height 4
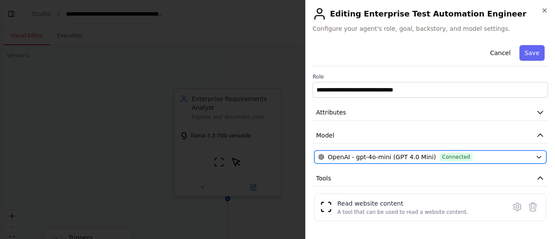
click at [537, 157] on icon "button" at bounding box center [539, 157] width 4 height 2
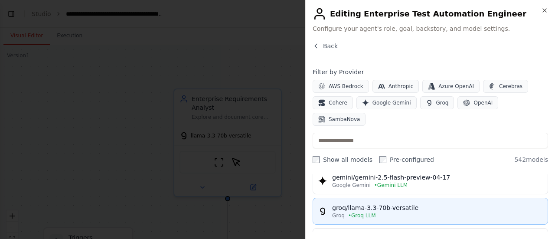
click at [454, 212] on div "Groq • Groq LLM" at bounding box center [437, 215] width 210 height 7
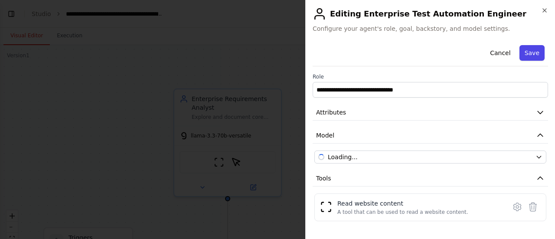
click at [525, 56] on button "Save" at bounding box center [531, 53] width 25 height 16
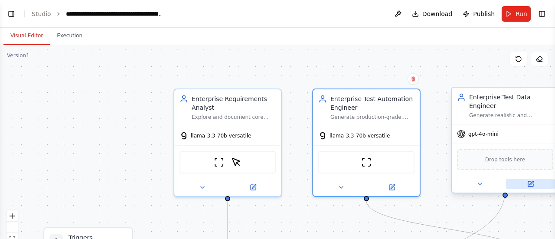
click at [531, 181] on icon at bounding box center [531, 183] width 4 height 4
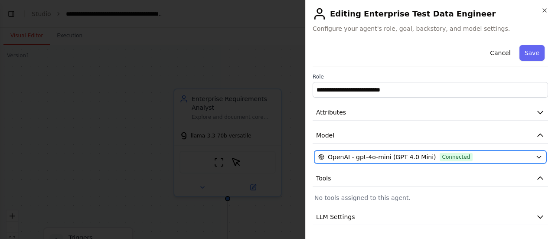
click at [536, 154] on icon "button" at bounding box center [539, 156] width 7 height 7
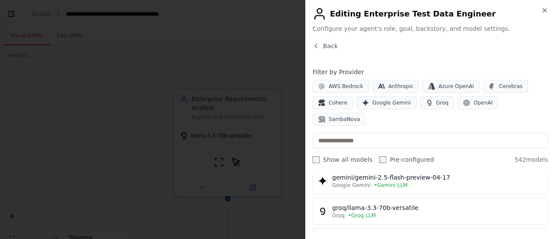
scroll to position [52, 0]
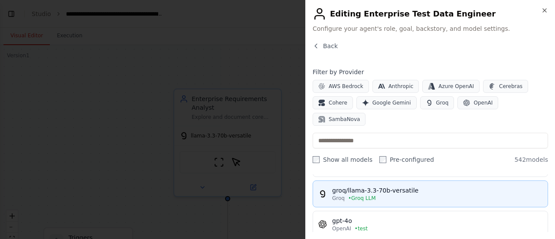
click at [449, 195] on div "Groq • Groq LLM" at bounding box center [437, 198] width 210 height 7
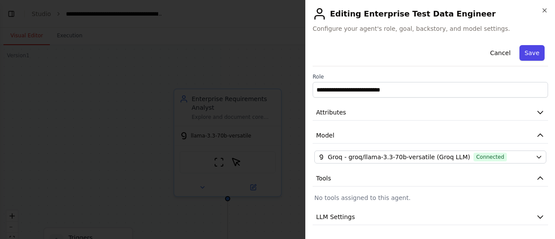
click at [526, 52] on button "Save" at bounding box center [531, 53] width 25 height 16
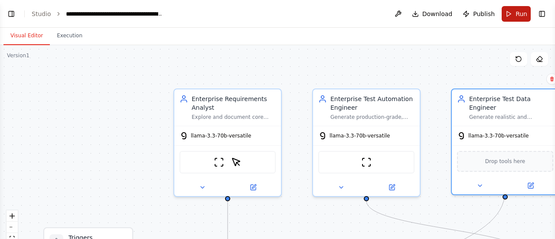
click at [513, 11] on button "Run" at bounding box center [516, 14] width 29 height 16
click at [70, 35] on button "Execution" at bounding box center [69, 36] width 39 height 18
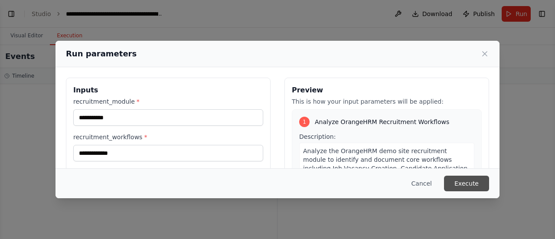
click at [460, 181] on button "Execute" at bounding box center [466, 184] width 45 height 16
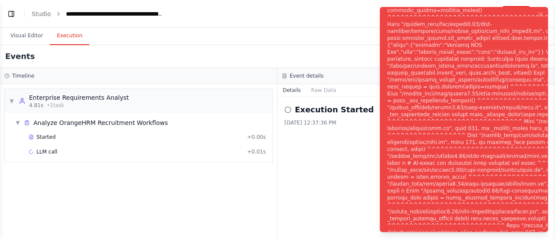
click at [469, 65] on div "Notifications (F8)" at bounding box center [509, 125] width 244 height 597
click at [387, 18] on li "Execution Error" at bounding box center [464, 119] width 168 height 225
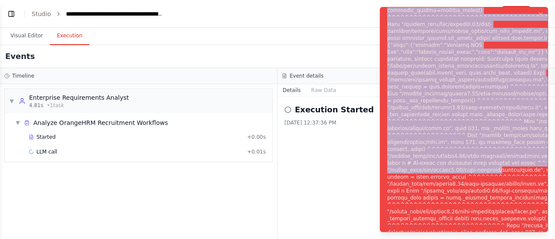
drag, startPoint x: 387, startPoint y: 13, endPoint x: 490, endPoint y: 173, distance: 190.4
click at [490, 173] on div "Notifications (F8)" at bounding box center [509, 125] width 244 height 597
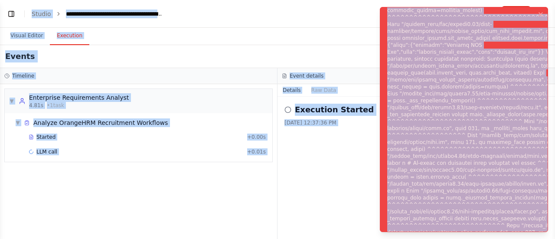
copy body "I want to create a lightweight agentic framework to validate test automation fo…"
click at [500, 84] on div "Notifications (F8)" at bounding box center [509, 125] width 244 height 597
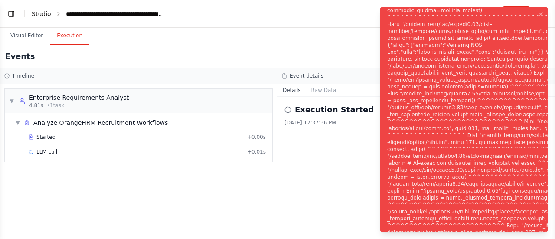
click at [42, 16] on link "Studio" at bounding box center [42, 13] width 20 height 7
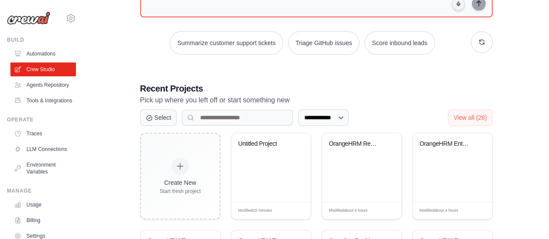
scroll to position [134, 0]
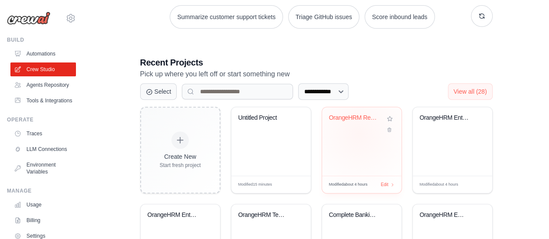
click at [358, 133] on div "OrangeHRM Recruitment Test Validati..." at bounding box center [361, 141] width 79 height 69
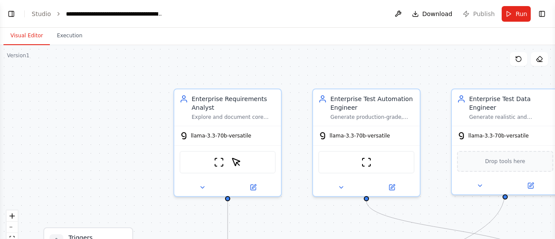
scroll to position [1014, 0]
click at [13, 235] on button "fit view" at bounding box center [12, 238] width 11 height 11
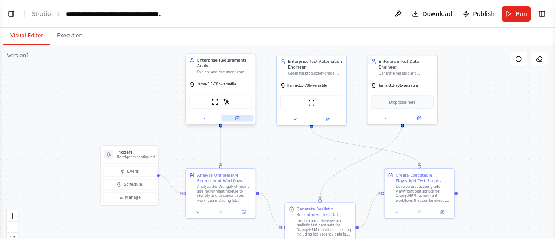
click at [236, 117] on icon at bounding box center [237, 118] width 3 height 3
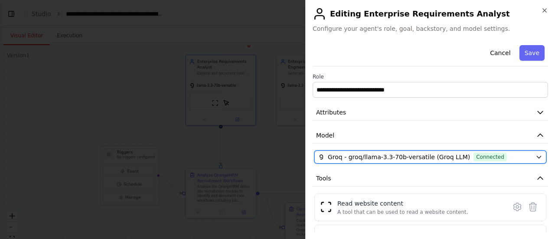
click at [536, 156] on icon "button" at bounding box center [539, 156] width 7 height 7
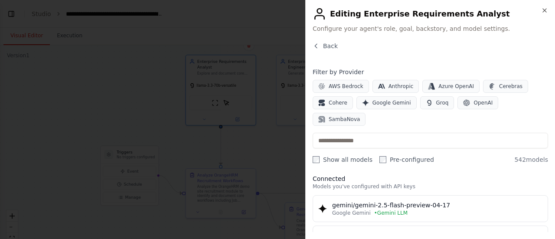
scroll to position [0, 0]
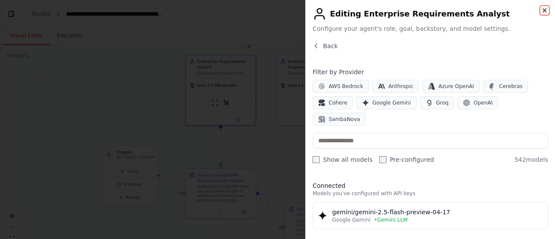
click at [543, 10] on icon "button" at bounding box center [544, 10] width 7 height 7
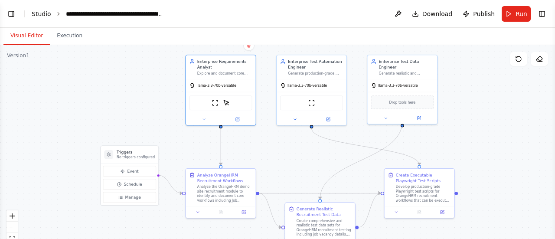
click at [40, 14] on link "Studio" at bounding box center [42, 13] width 20 height 7
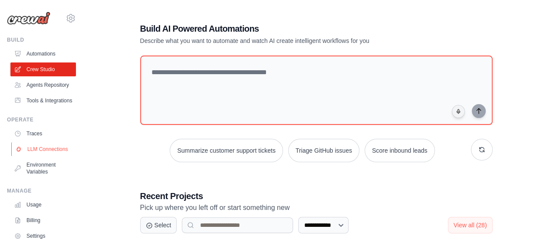
click at [36, 156] on link "LLM Connections" at bounding box center [43, 149] width 65 height 14
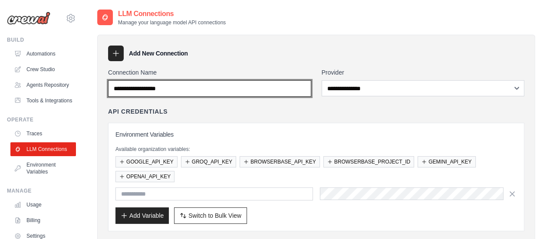
click at [252, 88] on input "Connection Name" at bounding box center [209, 88] width 203 height 16
type input "**********"
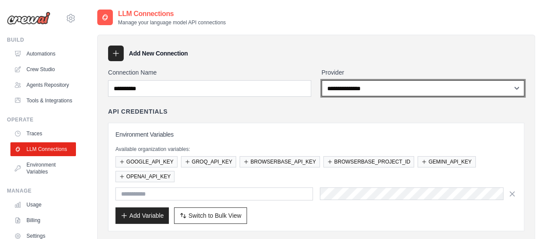
click at [515, 87] on select "**********" at bounding box center [422, 88] width 203 height 16
select select "*********"
click at [321, 80] on select "**********" at bounding box center [422, 88] width 203 height 16
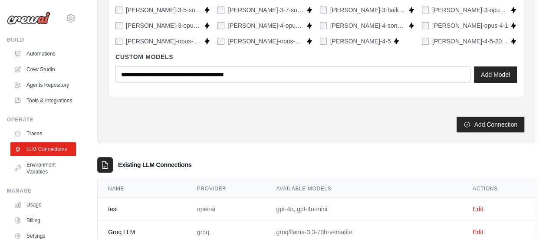
scroll to position [322, 0]
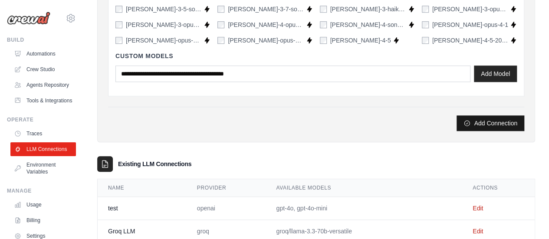
click at [497, 121] on button "Add Connection" at bounding box center [490, 123] width 68 height 16
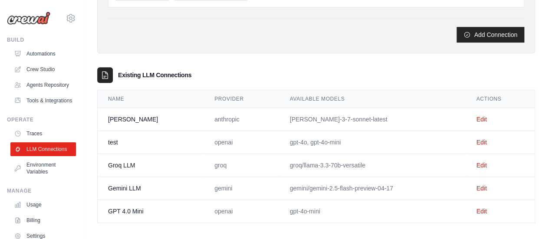
scroll to position [256, 0]
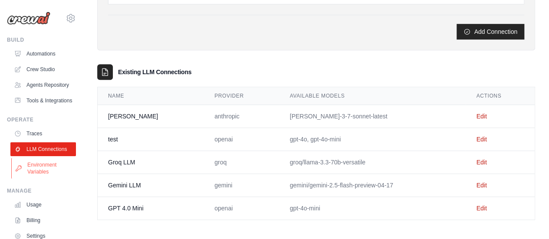
click at [49, 179] on link "Environment Variables" at bounding box center [43, 168] width 65 height 21
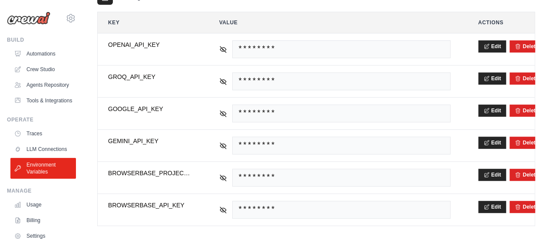
scroll to position [158, 0]
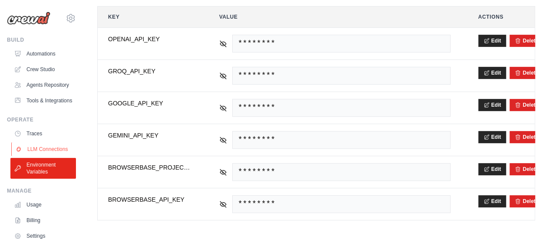
click at [45, 156] on link "LLM Connections" at bounding box center [43, 149] width 65 height 14
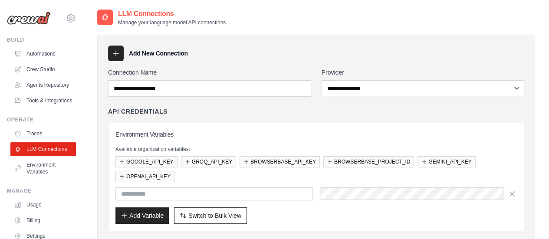
scroll to position [209, 0]
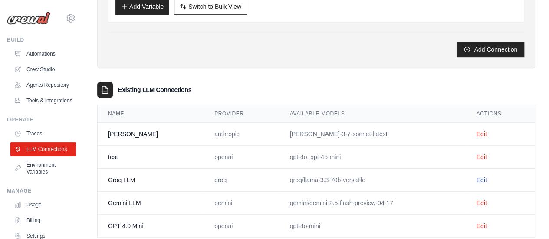
click at [476, 177] on link "Edit" at bounding box center [481, 179] width 10 height 7
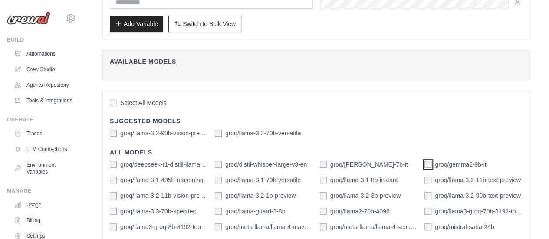
scroll to position [293, 0]
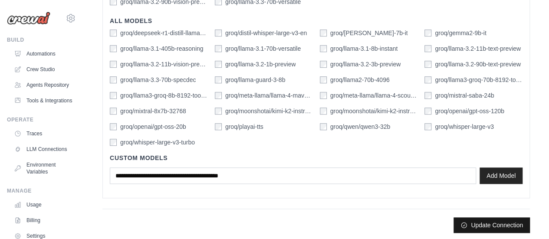
click at [502, 223] on button "Update Connection" at bounding box center [491, 225] width 76 height 16
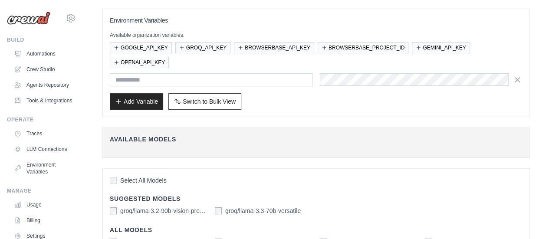
scroll to position [0, 0]
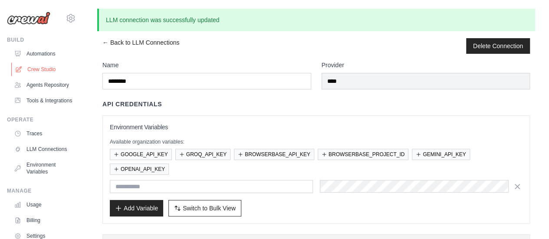
click at [51, 66] on link "Crew Studio" at bounding box center [43, 69] width 65 height 14
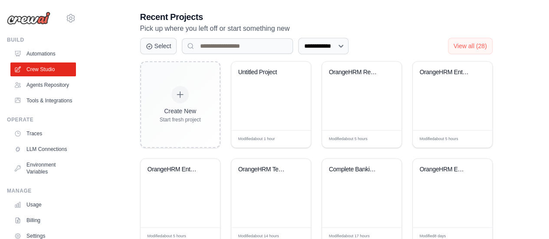
scroll to position [196, 0]
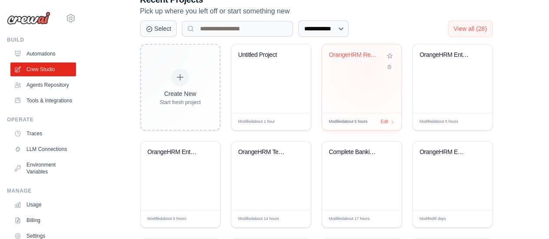
click at [366, 70] on div "OrangeHRM Recruitment Test Validati..." at bounding box center [361, 78] width 79 height 69
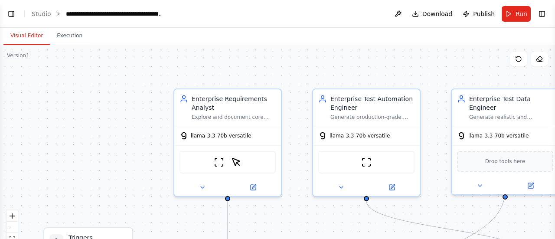
scroll to position [1014, 0]
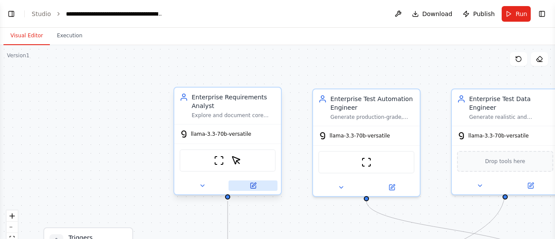
click at [253, 185] on icon at bounding box center [254, 185] width 4 height 4
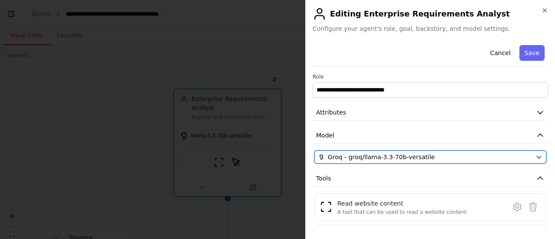
click at [536, 156] on icon "button" at bounding box center [539, 156] width 7 height 7
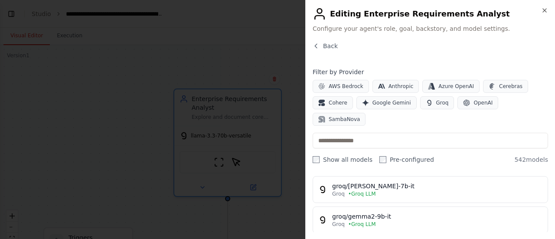
scroll to position [104, 0]
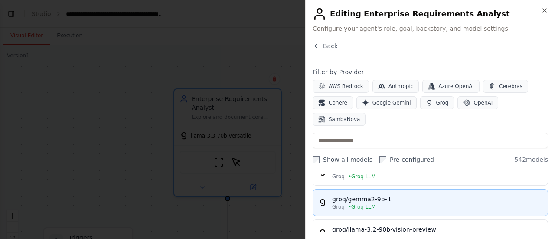
click at [451, 203] on div "Groq • Groq LLM" at bounding box center [437, 206] width 210 height 7
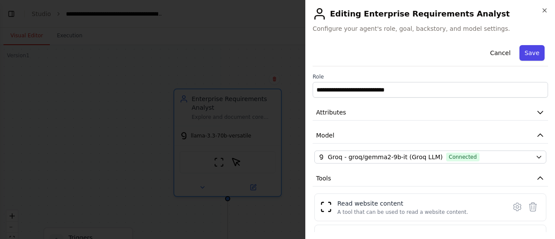
click at [519, 56] on button "Save" at bounding box center [531, 53] width 25 height 16
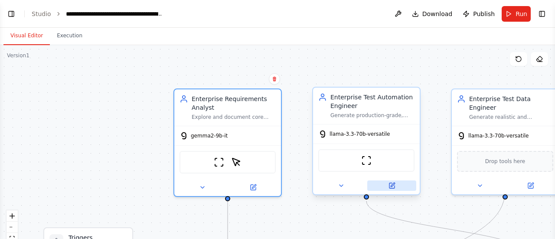
click at [391, 186] on icon at bounding box center [393, 185] width 4 height 4
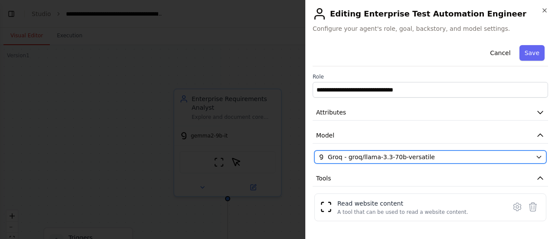
click at [536, 154] on icon "button" at bounding box center [539, 156] width 7 height 7
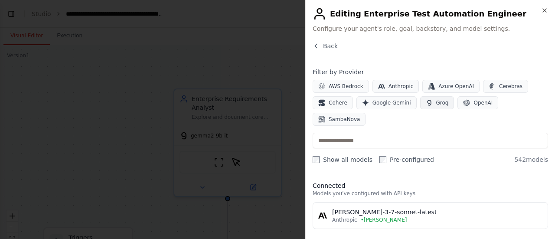
click at [436, 103] on span "Groq" at bounding box center [442, 102] width 13 height 7
click at [413, 238] on div "groq/gemma2-9b-it" at bounding box center [437, 242] width 210 height 9
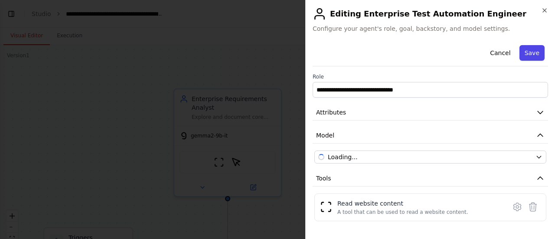
click at [520, 55] on button "Save" at bounding box center [531, 53] width 25 height 16
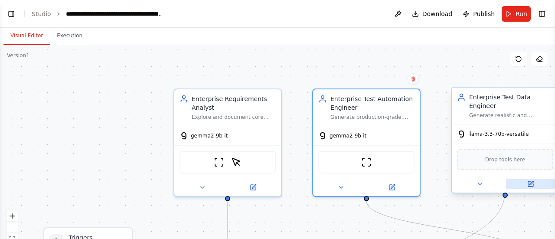
click at [532, 181] on icon at bounding box center [531, 183] width 4 height 4
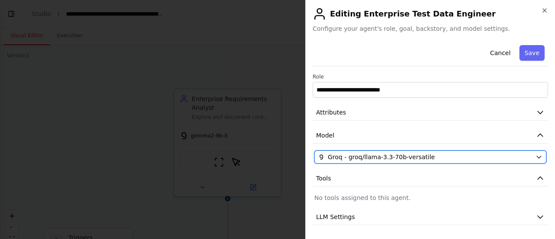
click at [537, 156] on icon "button" at bounding box center [539, 157] width 4 height 2
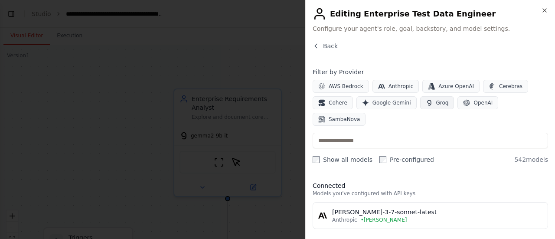
click at [426, 103] on button "Groq" at bounding box center [437, 102] width 34 height 13
click at [384, 238] on div "groq/gemma2-9b-it" at bounding box center [437, 242] width 210 height 9
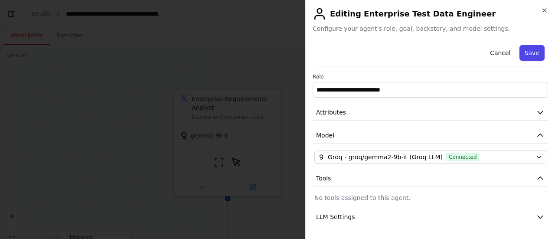
click at [529, 52] on button "Save" at bounding box center [531, 53] width 25 height 16
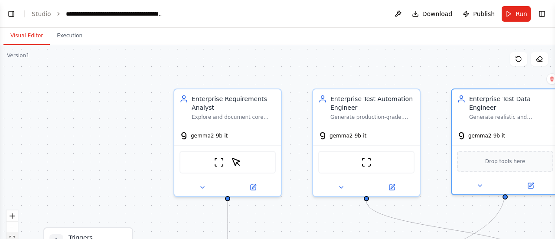
click at [11, 234] on button "fit view" at bounding box center [12, 238] width 11 height 11
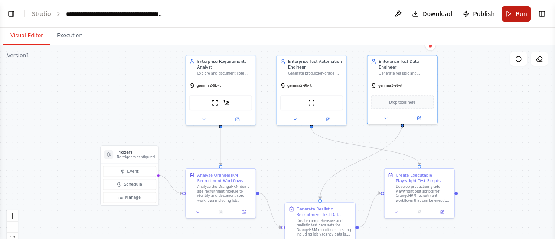
click at [520, 18] on span "Run" at bounding box center [522, 14] width 12 height 9
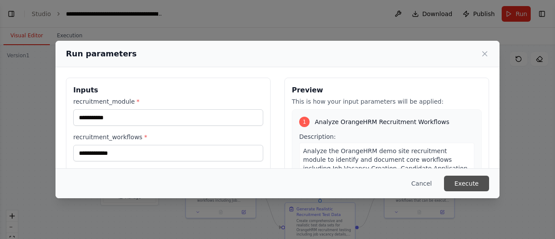
click at [461, 185] on button "Execute" at bounding box center [466, 184] width 45 height 16
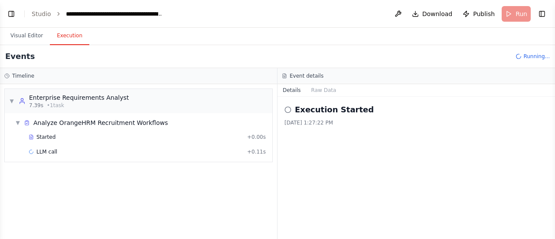
scroll to position [1084, 0]
click at [518, 14] on span "Run" at bounding box center [522, 14] width 12 height 9
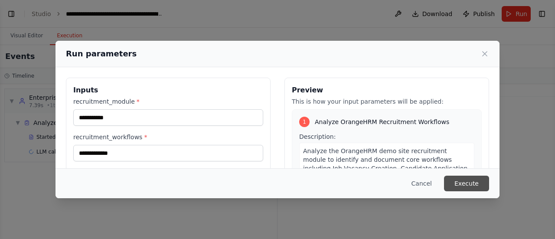
click at [477, 184] on button "Execute" at bounding box center [466, 184] width 45 height 16
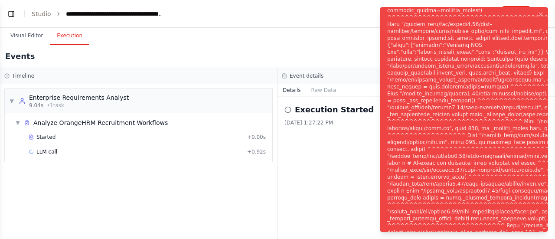
click at [470, 97] on div "Notifications (F8)" at bounding box center [509, 125] width 244 height 597
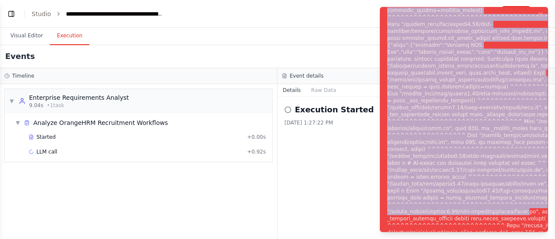
drag, startPoint x: 388, startPoint y: 12, endPoint x: 520, endPoint y: 217, distance: 244.6
click at [520, 217] on div "Notifications (F8)" at bounding box center [509, 125] width 244 height 597
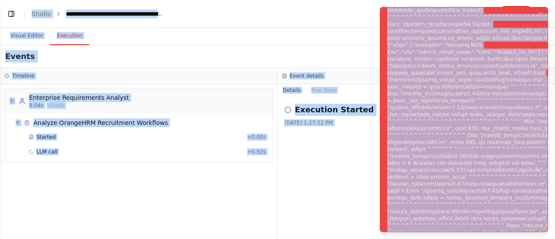
copy body "L ipsu do sitame c adipiscinge seddoei temporinc ut laboreet dolo magnaaliqu en…"
click at [332, 196] on div "Execution Started [DATE] 1:27:22 PM" at bounding box center [417, 168] width 278 height 142
